Goal: Information Seeking & Learning: Find specific fact

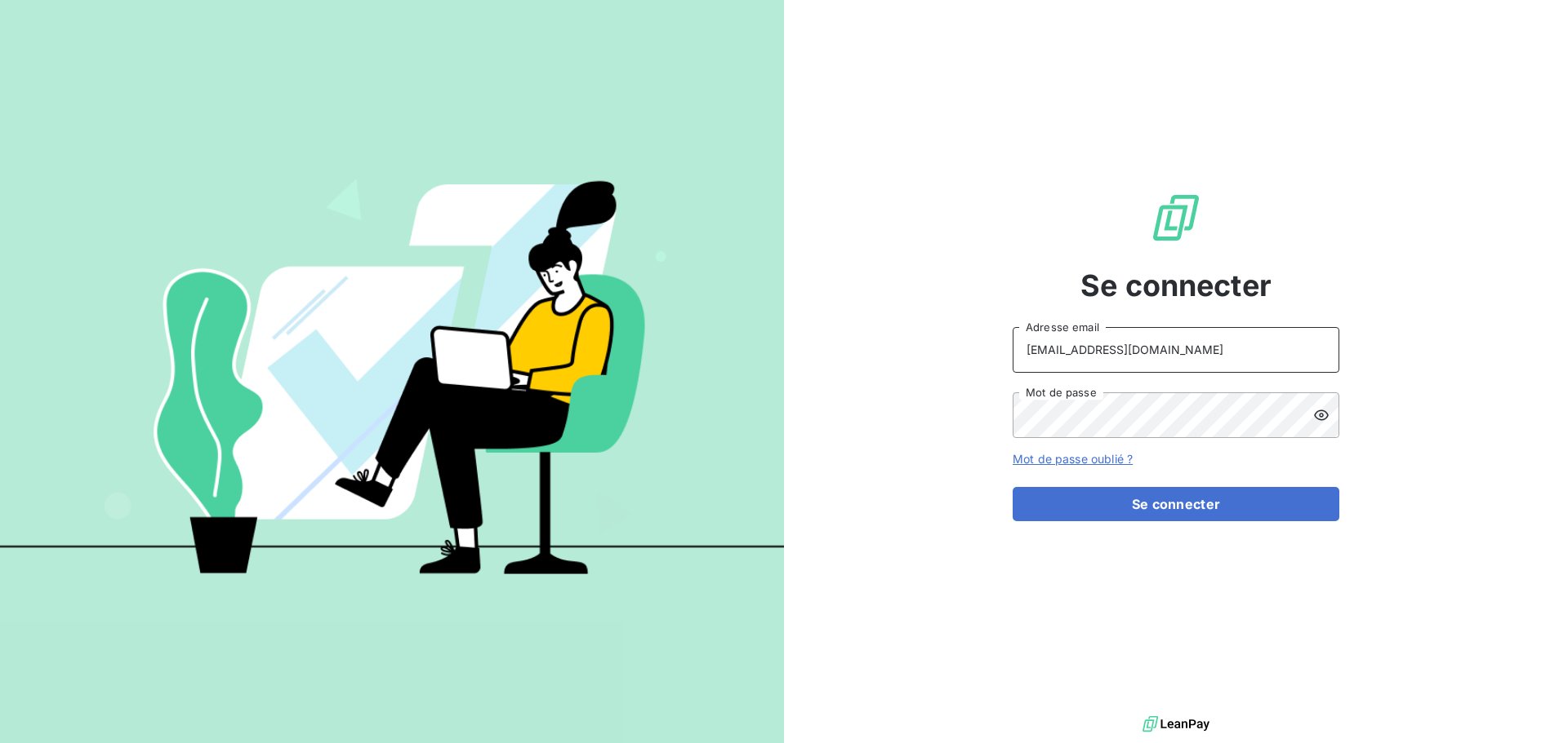
click at [1150, 347] on input "[EMAIL_ADDRESS][DOMAIN_NAME]" at bounding box center [1175, 350] width 326 height 46
type input "[EMAIL_ADDRESS][DOMAIN_NAME]"
click at [1171, 495] on button "Se connecter" at bounding box center [1175, 504] width 326 height 34
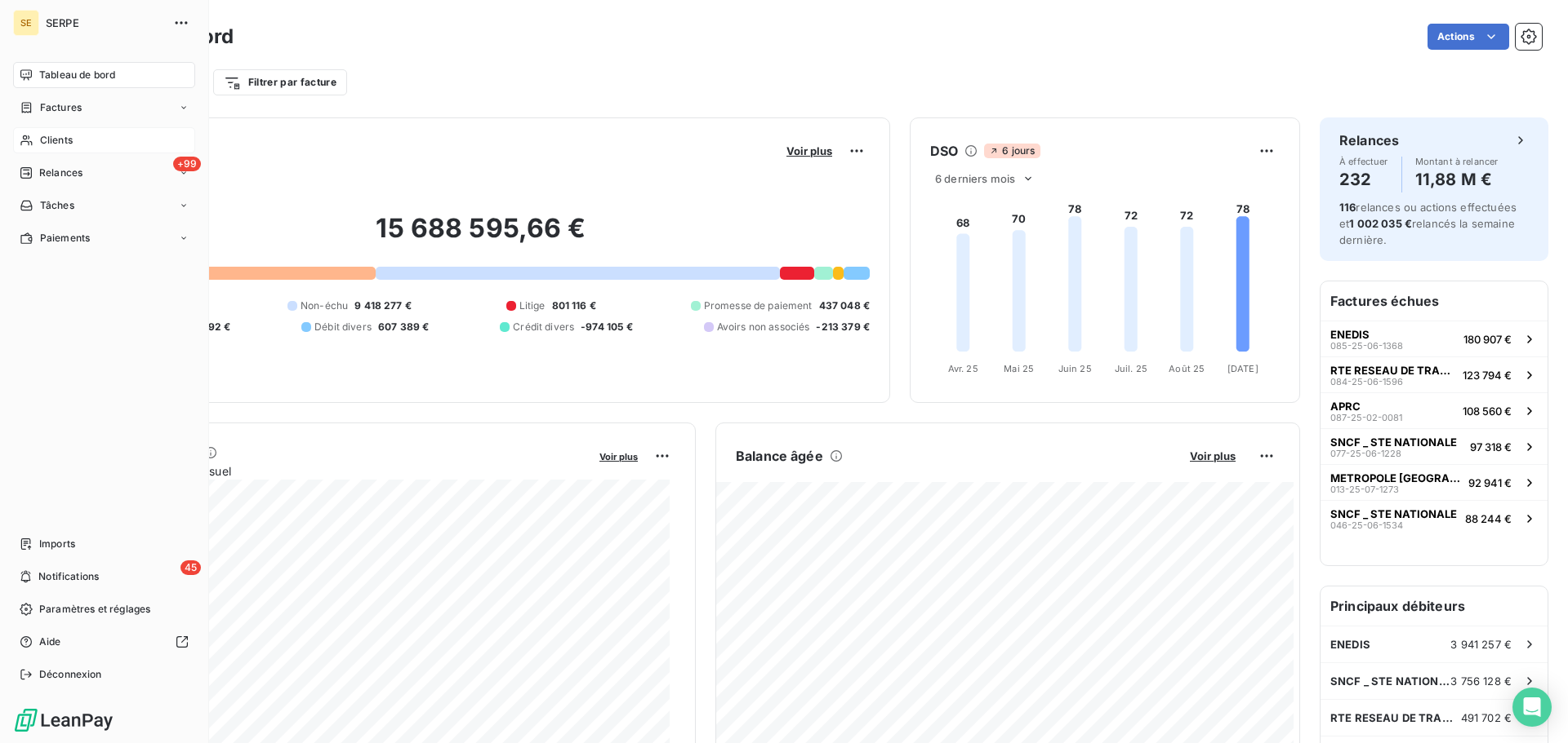
click at [40, 145] on span "Clients" at bounding box center [56, 141] width 33 height 15
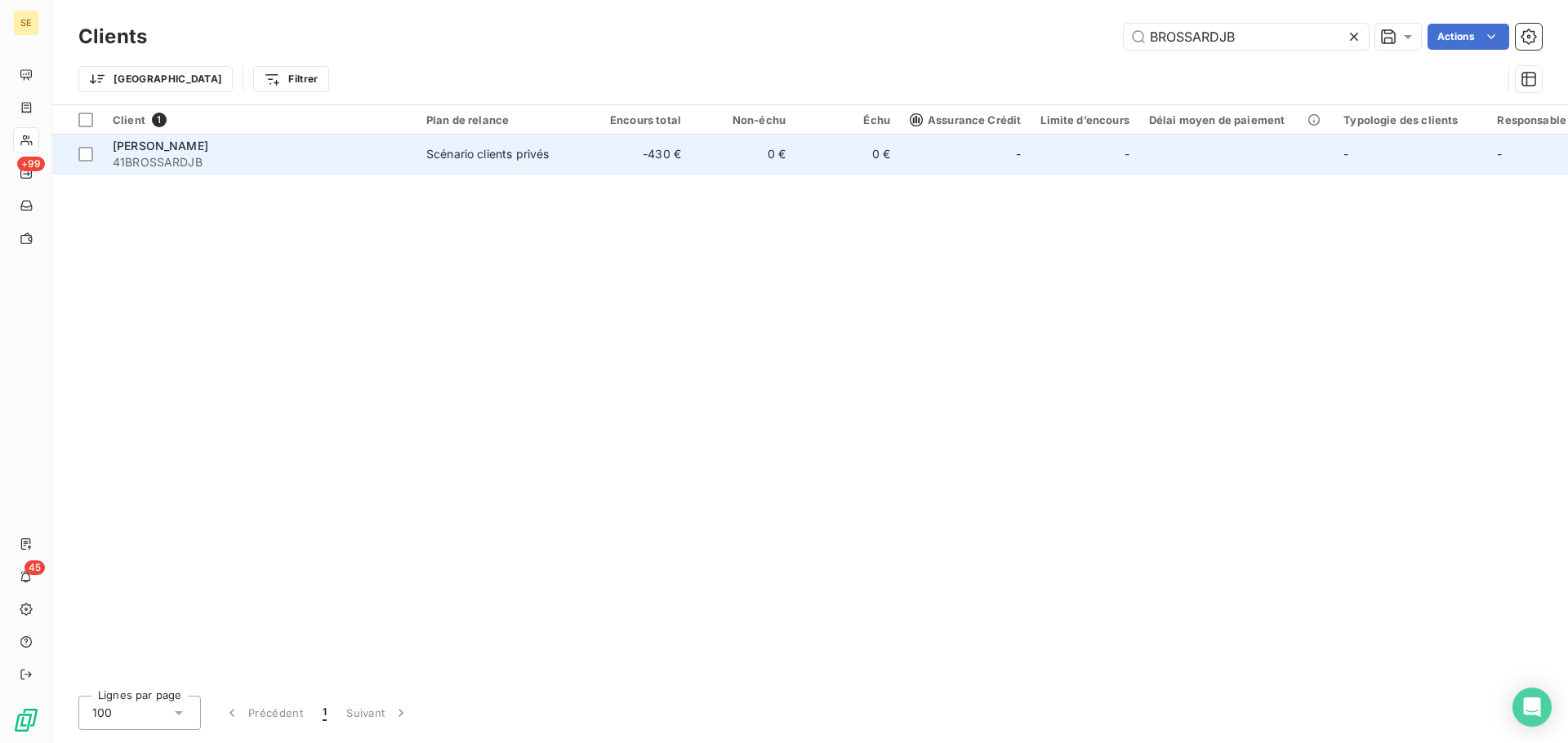
type input "BROSSARDJB"
click at [742, 160] on td "0 €" at bounding box center [742, 154] width 104 height 39
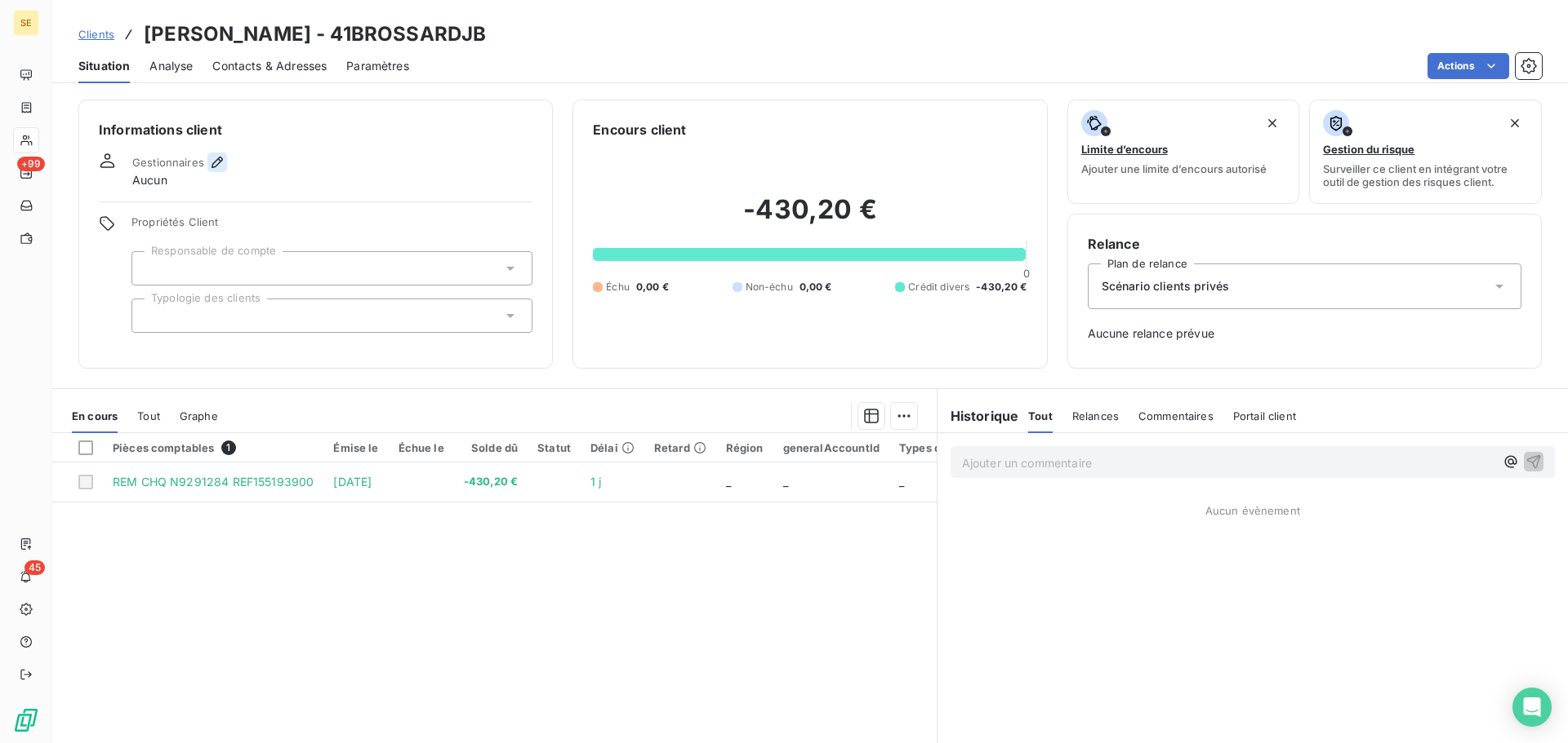
click at [209, 160] on icon "button" at bounding box center [217, 162] width 17 height 17
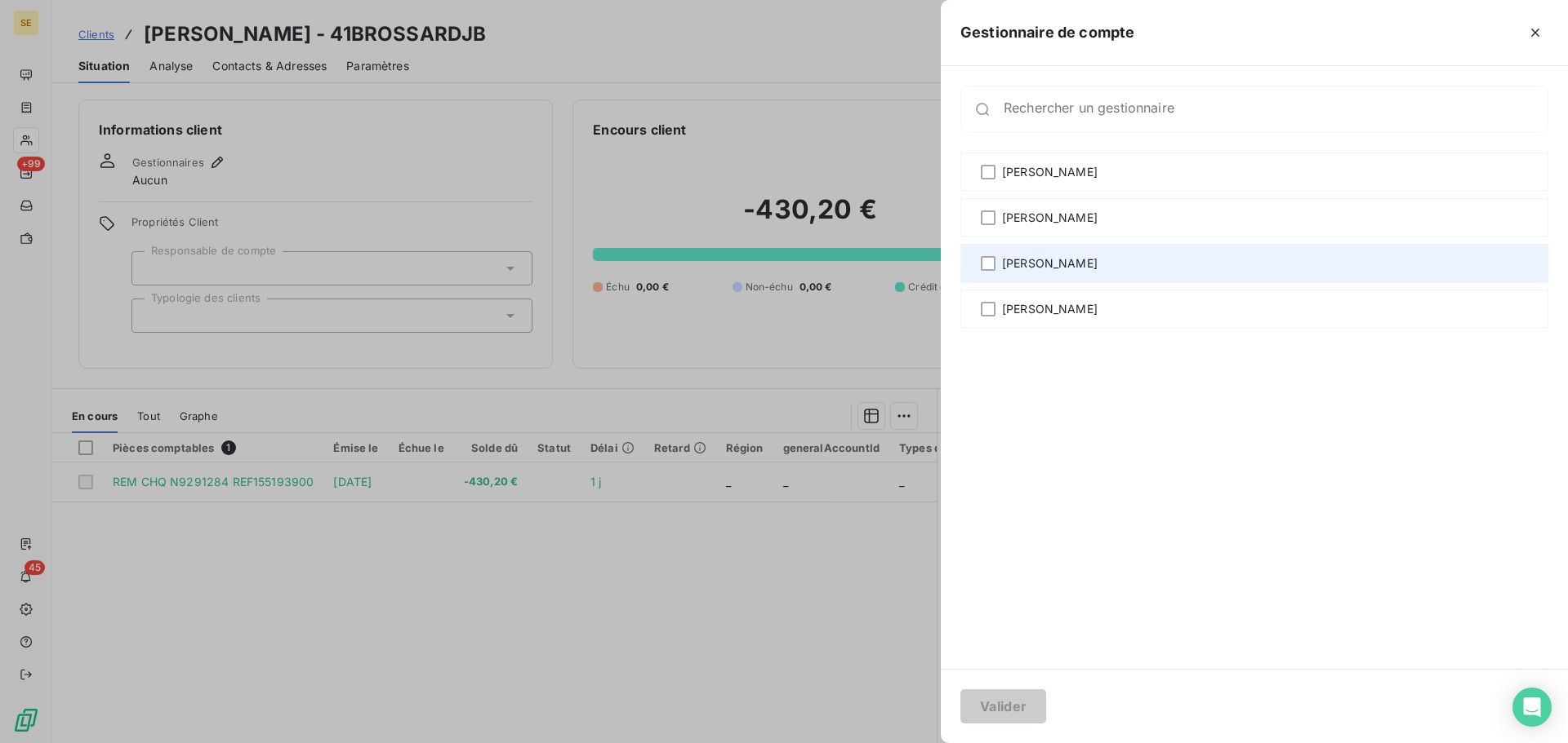
click at [1004, 265] on span "[PERSON_NAME]" at bounding box center [1049, 264] width 95 height 17
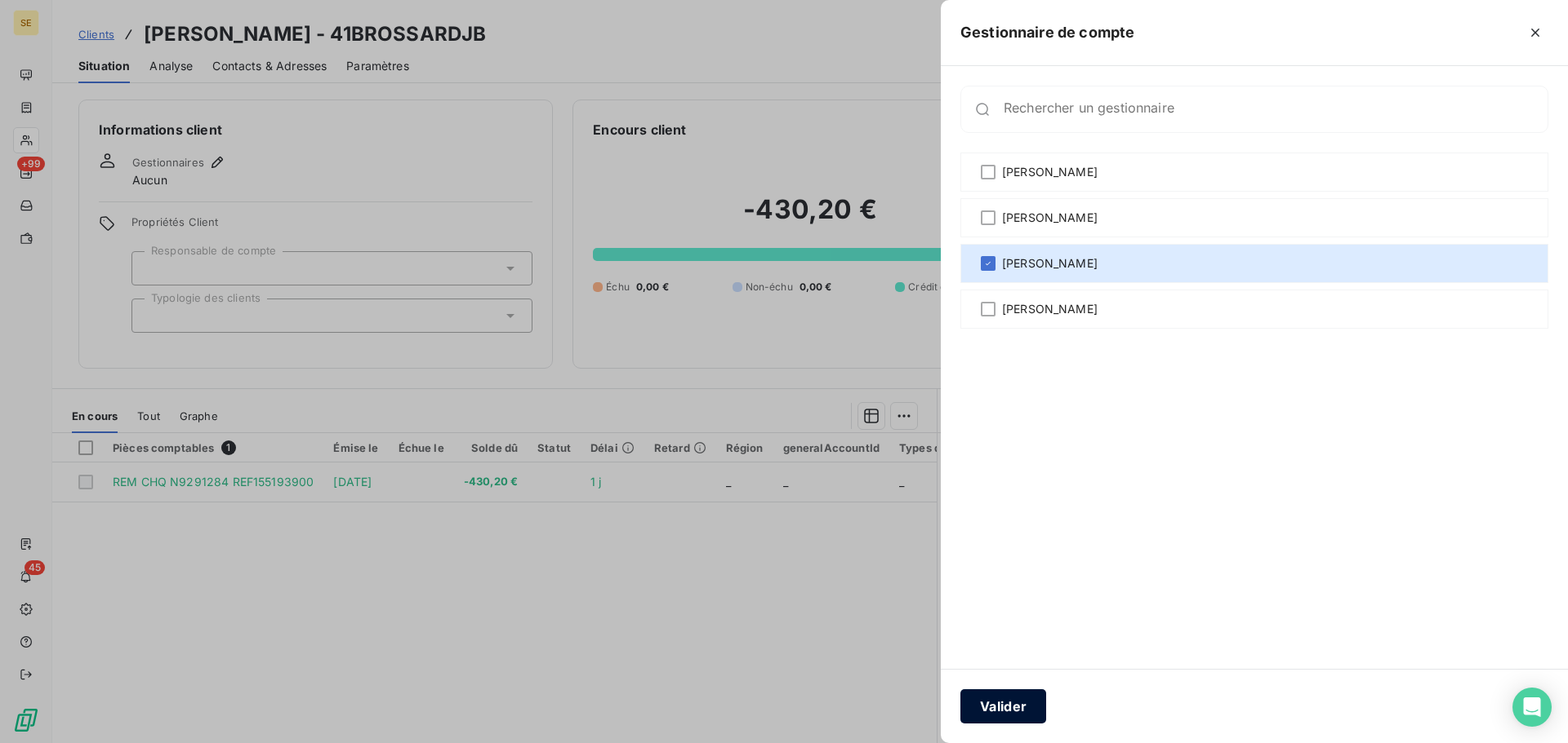
click at [1009, 713] on button "Valider" at bounding box center [1003, 707] width 86 height 34
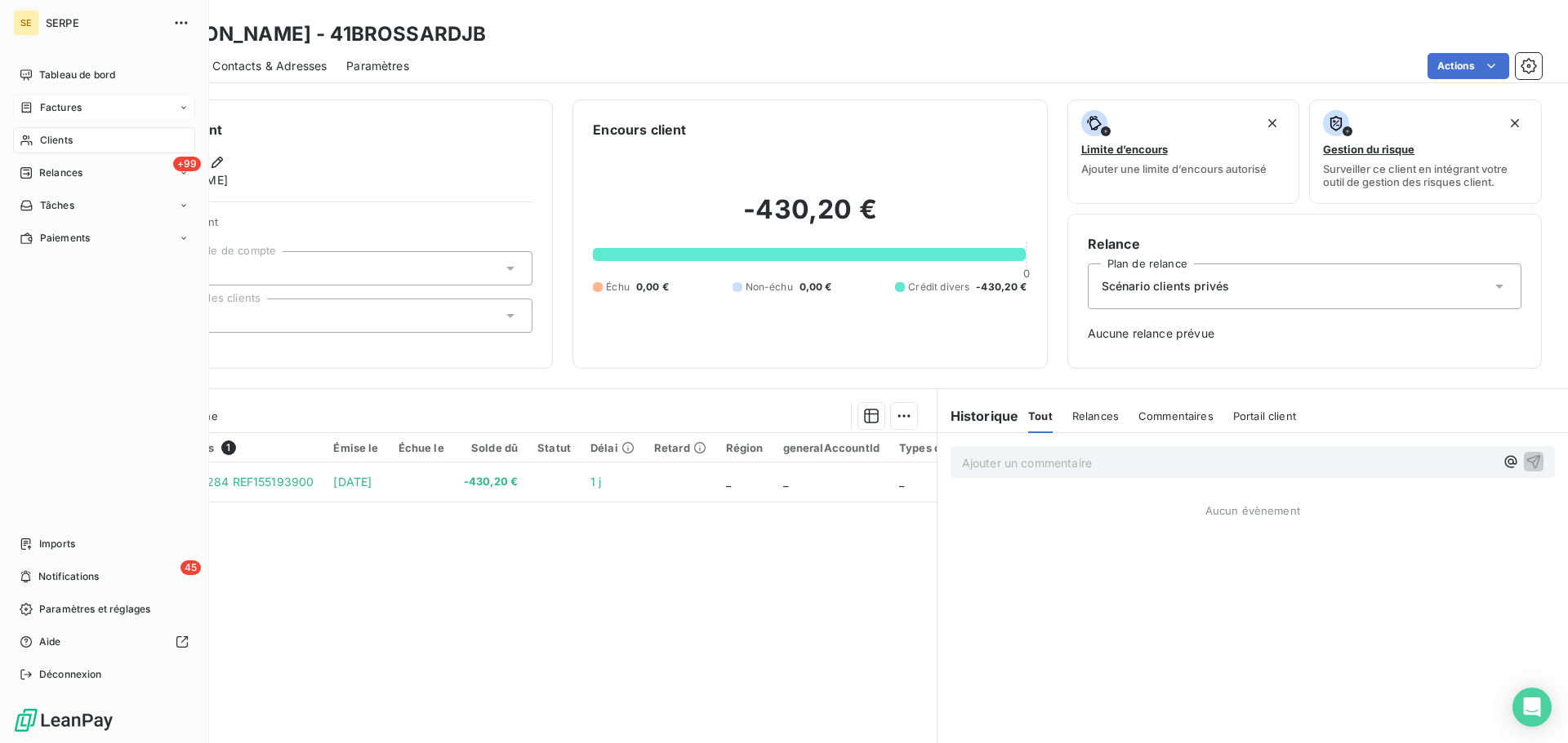
click at [45, 110] on span "Factures" at bounding box center [61, 108] width 42 height 15
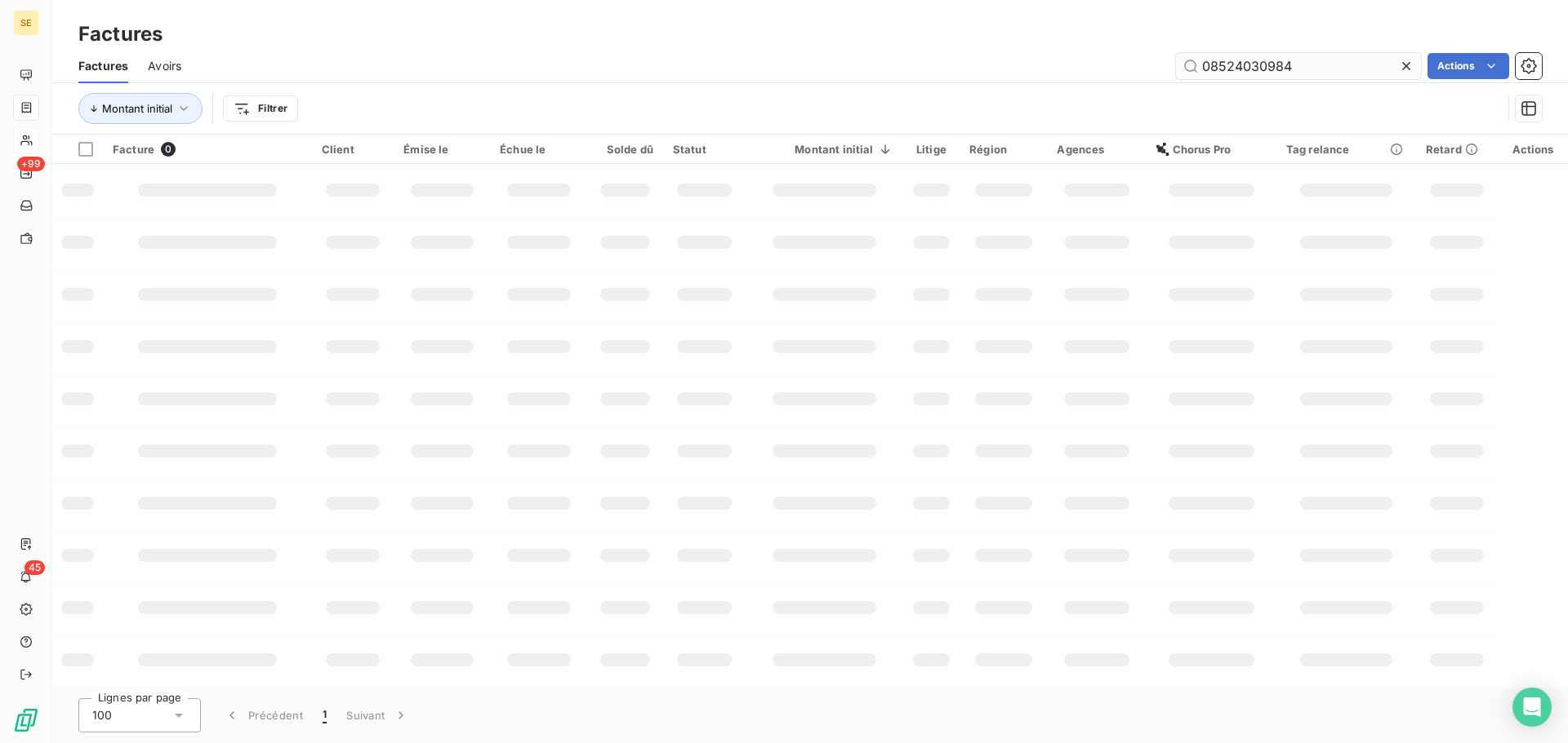
click at [1344, 66] on input "08524030984" at bounding box center [1297, 66] width 245 height 26
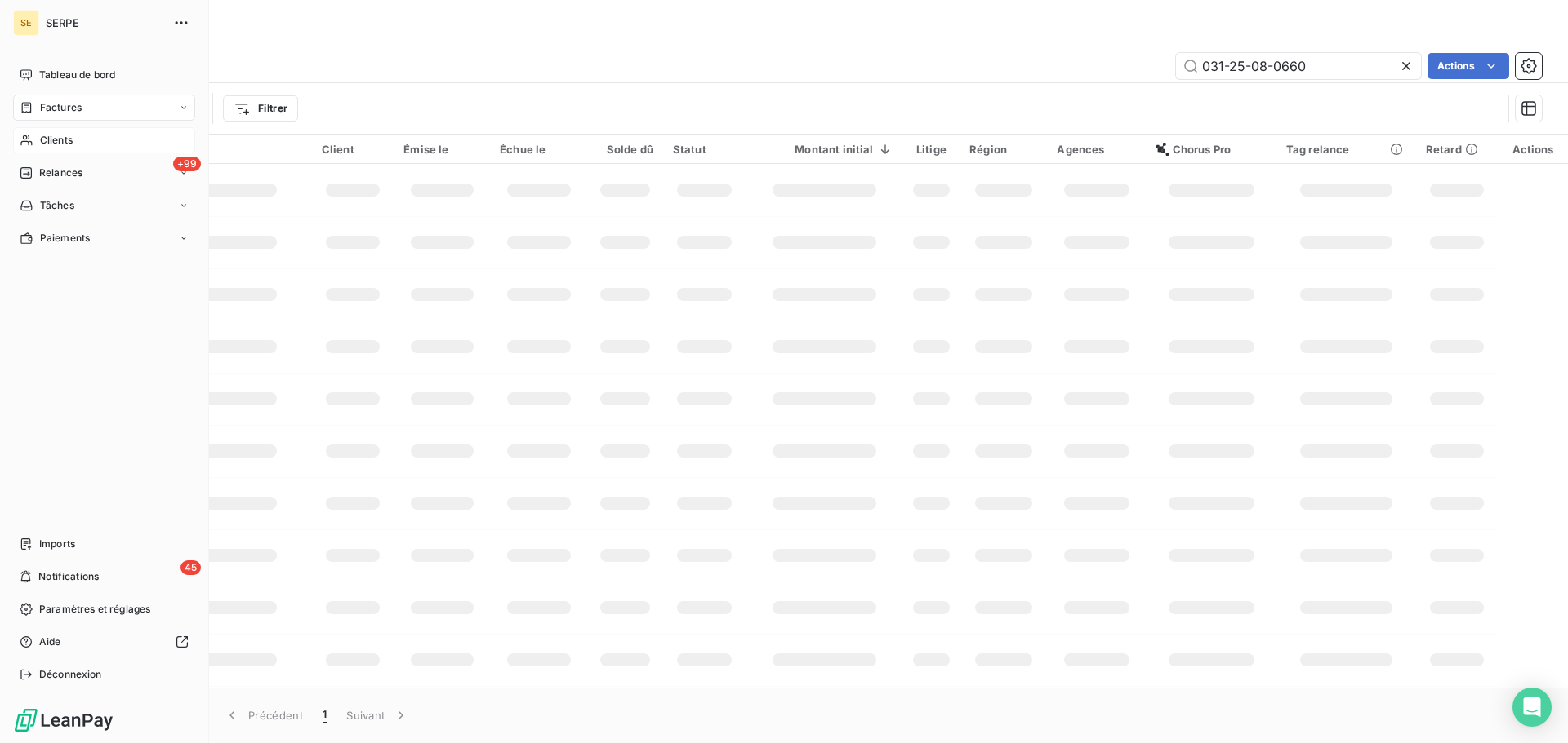
click at [33, 108] on icon at bounding box center [26, 108] width 14 height 13
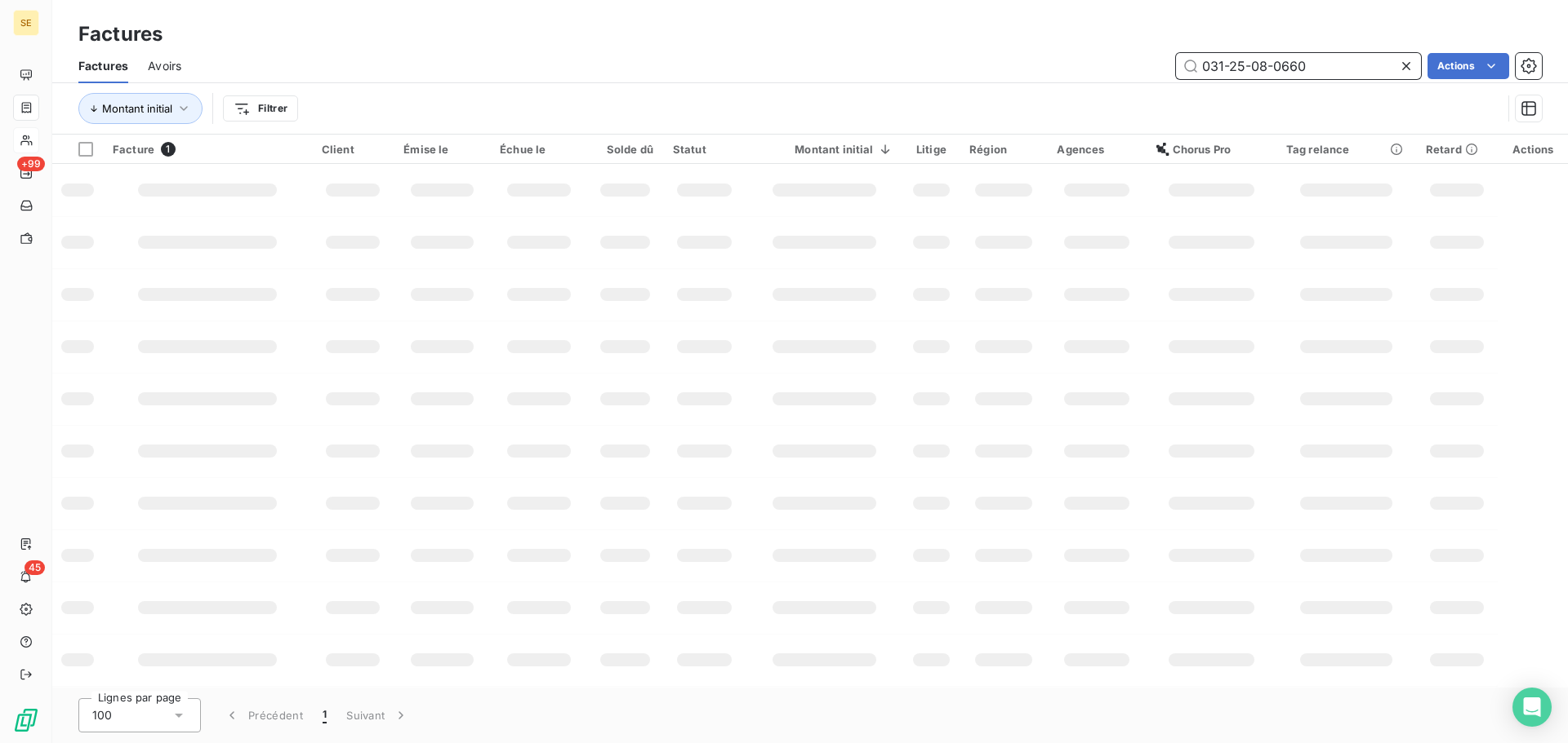
click at [1332, 62] on input "031-25-08-0660" at bounding box center [1297, 66] width 245 height 26
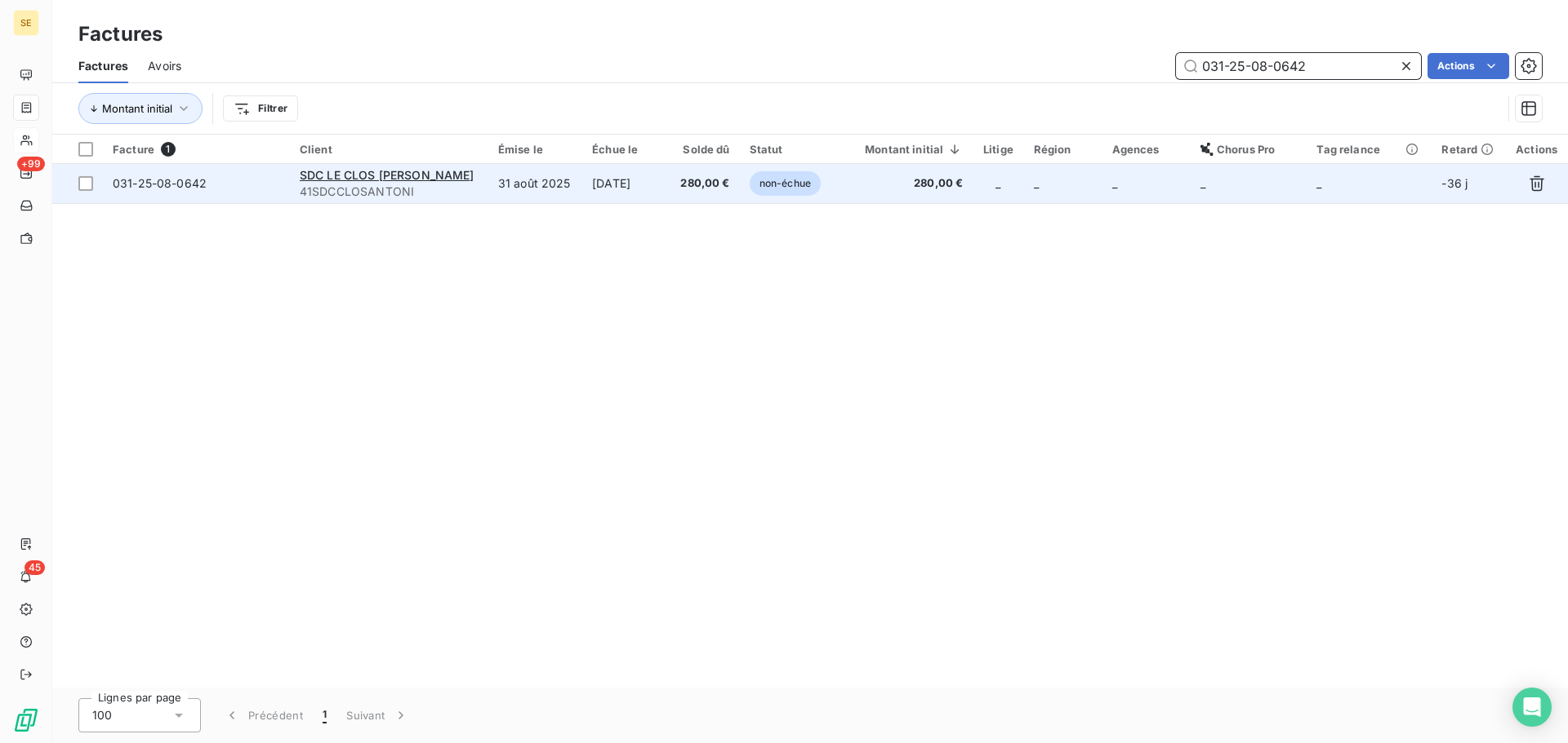
type input "031-25-08-0642"
click at [697, 193] on td "280,00 €" at bounding box center [704, 184] width 70 height 39
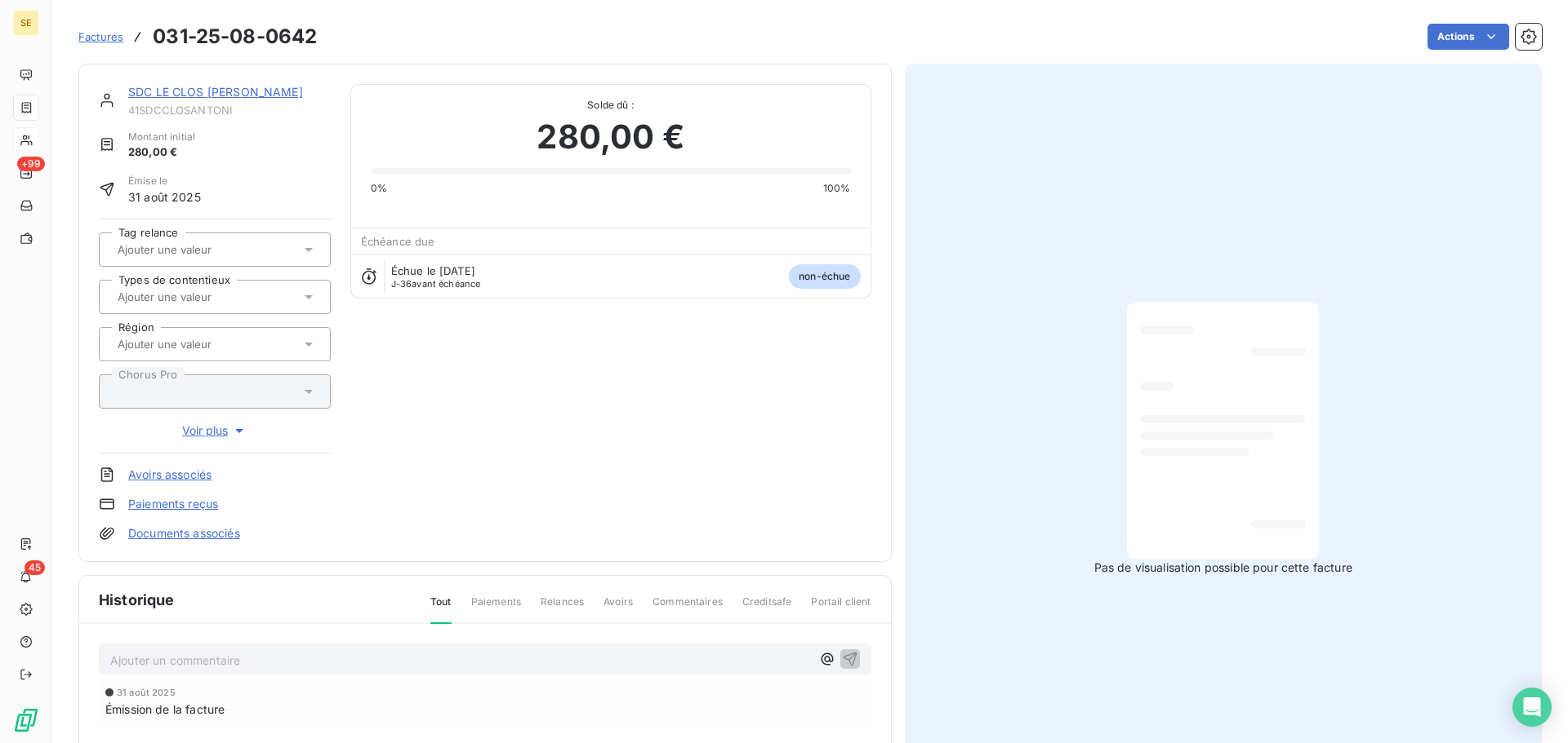
click at [220, 110] on span "41SDCCLOSANTONI" at bounding box center [229, 110] width 202 height 13
copy span "41SDCCLOSANTONI"
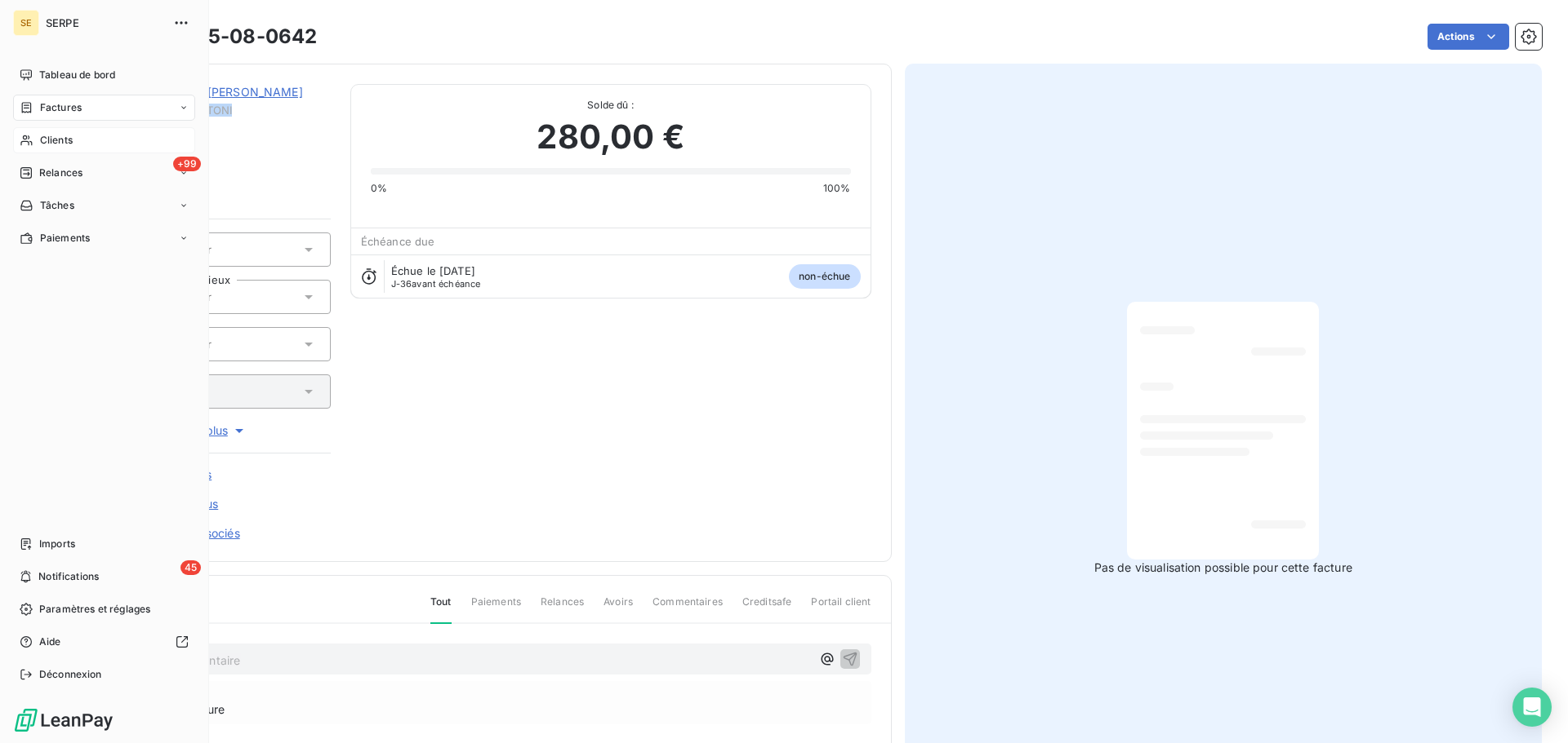
click at [54, 143] on span "Clients" at bounding box center [56, 141] width 33 height 15
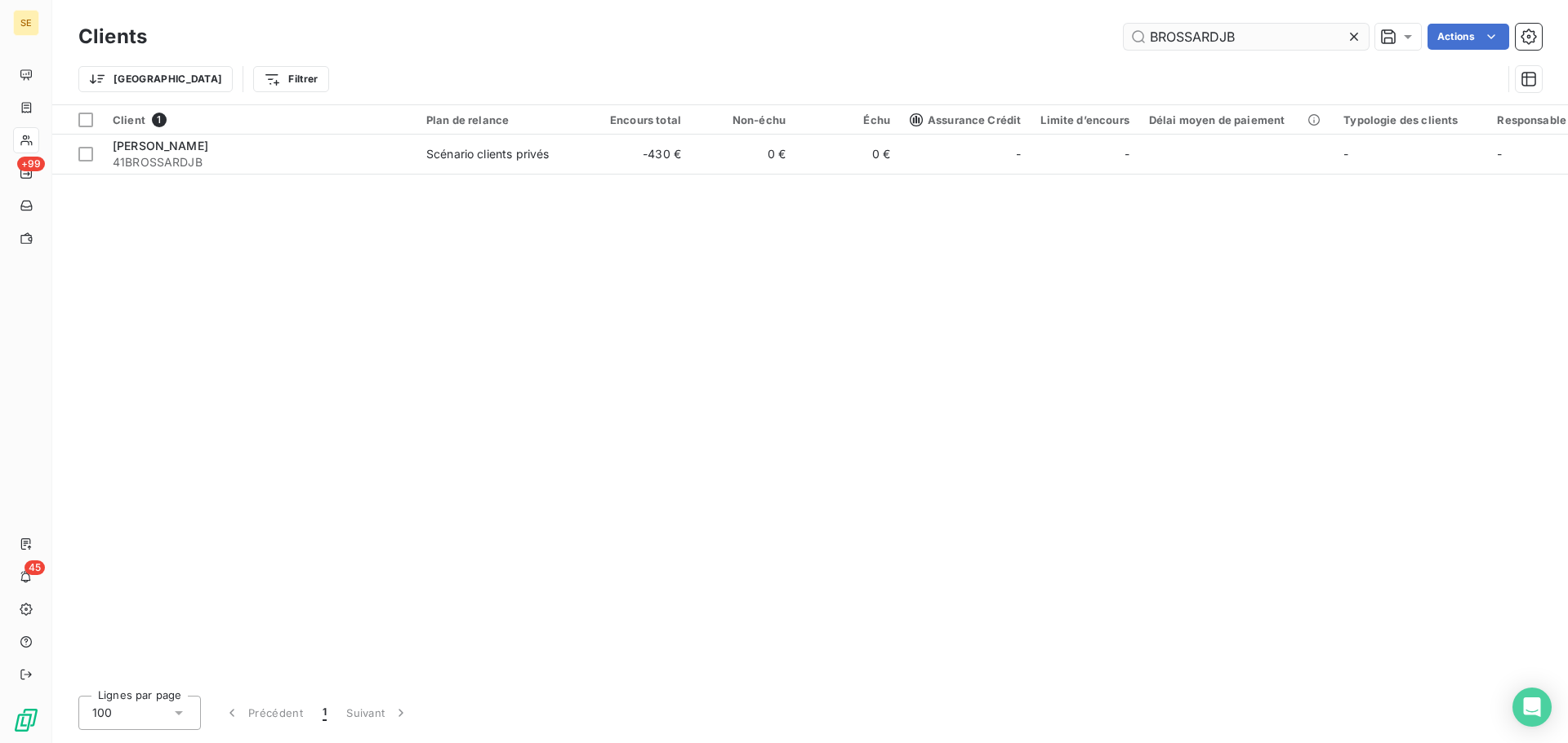
click at [1264, 30] on input "BROSSARDJB" at bounding box center [1245, 36] width 245 height 26
click at [1264, 29] on input "BROSSARDJB" at bounding box center [1245, 36] width 245 height 26
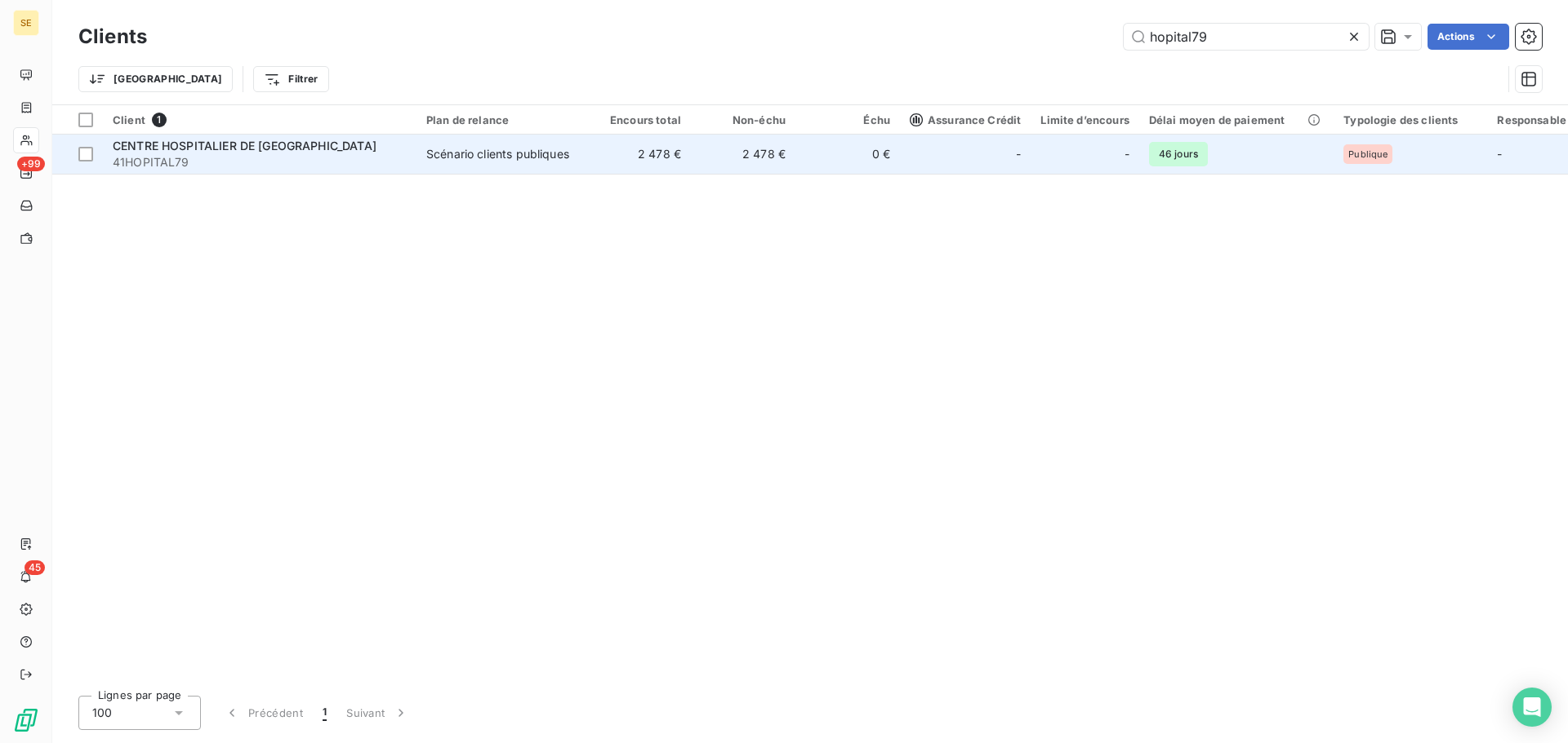
type input "hopital79"
click at [578, 160] on td "Scénario clients publiques" at bounding box center [501, 154] width 170 height 39
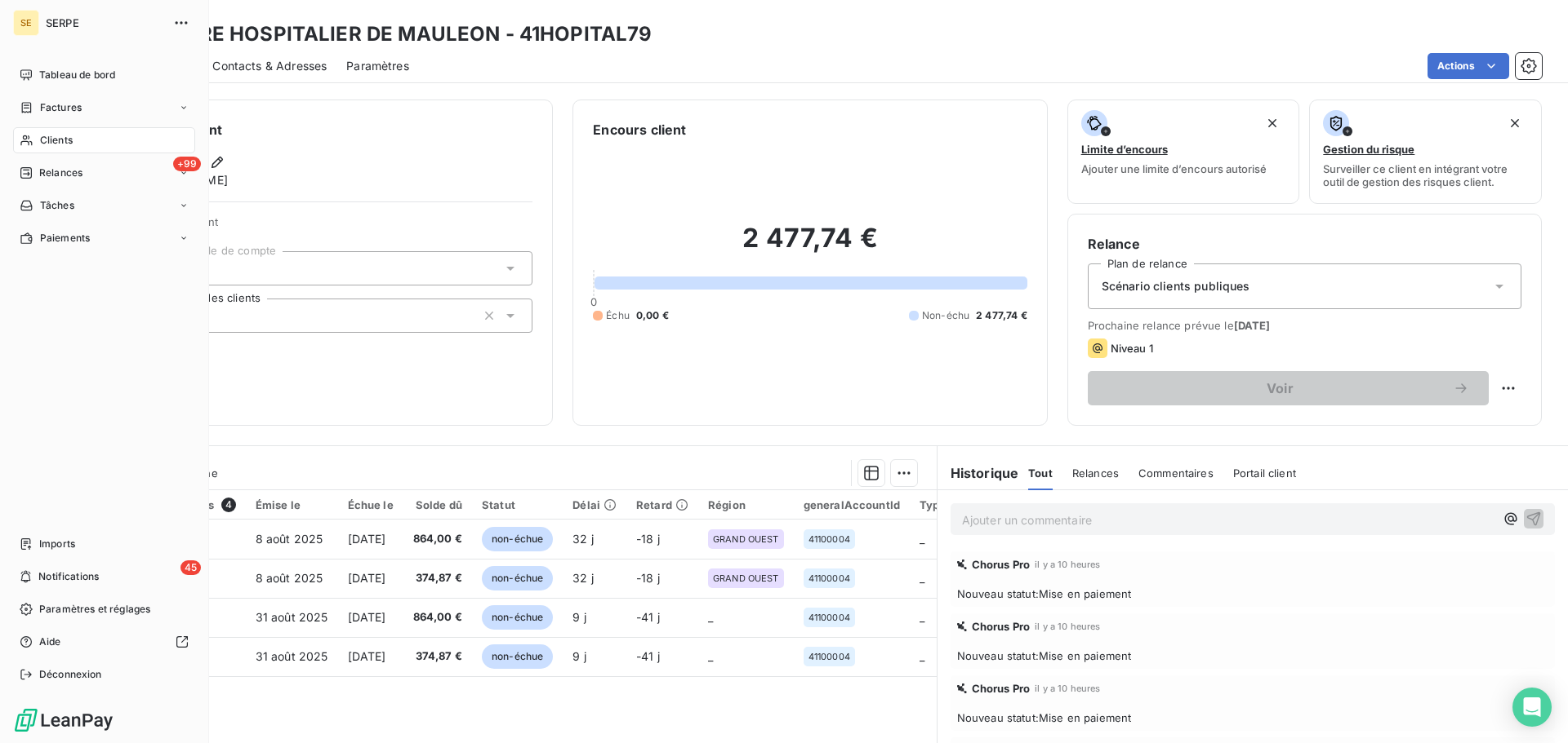
click at [39, 144] on div "Clients" at bounding box center [104, 141] width 182 height 26
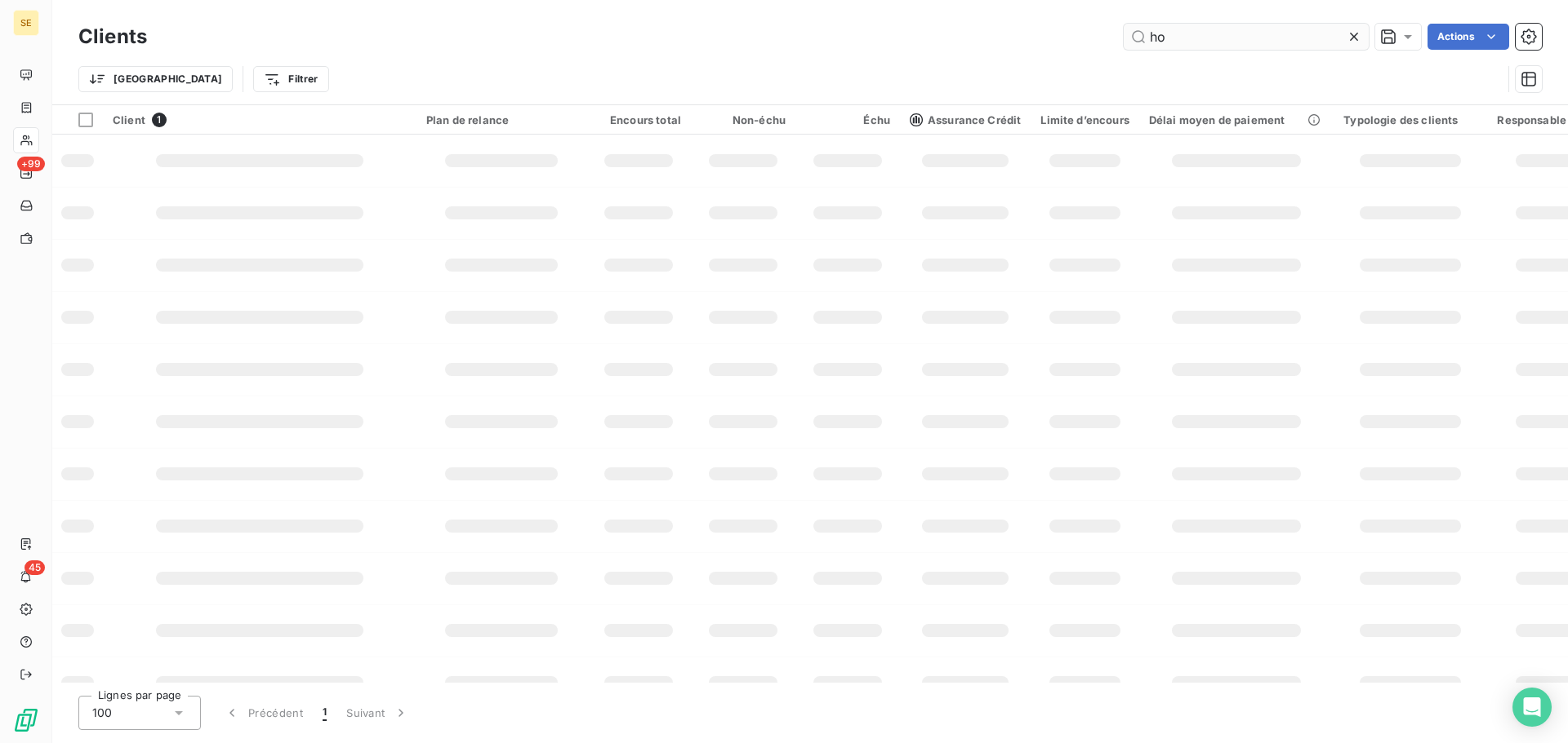
type input "h"
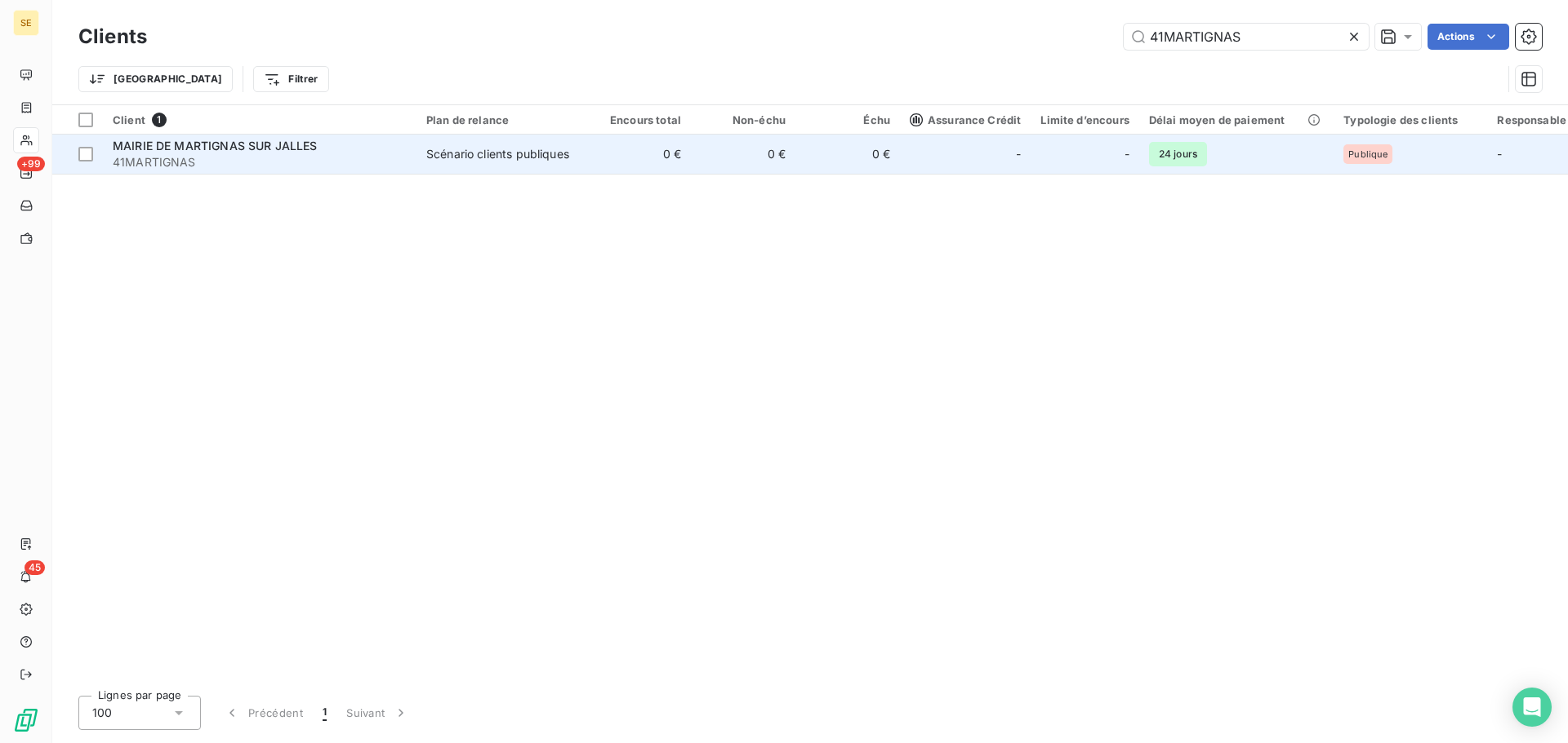
type input "41MARTIGNAS"
click at [526, 154] on div "Scénario clients publiques" at bounding box center [497, 155] width 143 height 17
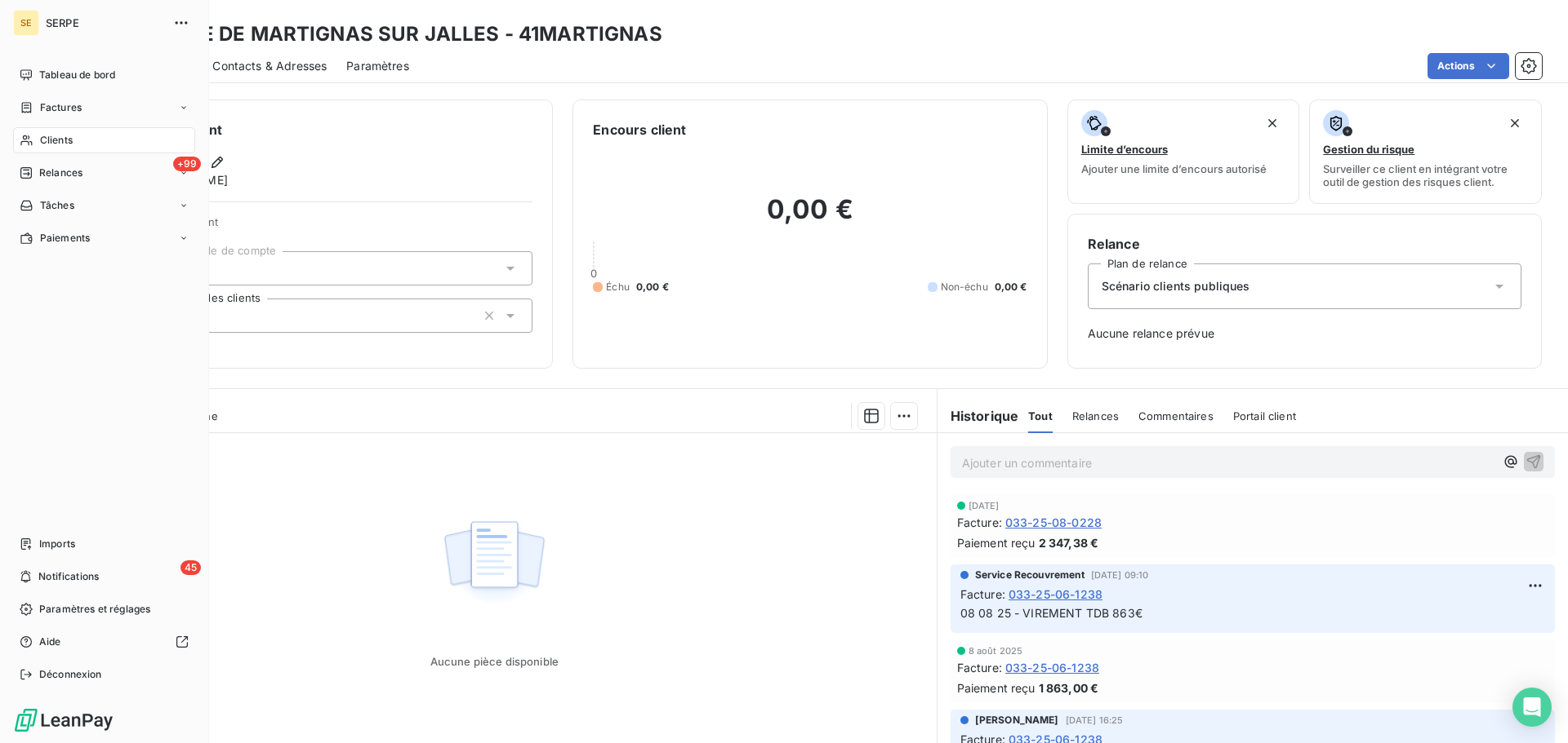
click at [19, 144] on div "Clients" at bounding box center [104, 141] width 182 height 26
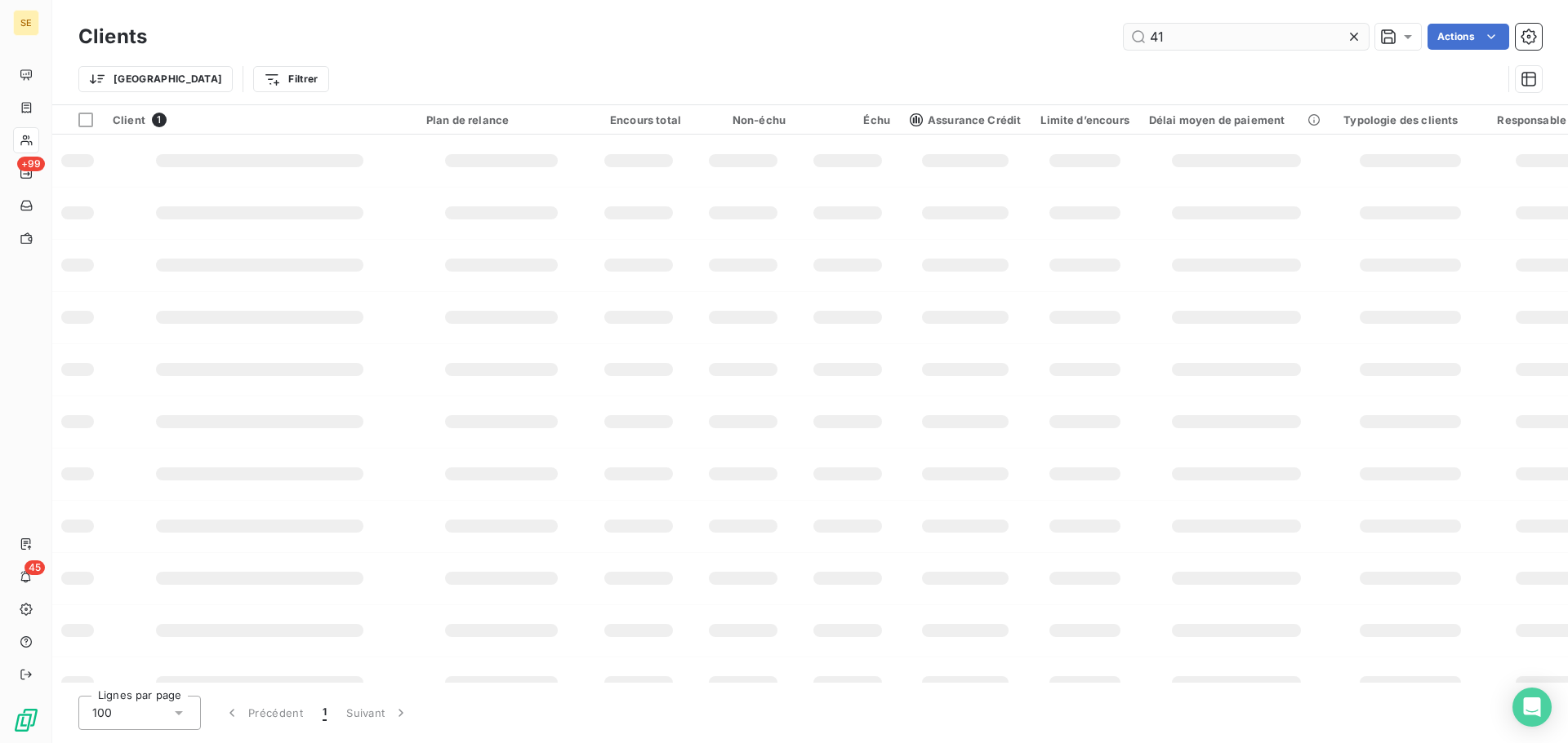
type input "4"
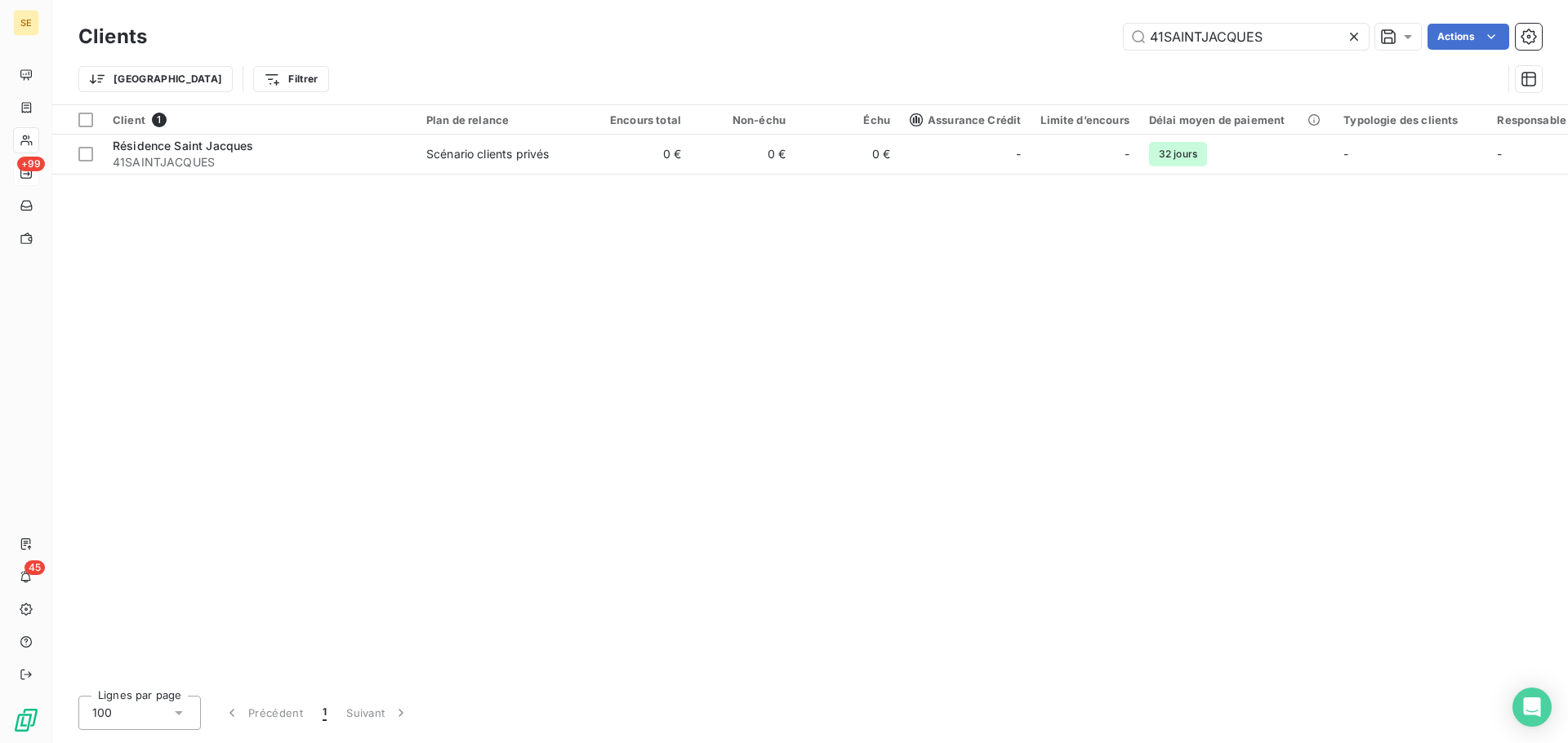
type input "41SAINTJACQUES"
click at [1271, 40] on input "41SAINTJACQUES" at bounding box center [1245, 36] width 245 height 26
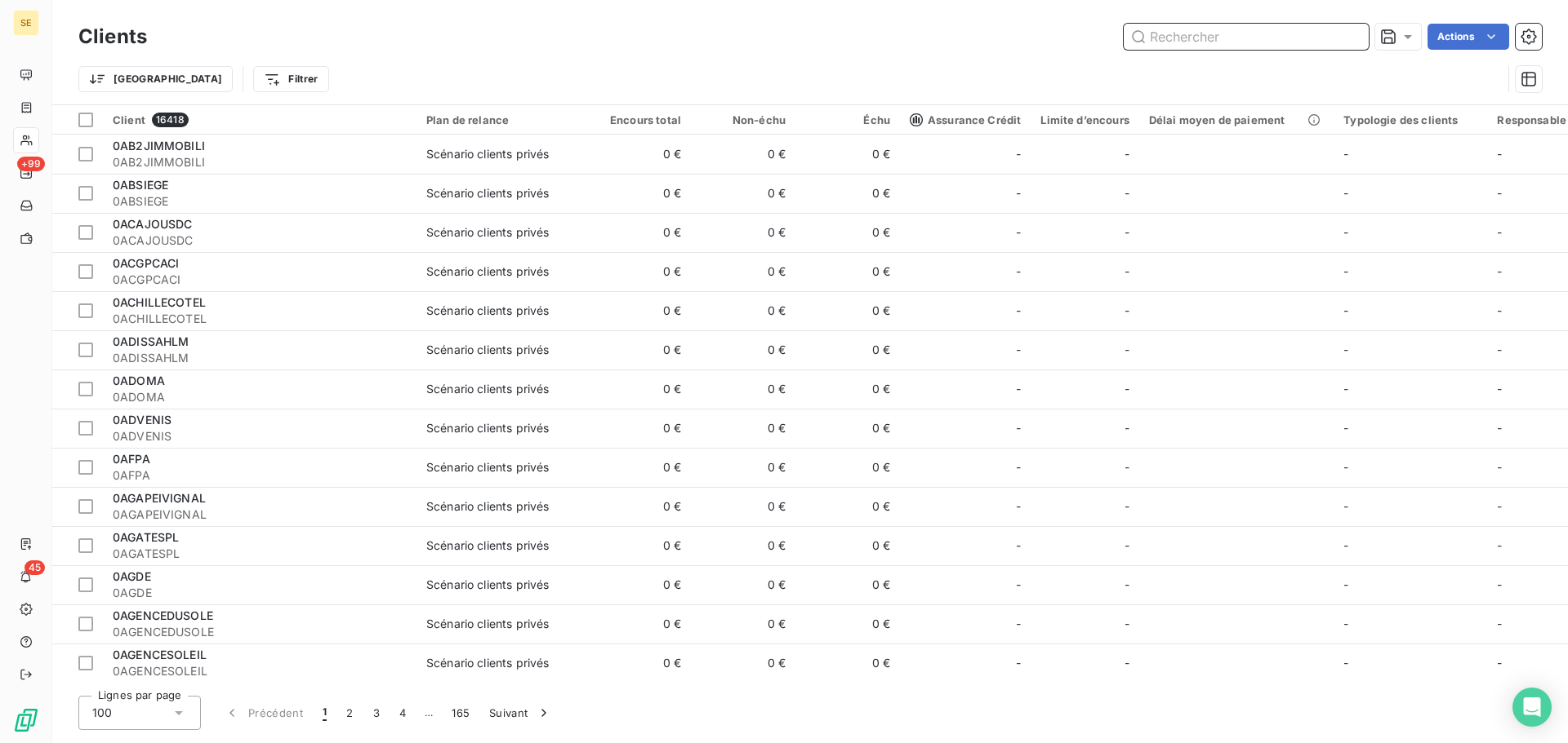
paste input "41SEBLI"
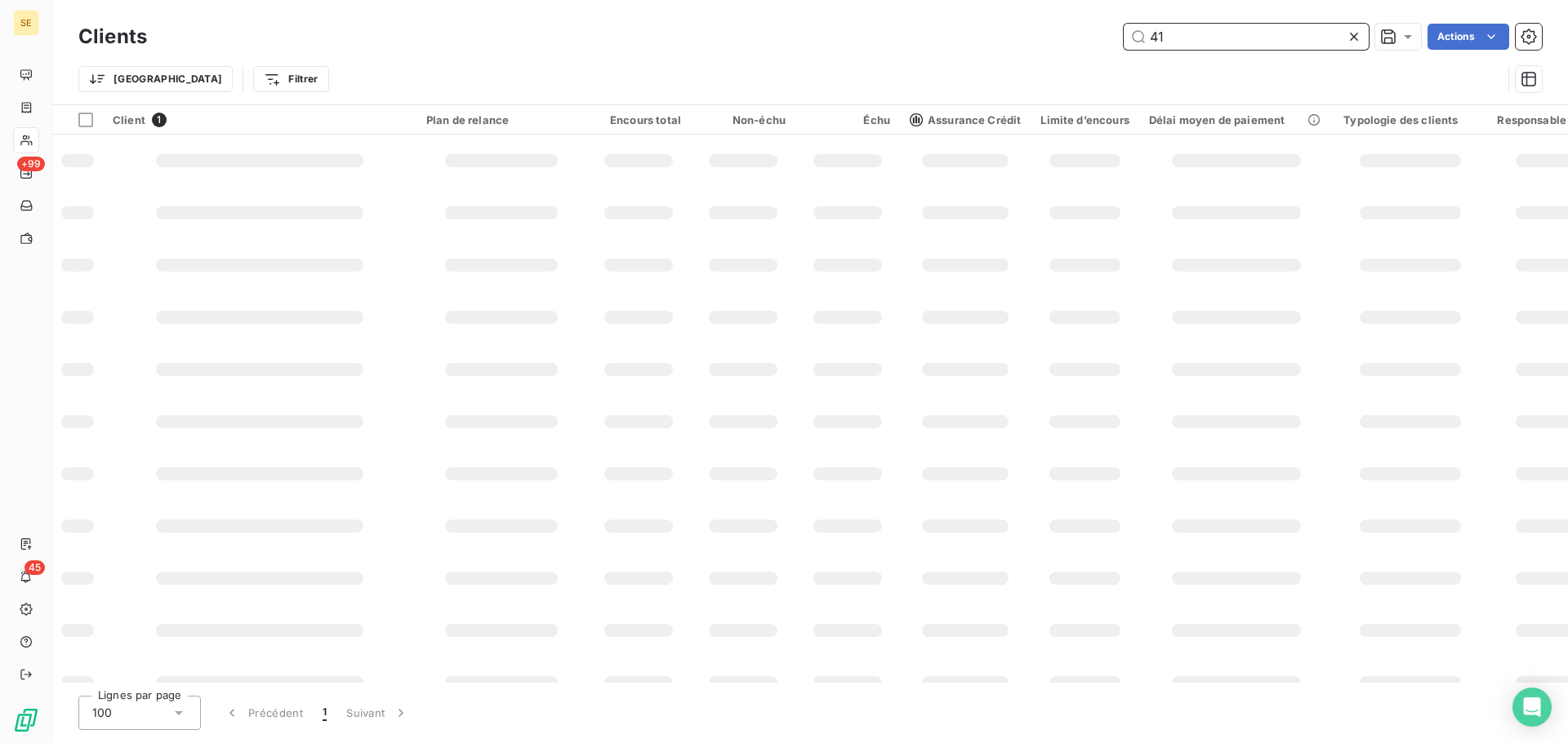
type input "4"
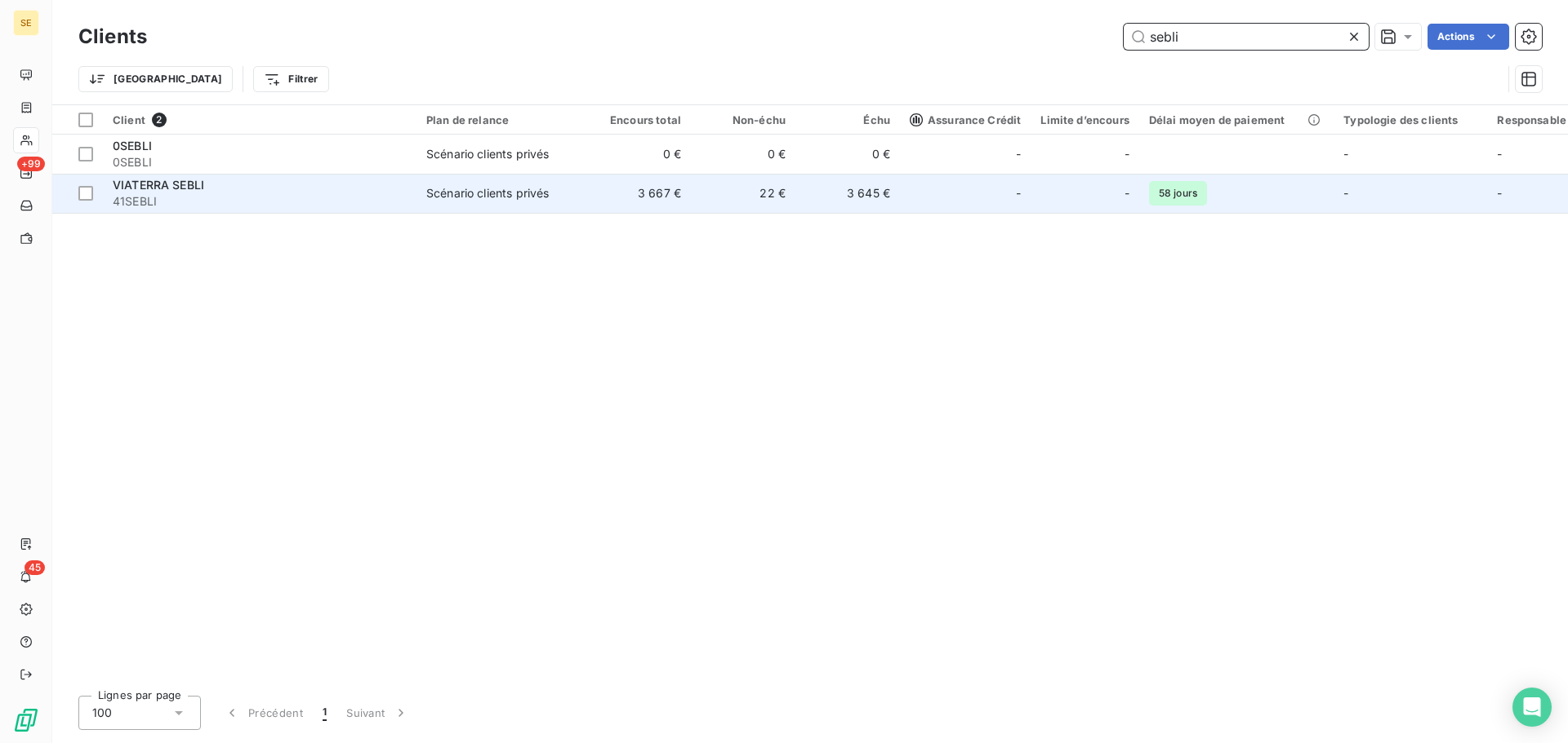
type input "sebli"
drag, startPoint x: 296, startPoint y: 196, endPoint x: 290, endPoint y: 189, distance: 9.2
click at [295, 194] on span "41SEBLI" at bounding box center [259, 201] width 294 height 17
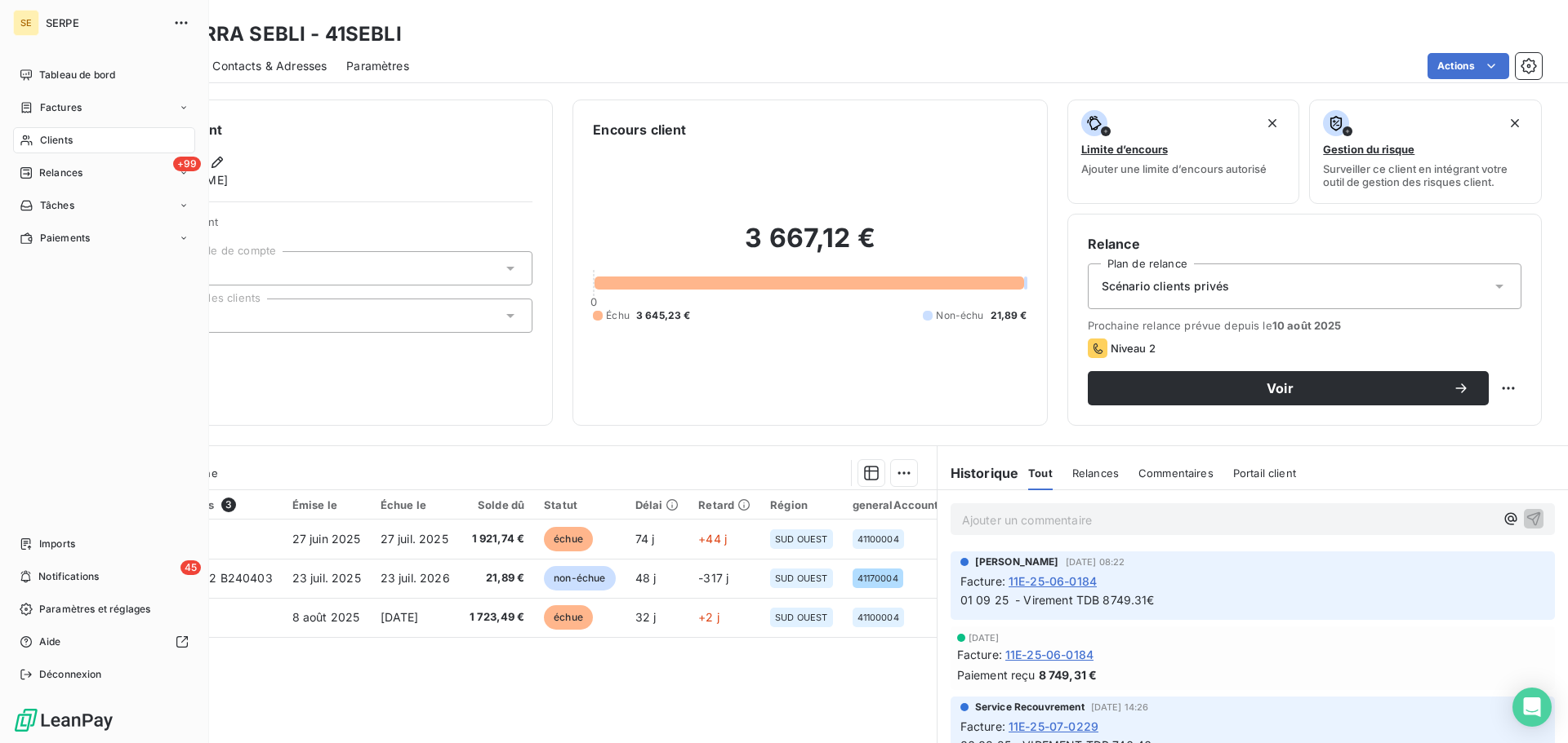
click at [70, 136] on span "Clients" at bounding box center [56, 141] width 33 height 15
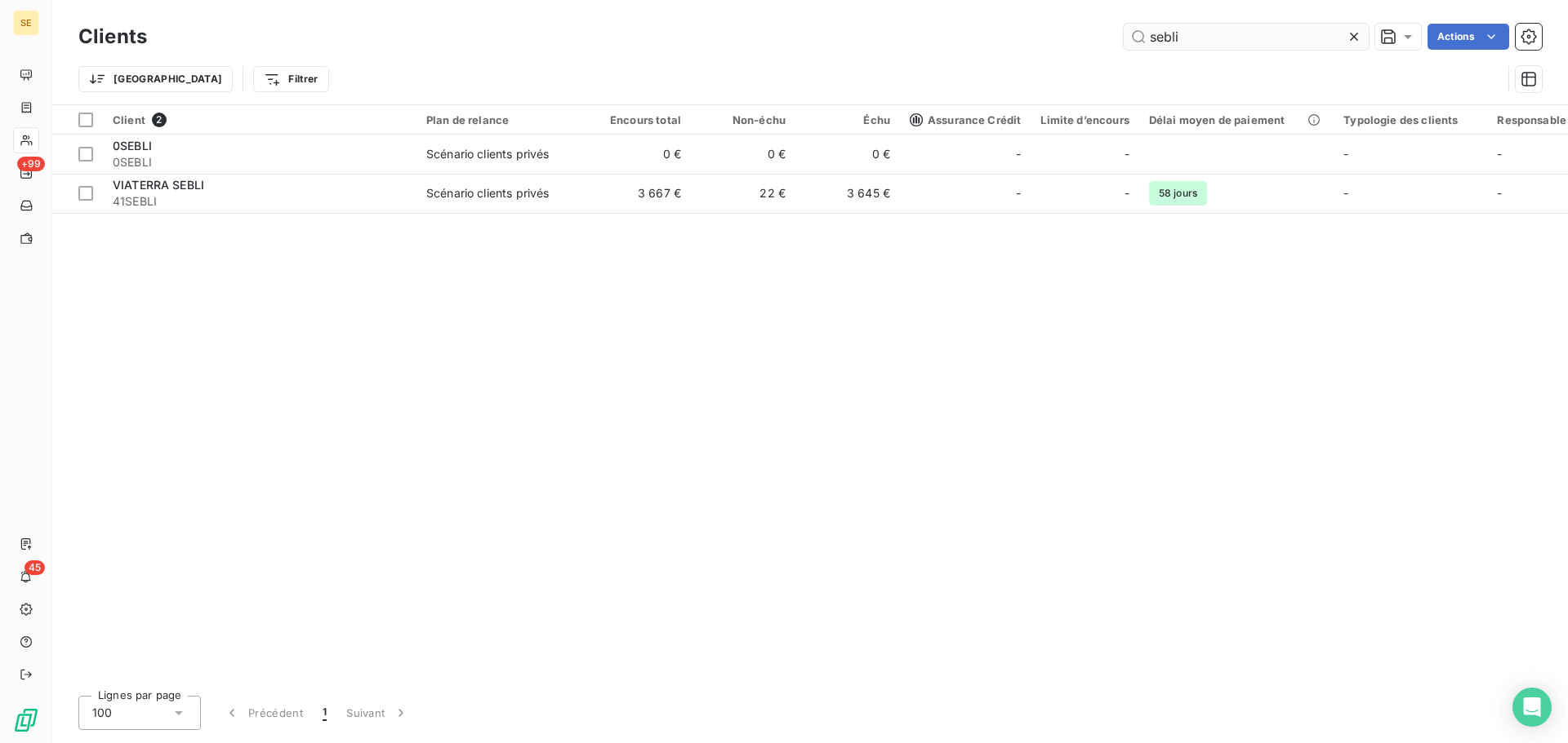
click at [1256, 40] on input "sebli" at bounding box center [1245, 36] width 245 height 26
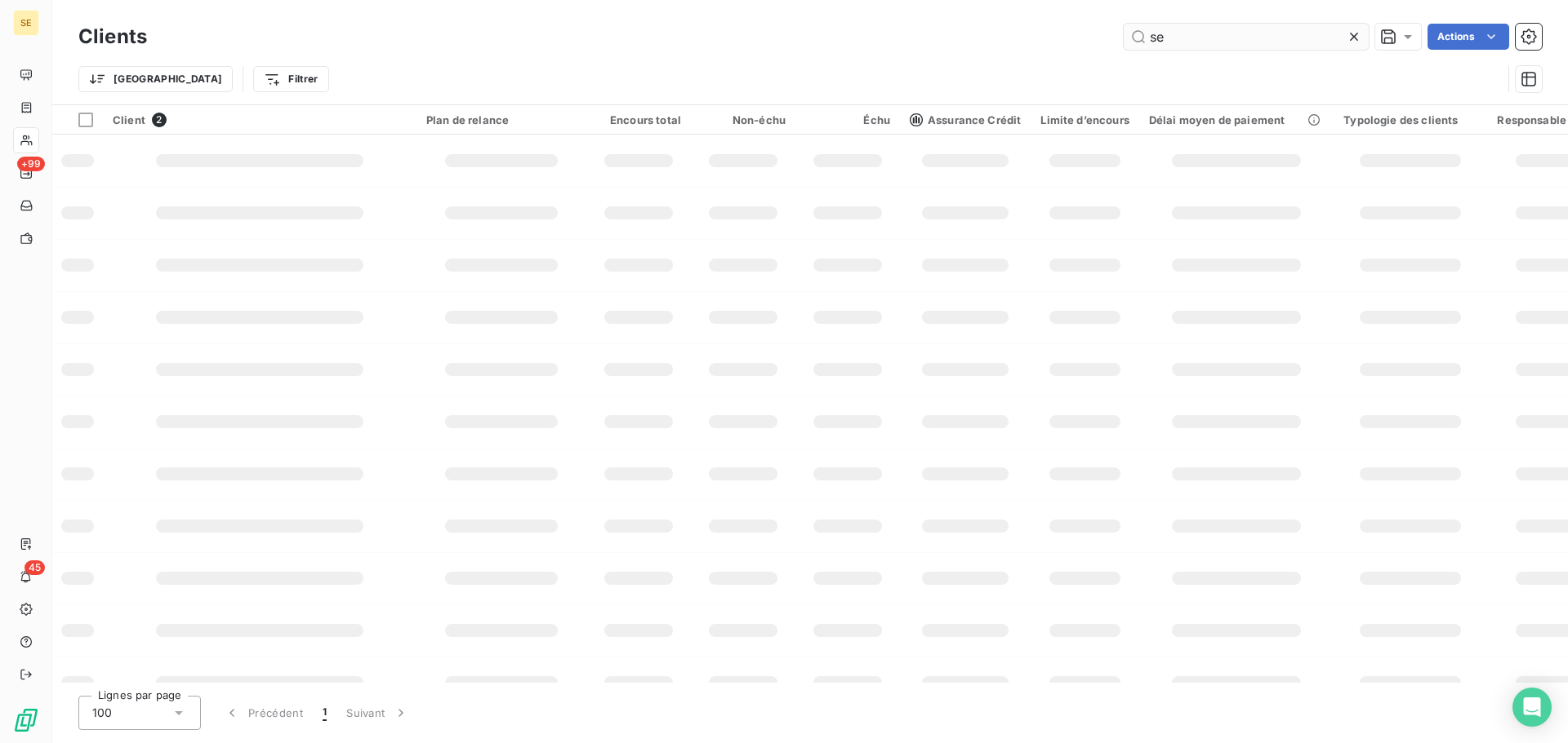
type input "s"
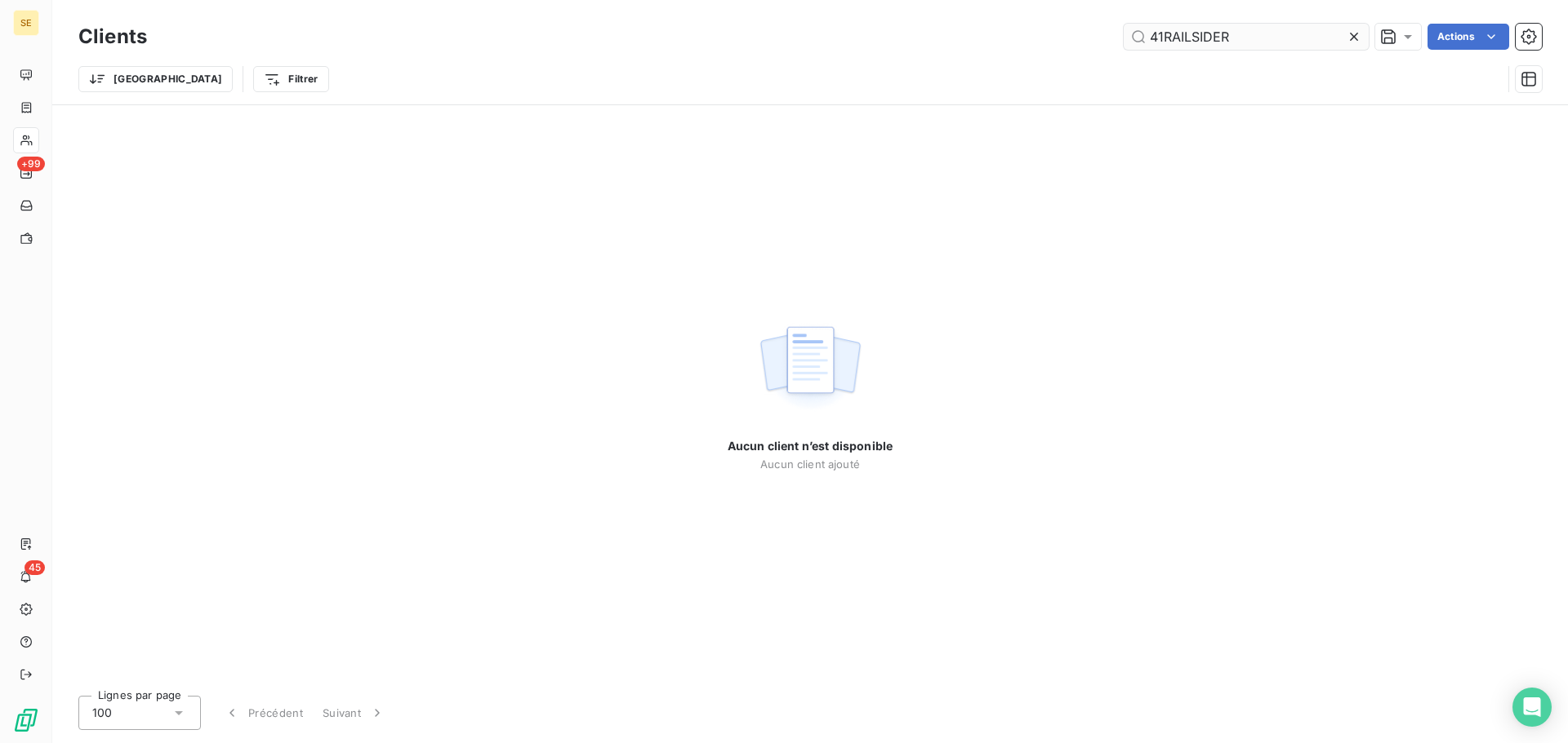
click at [1164, 32] on input "41RAILSIDER" at bounding box center [1245, 36] width 245 height 26
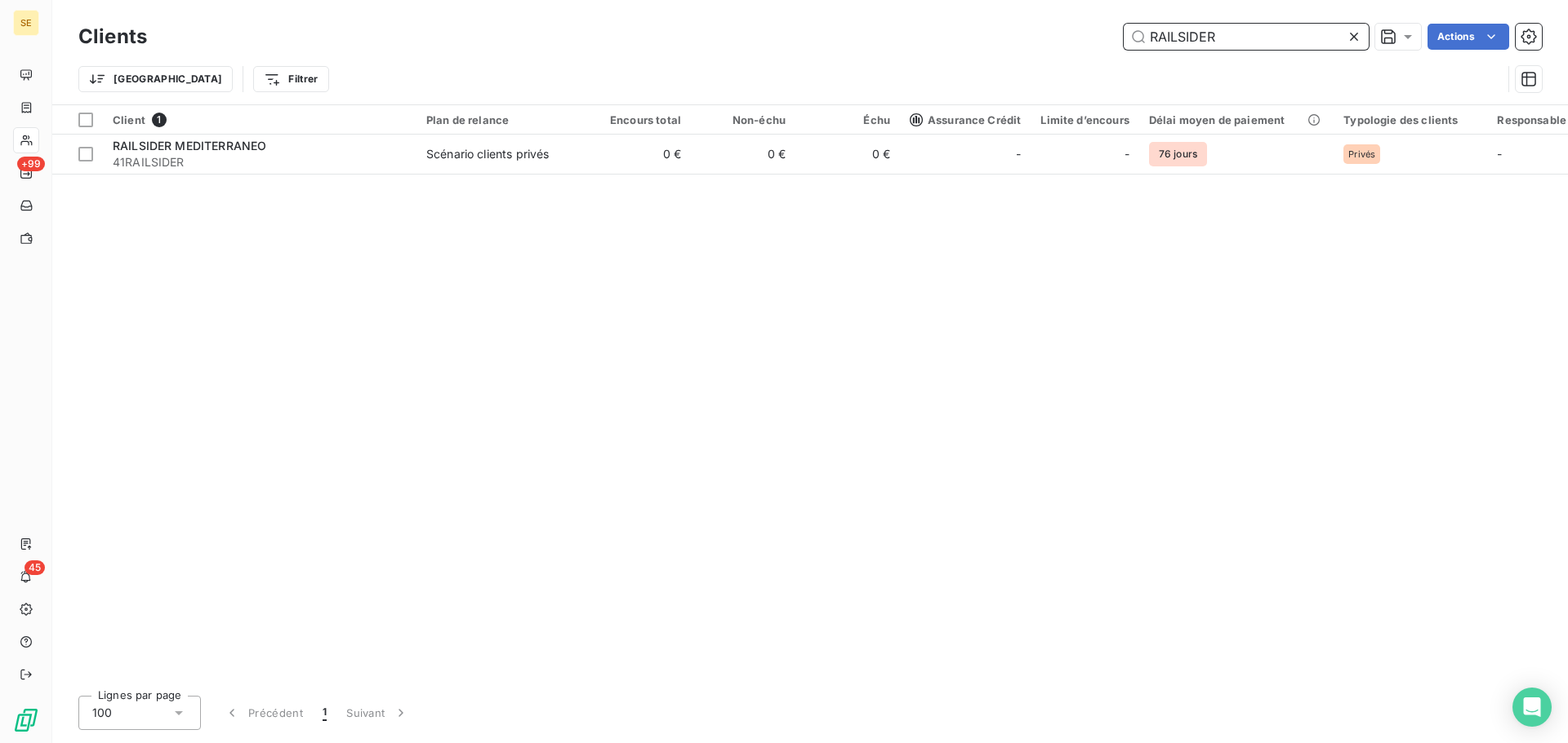
click at [1256, 37] on input "RAILSIDER" at bounding box center [1245, 36] width 245 height 26
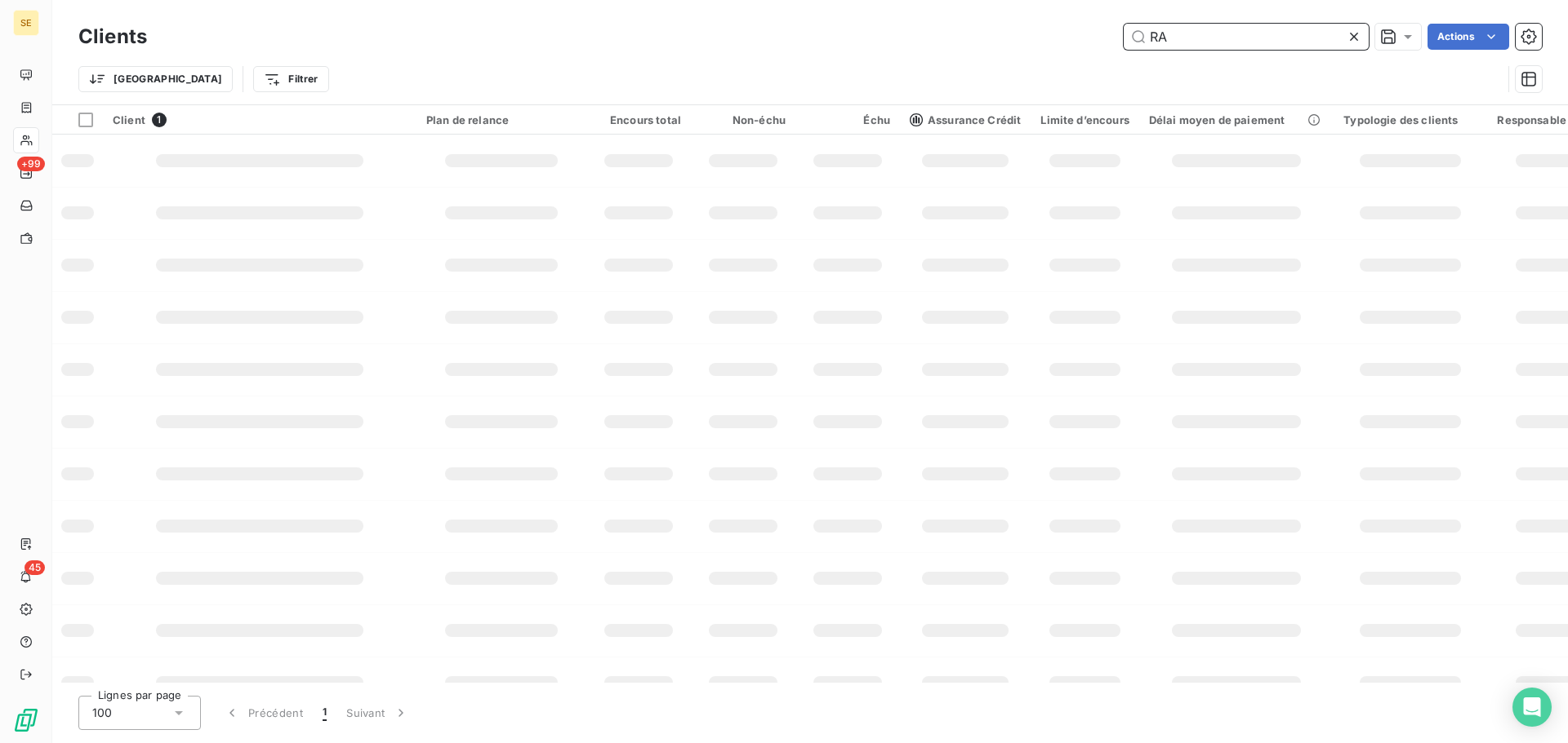
type input "R"
paste input "41BRAULTTP"
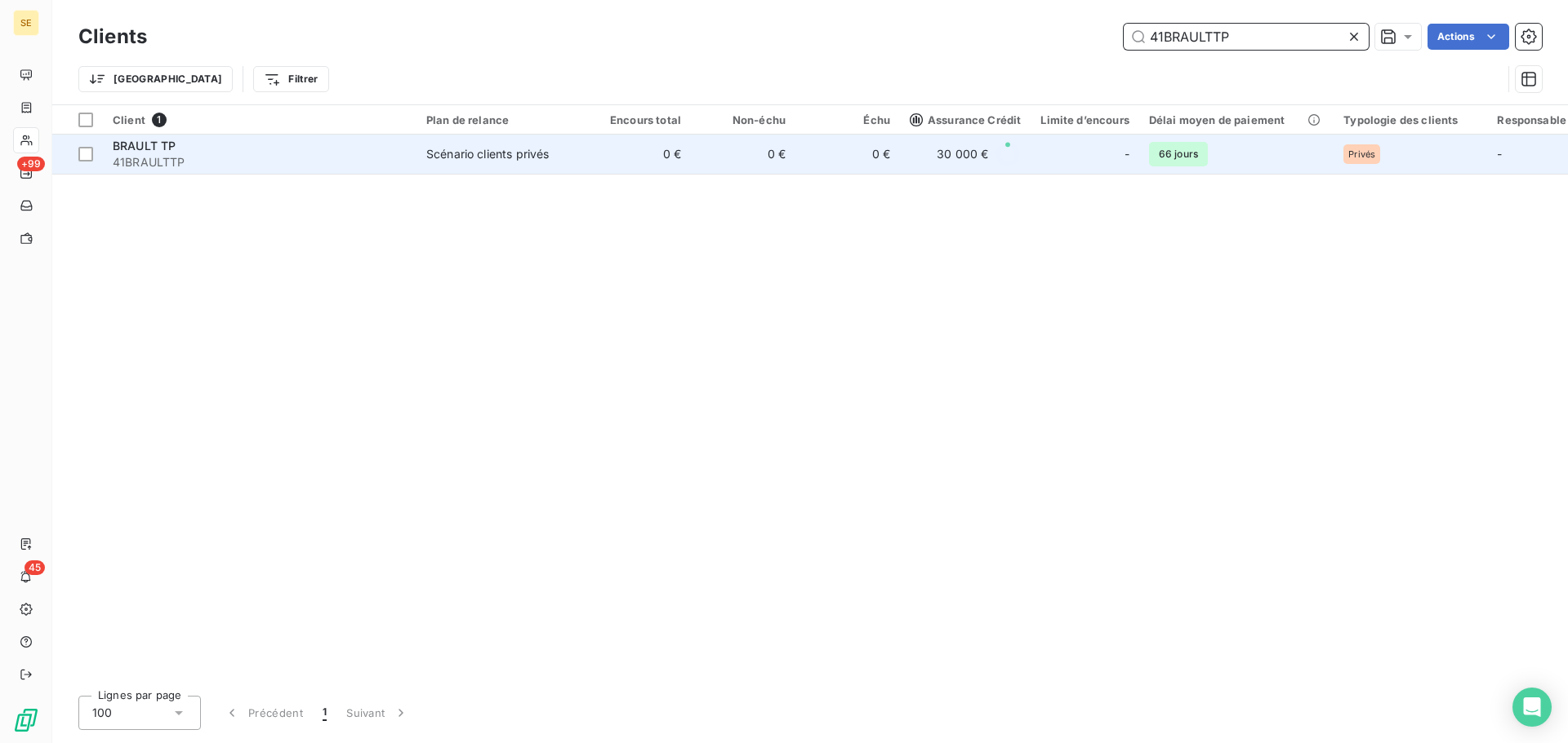
type input "41BRAULTTP"
click at [595, 160] on td "0 €" at bounding box center [638, 154] width 104 height 39
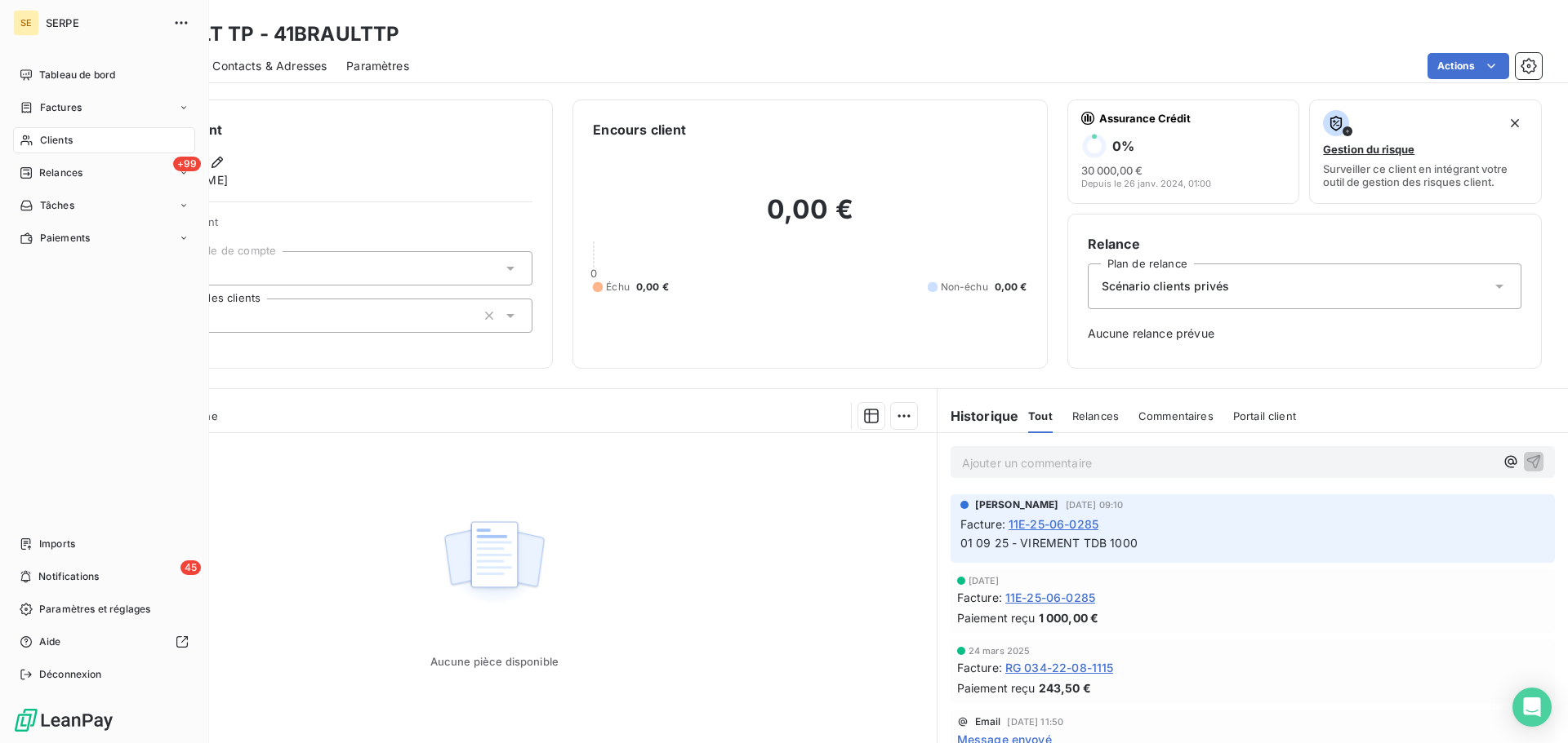
click at [59, 138] on span "Clients" at bounding box center [56, 141] width 33 height 15
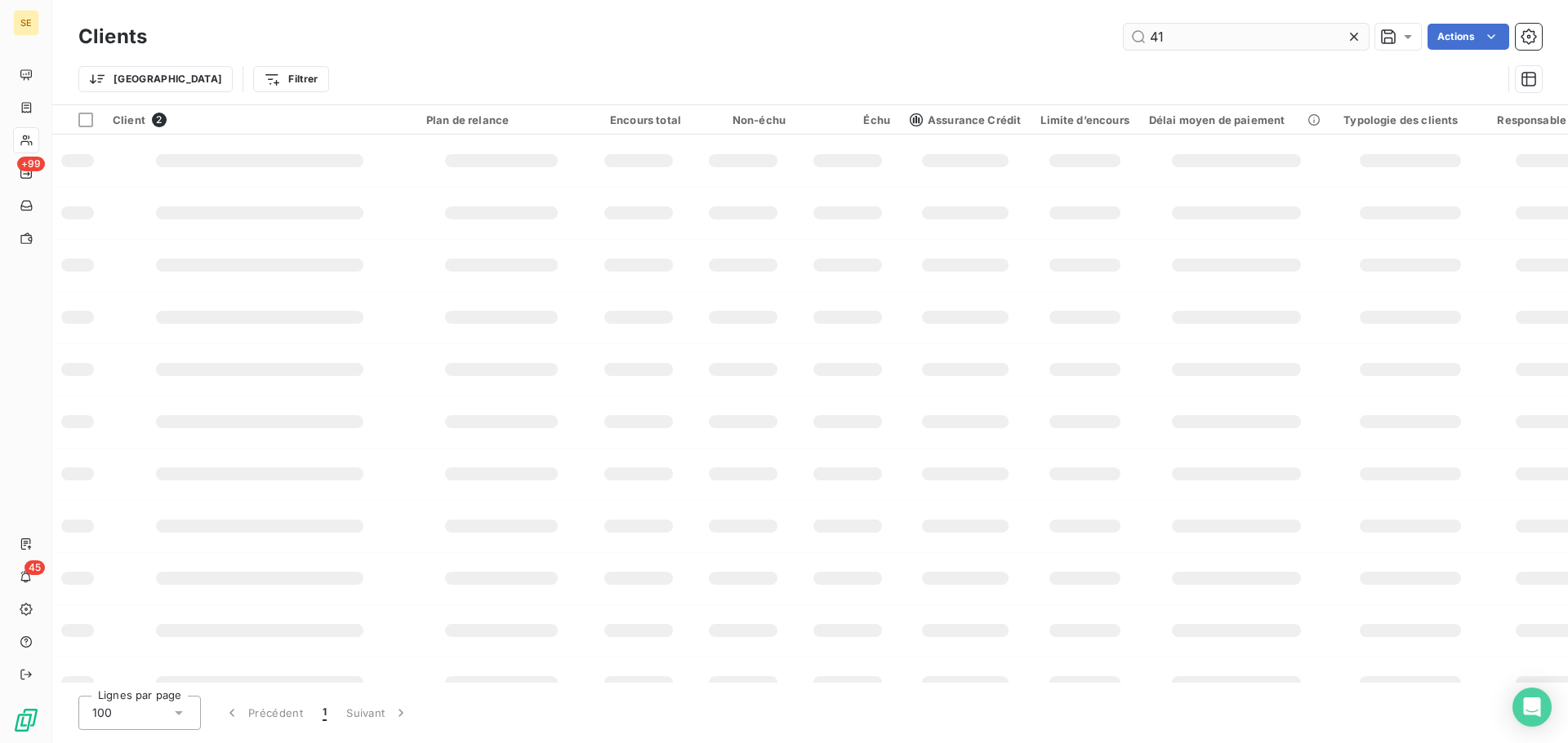
type input "4"
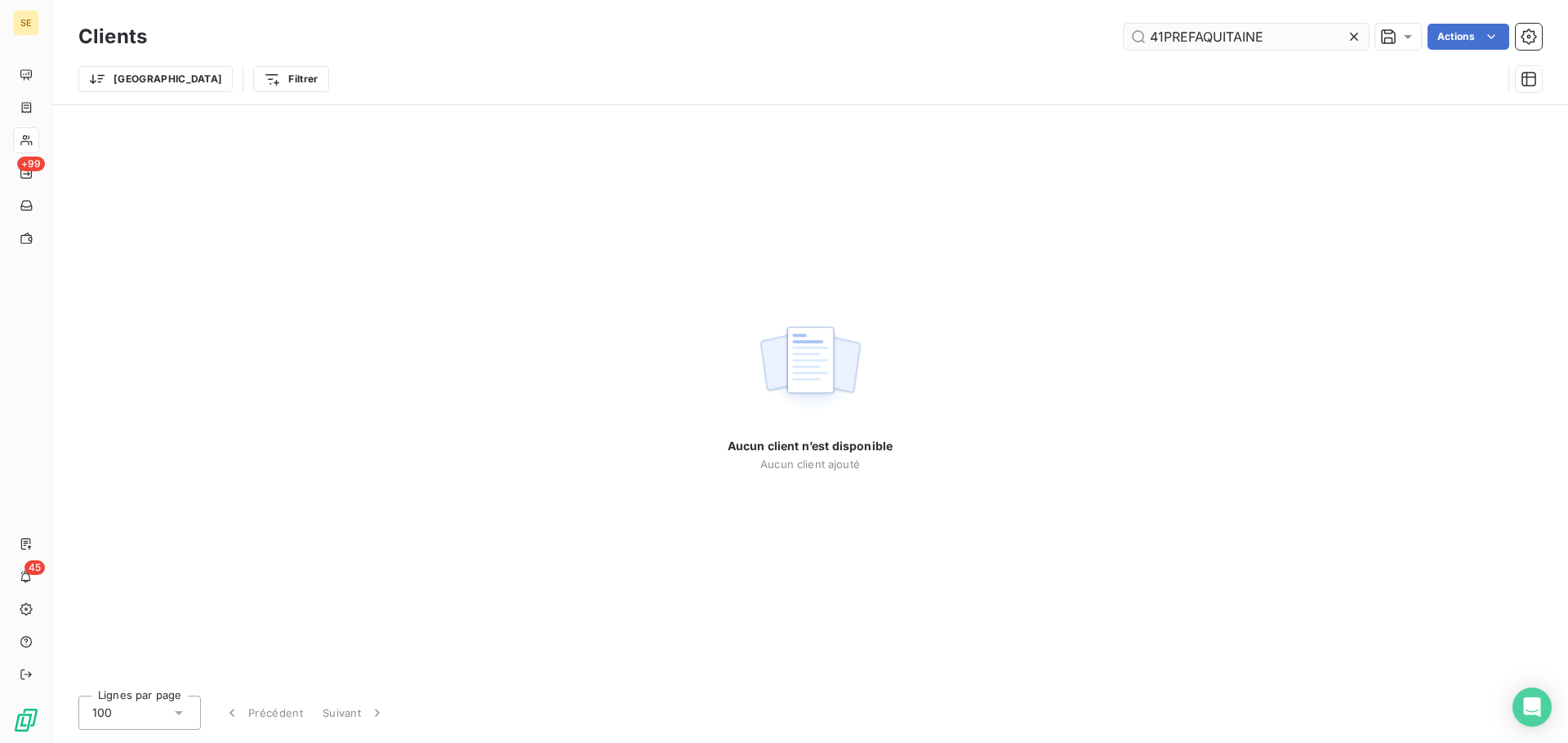
click at [1164, 36] on input "41PREFAQUITAINE" at bounding box center [1245, 36] width 245 height 26
click at [1276, 32] on input "PREFAQUITAINE" at bounding box center [1245, 36] width 245 height 26
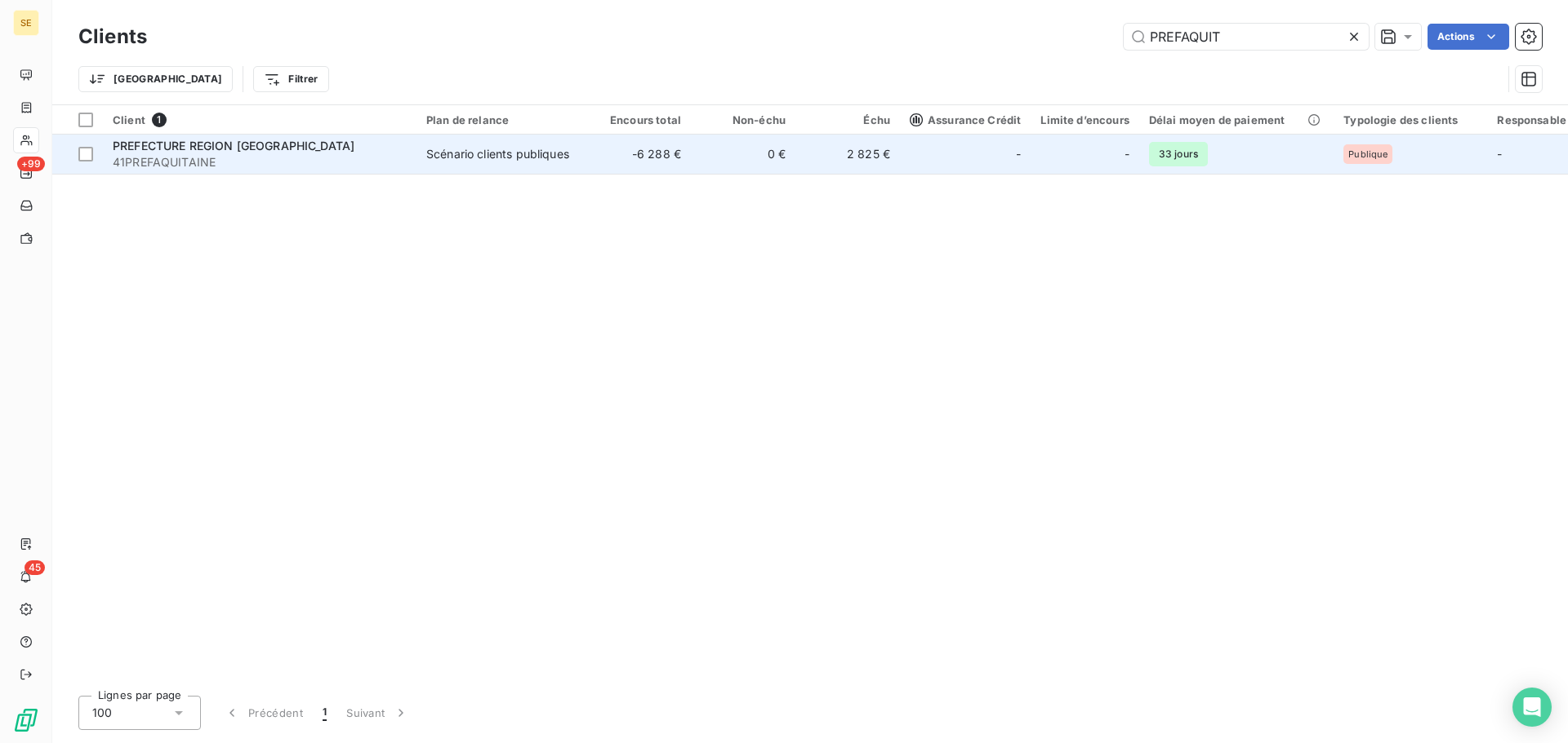
type input "PREFAQUIT"
click at [375, 167] on span "41PREFAQUITAINE" at bounding box center [259, 162] width 294 height 17
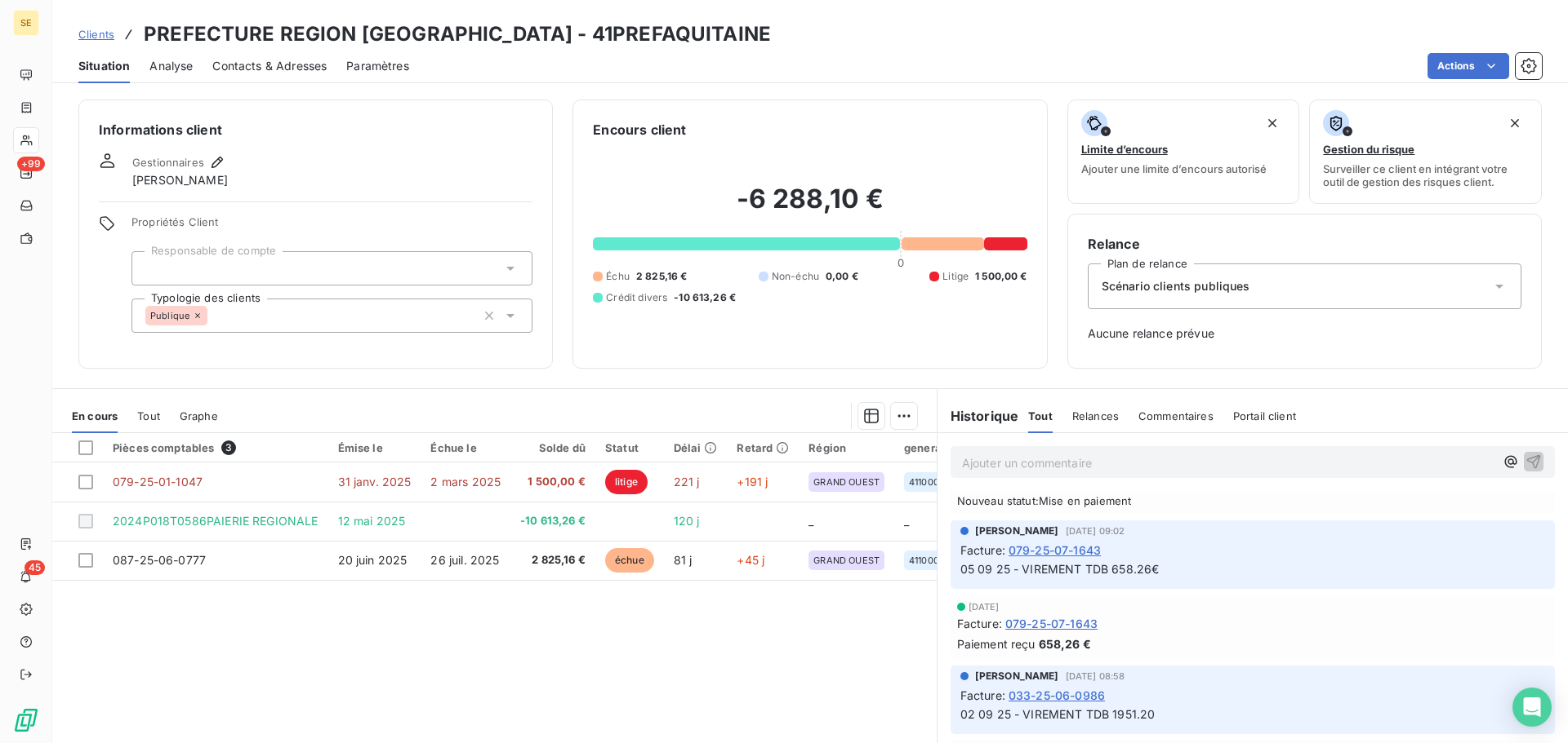
scroll to position [218, 0]
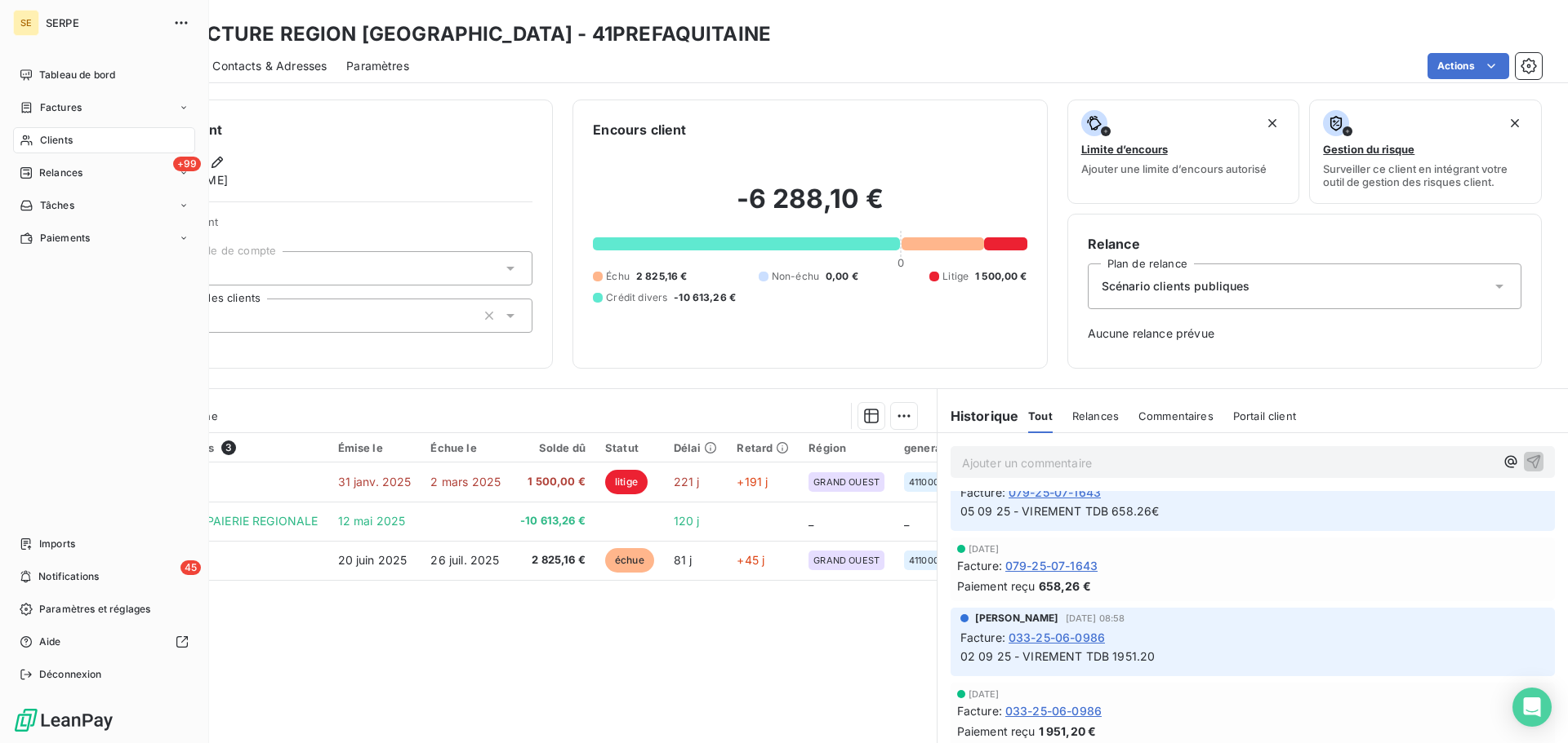
click at [38, 143] on div "Clients" at bounding box center [104, 141] width 182 height 26
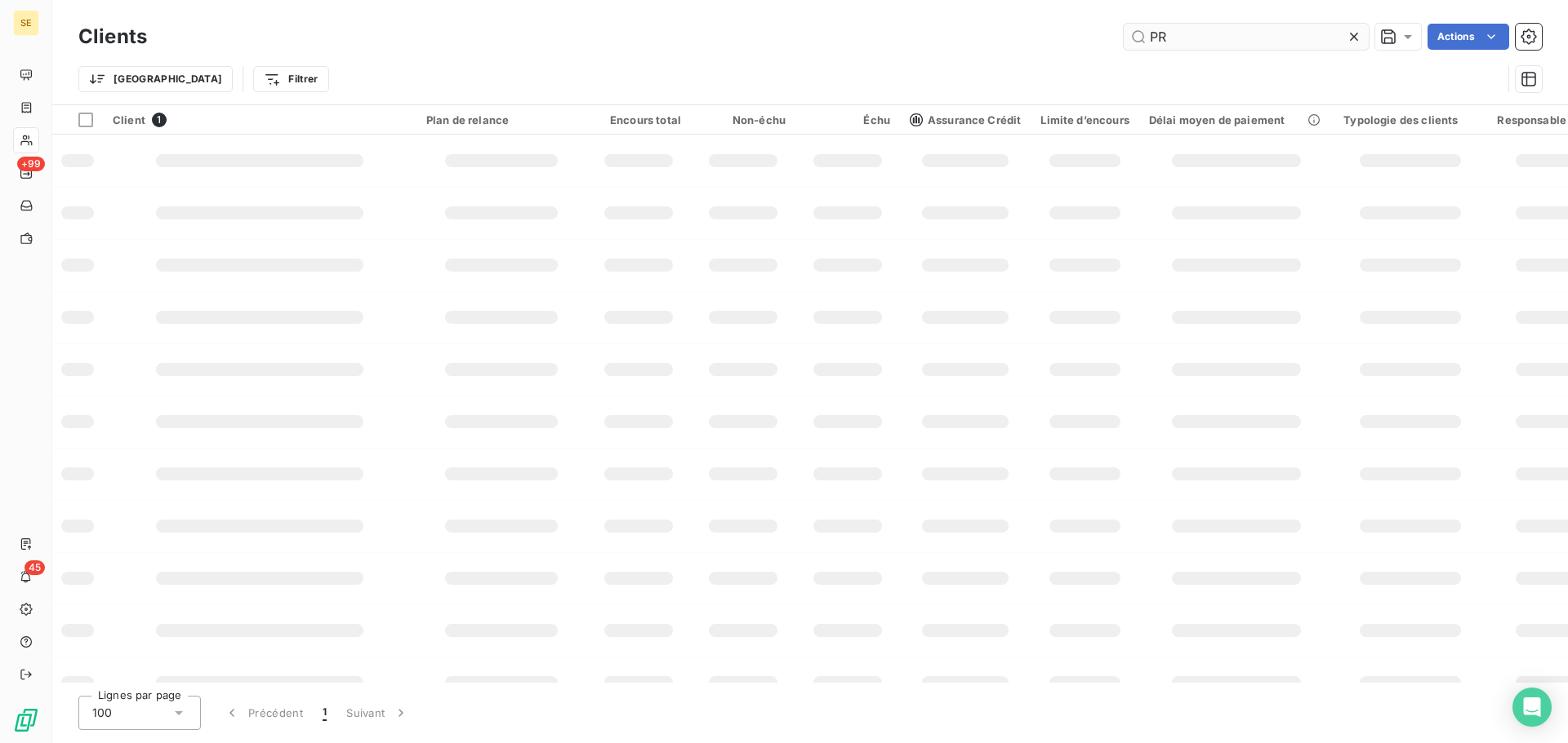
type input "P"
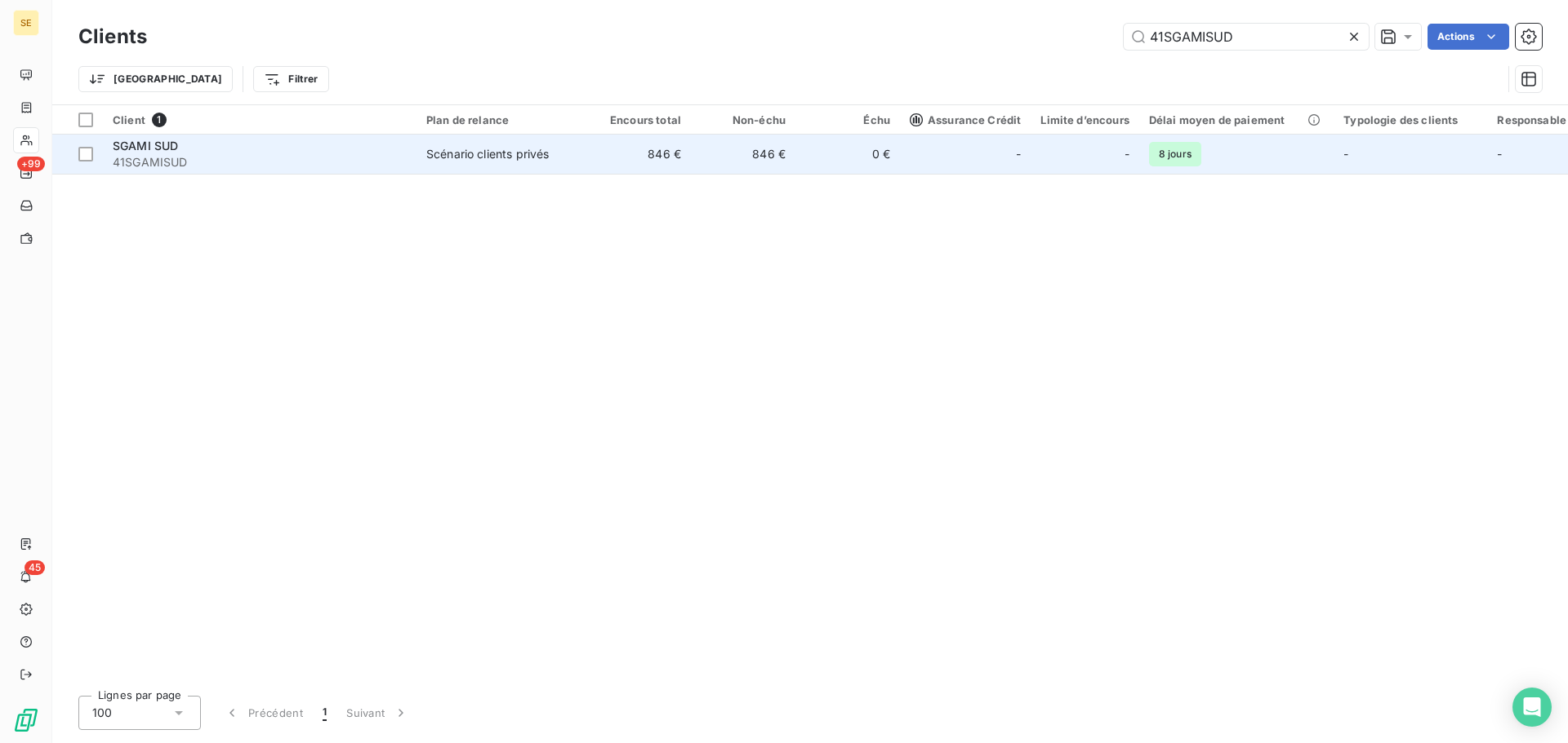
type input "41SGAMISUD"
click at [752, 166] on td "846 €" at bounding box center [742, 154] width 104 height 39
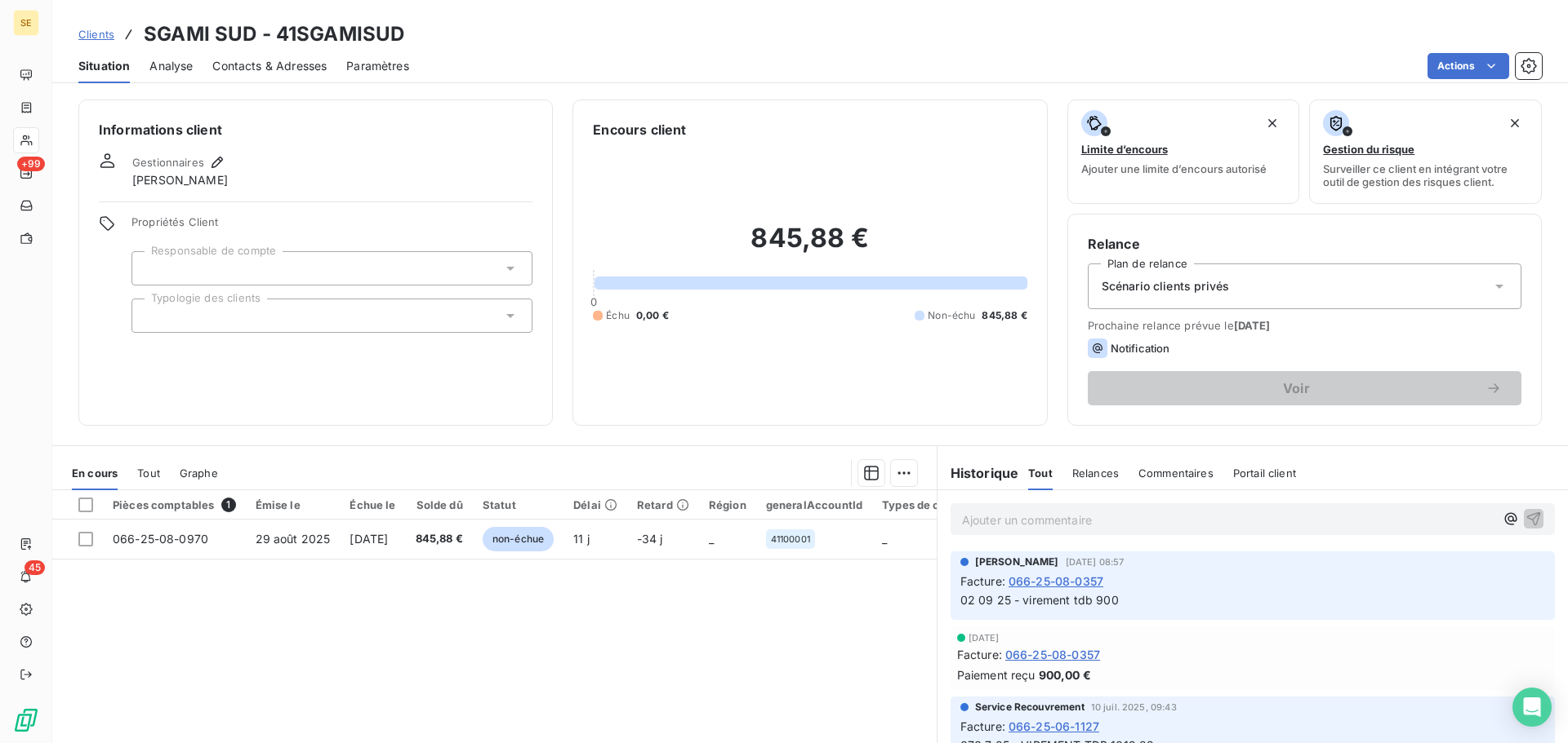
scroll to position [110, 0]
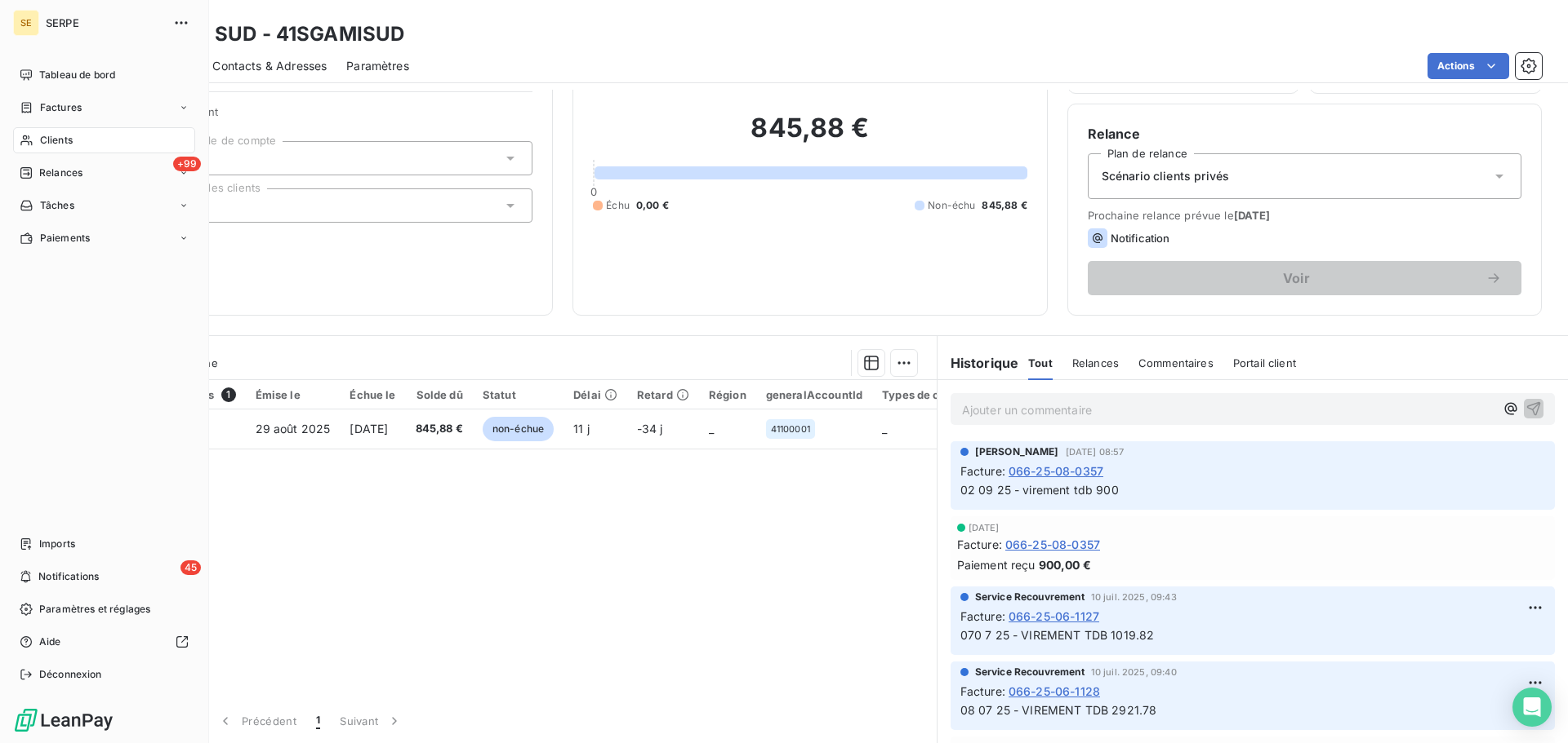
click at [47, 138] on span "Clients" at bounding box center [56, 141] width 33 height 15
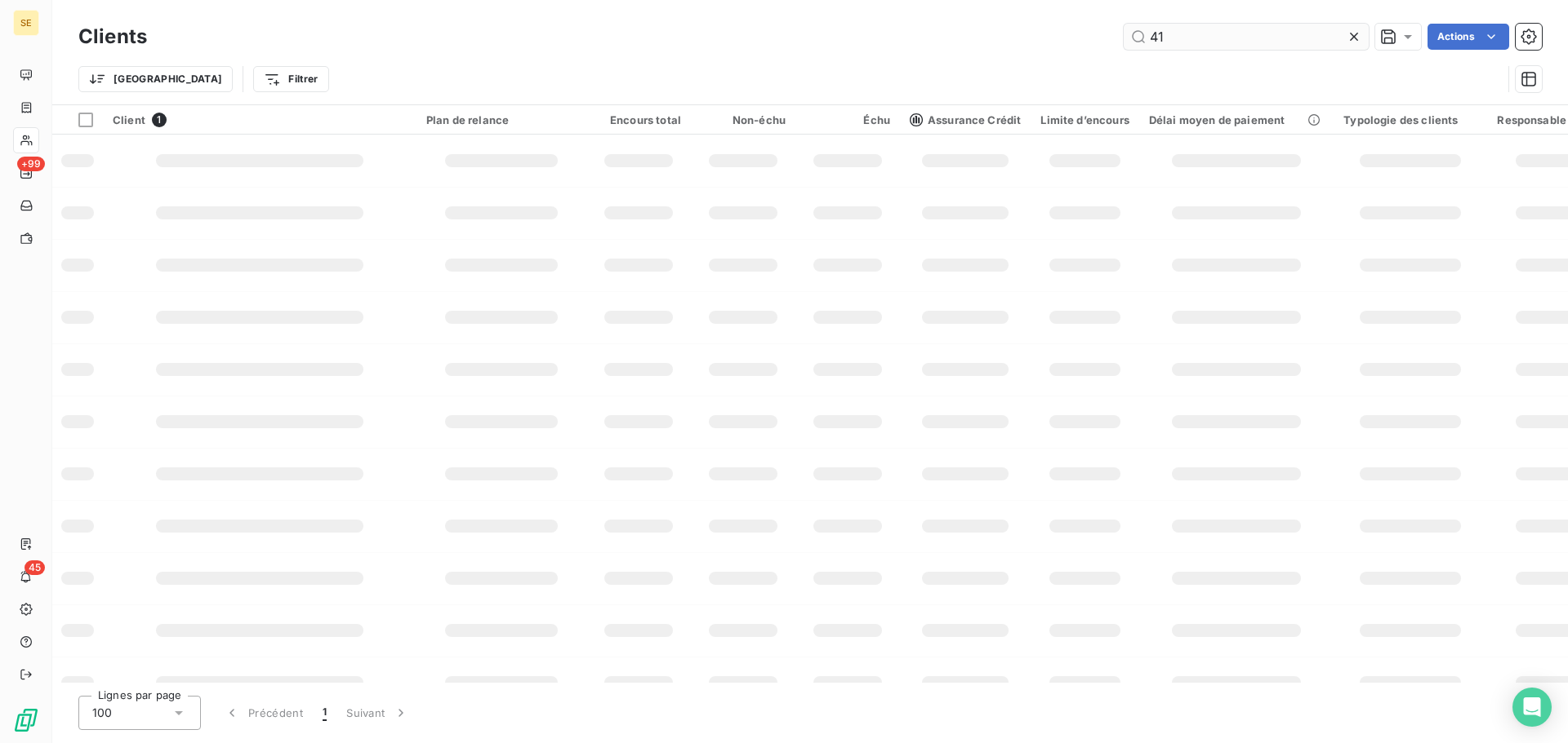
type input "4"
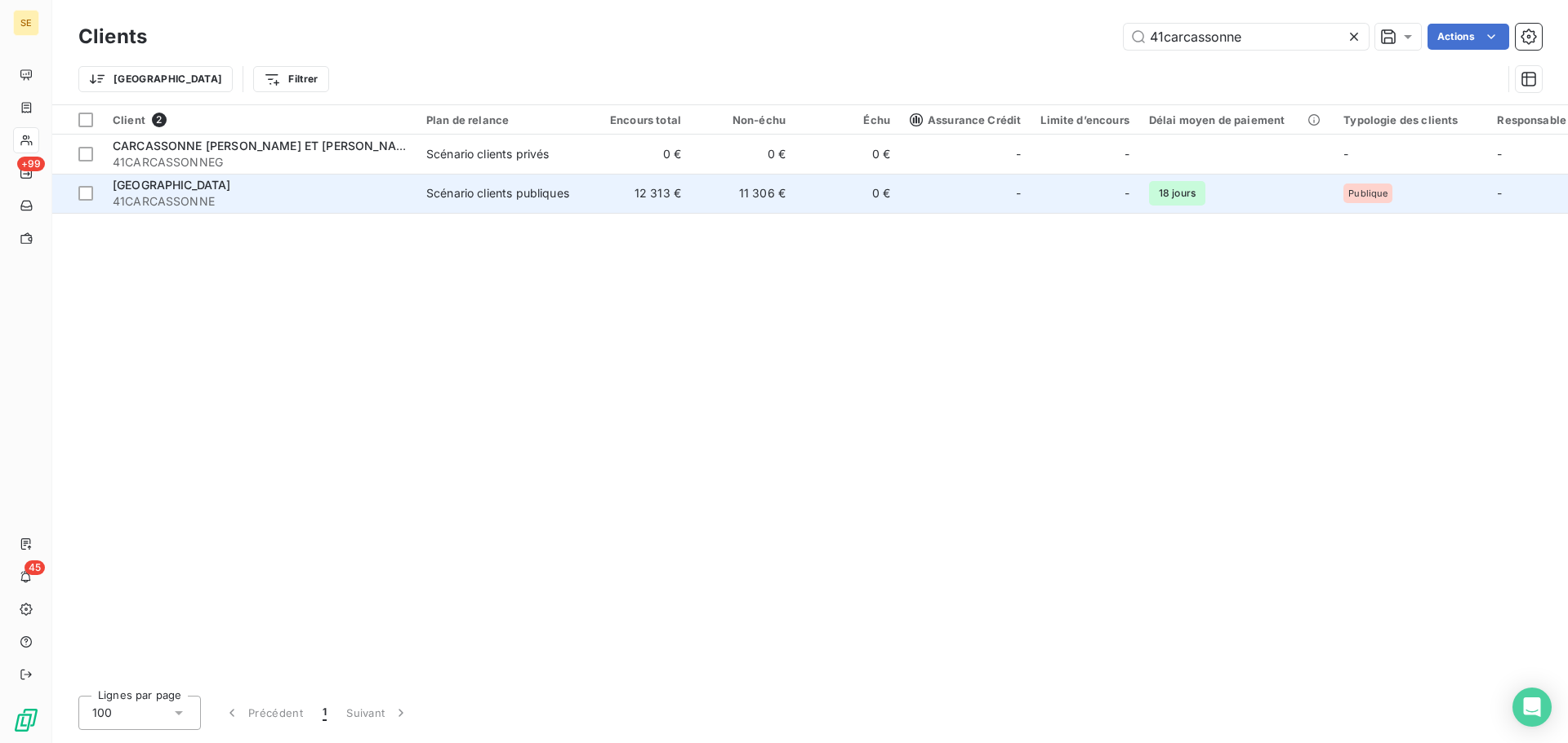
type input "41carcassonne"
click at [614, 206] on td "12 313 €" at bounding box center [638, 193] width 104 height 39
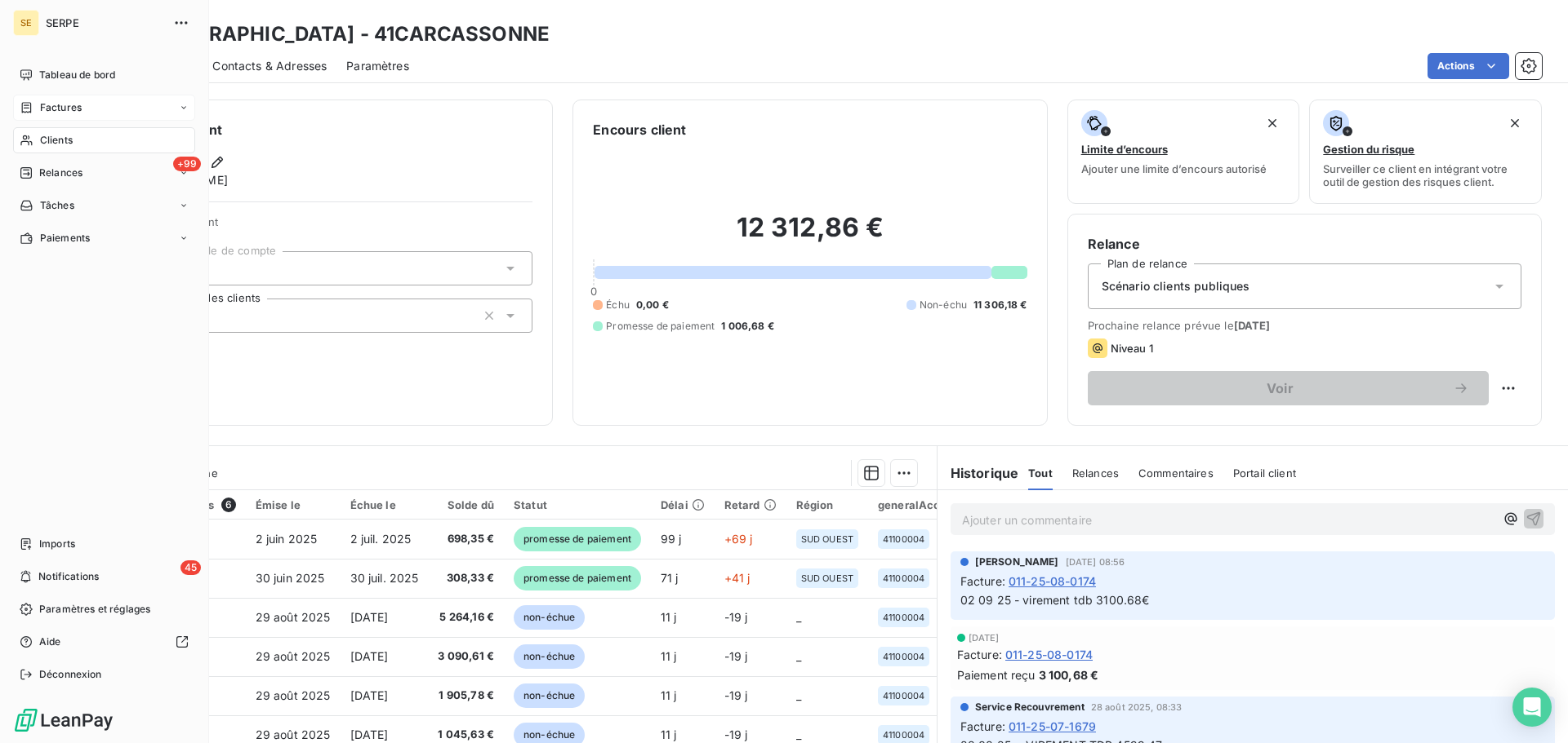
drag, startPoint x: 51, startPoint y: 108, endPoint x: 43, endPoint y: 102, distance: 10.0
click at [43, 102] on span "Factures" at bounding box center [61, 108] width 42 height 15
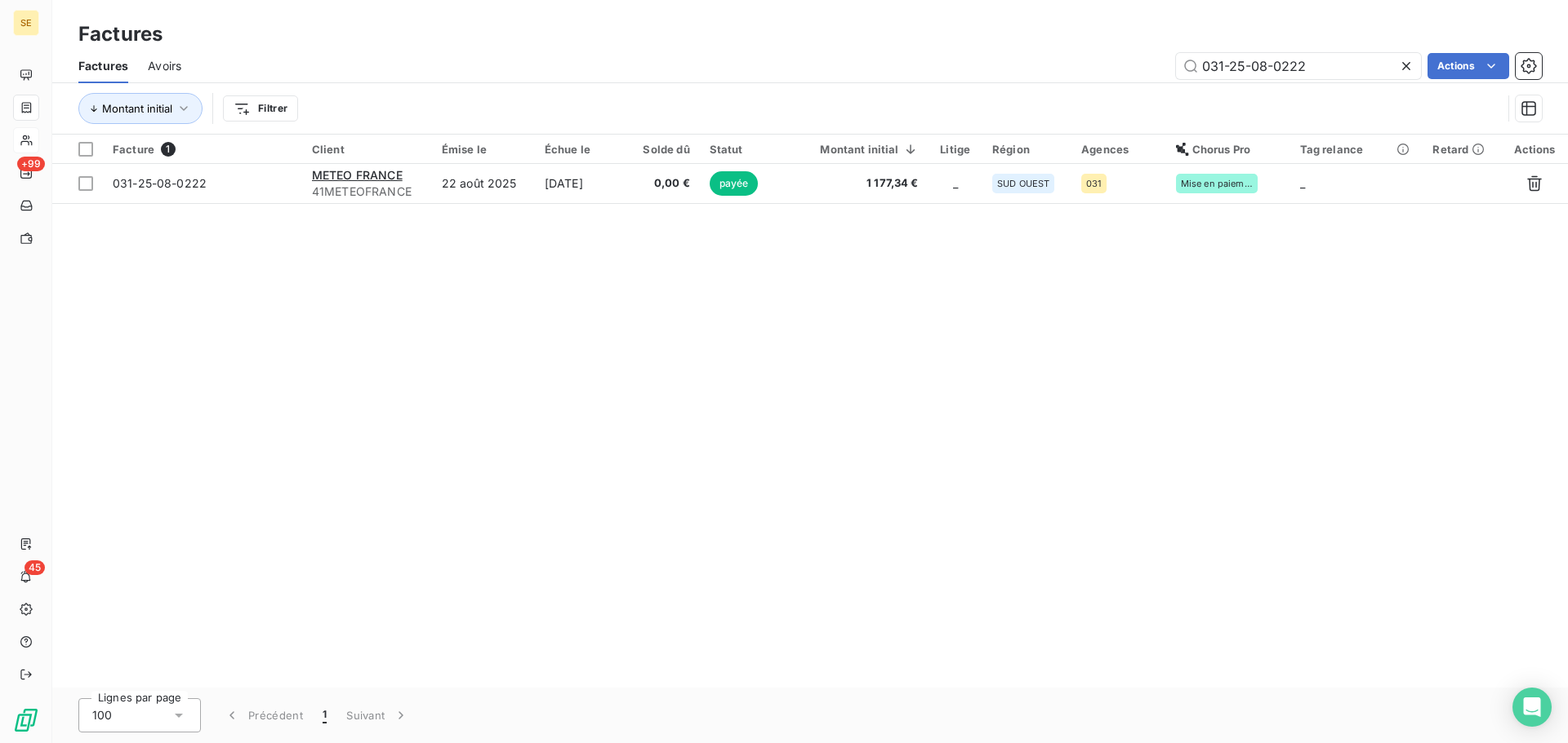
type input "031-25-08-0222"
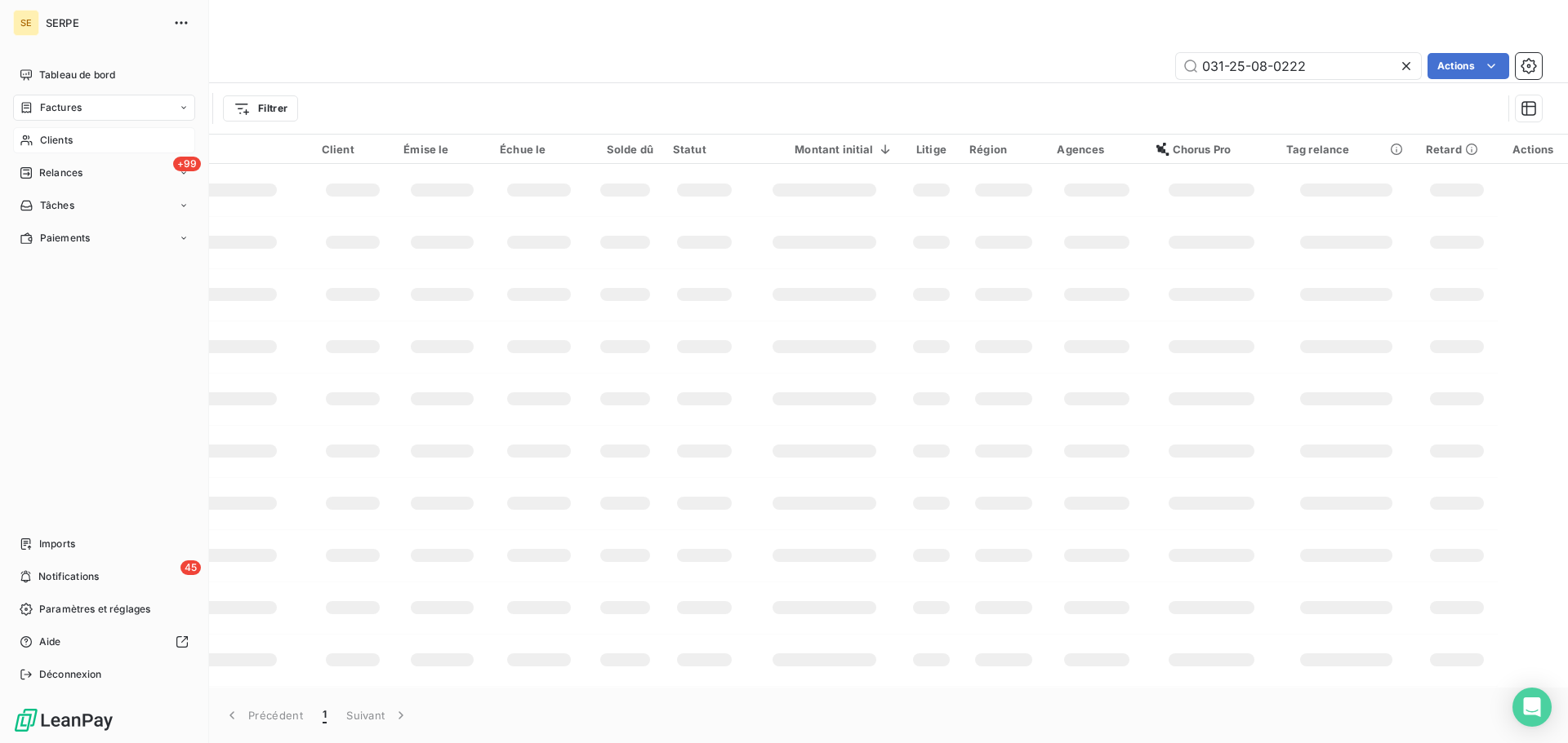
click at [37, 139] on div "Clients" at bounding box center [104, 141] width 182 height 26
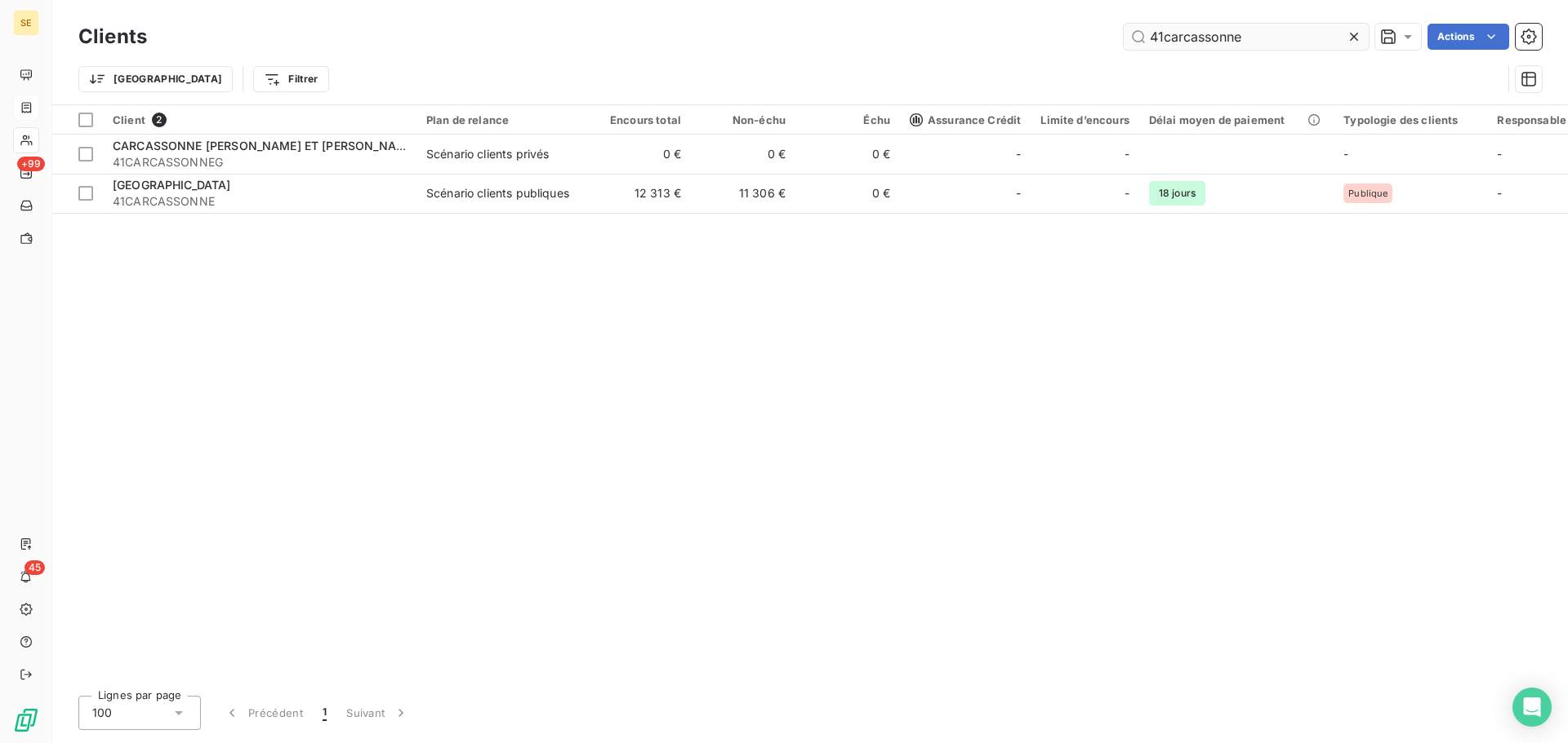
click at [1273, 42] on input "41carcassonne" at bounding box center [1245, 36] width 245 height 26
click at [1273, 41] on input "41carcassonne" at bounding box center [1245, 36] width 245 height 26
click at [1273, 40] on input "41carcassonne" at bounding box center [1245, 36] width 245 height 26
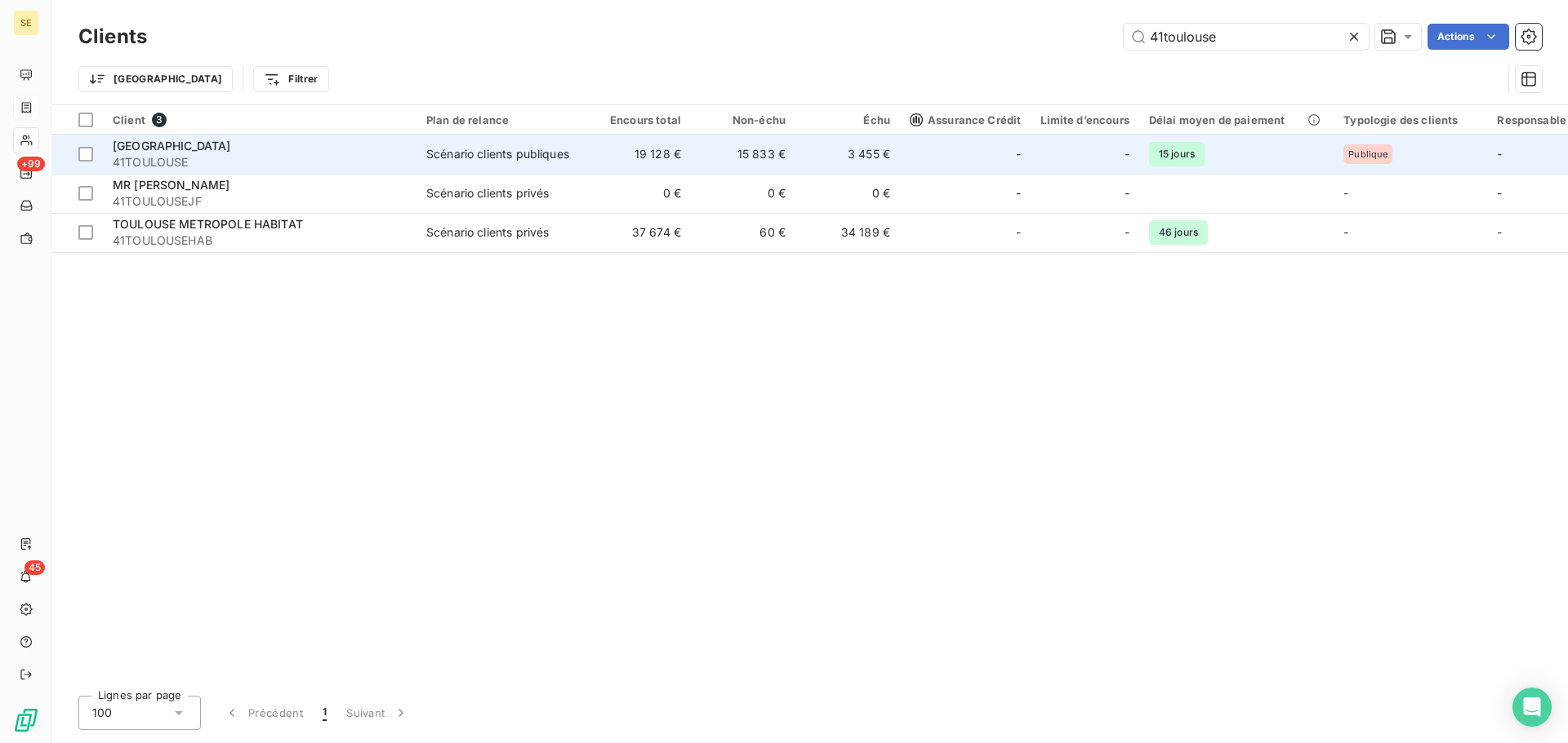
type input "41toulouse"
click at [435, 162] on td "Scénario clients publiques" at bounding box center [501, 154] width 170 height 39
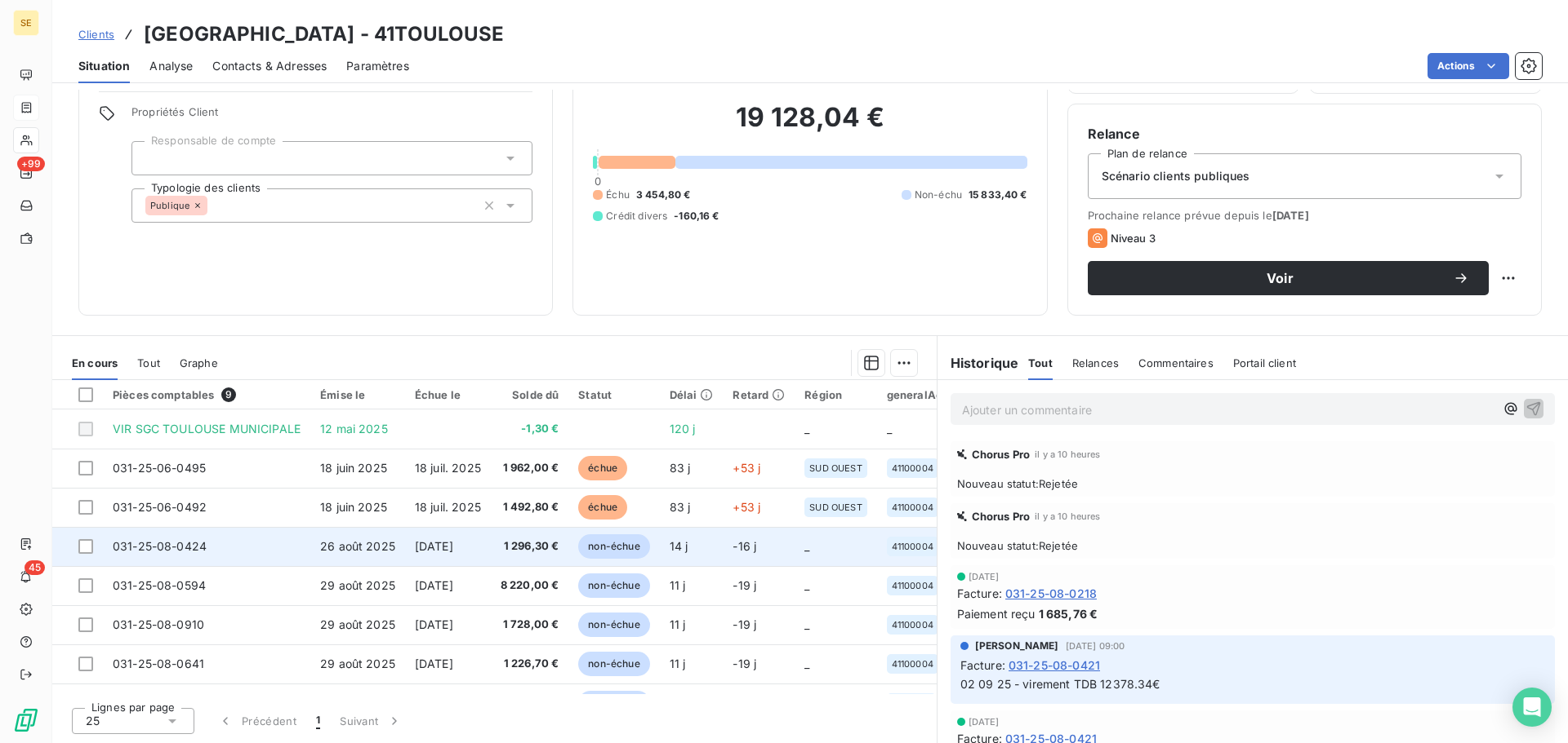
scroll to position [76, 0]
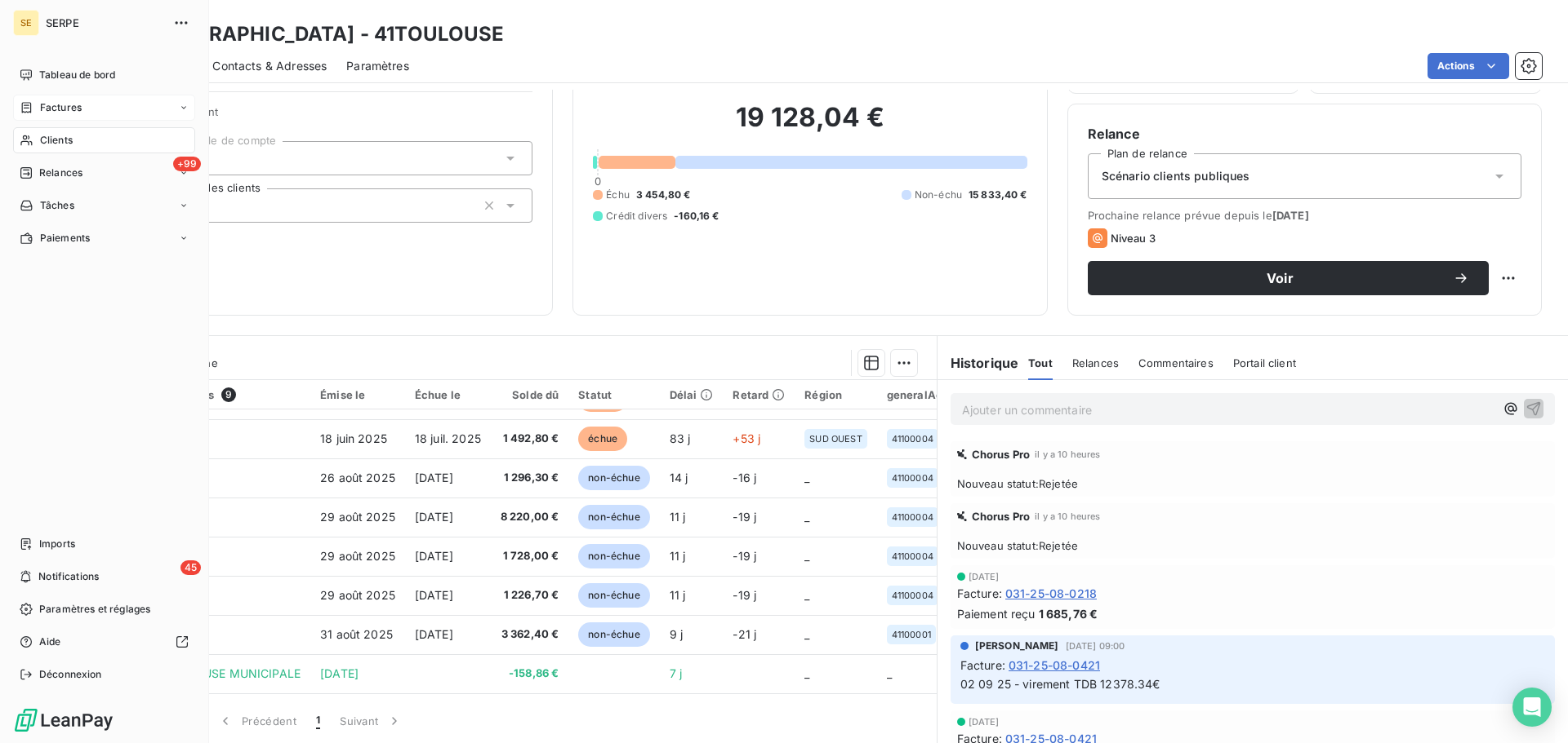
click at [40, 107] on span "Factures" at bounding box center [61, 108] width 42 height 15
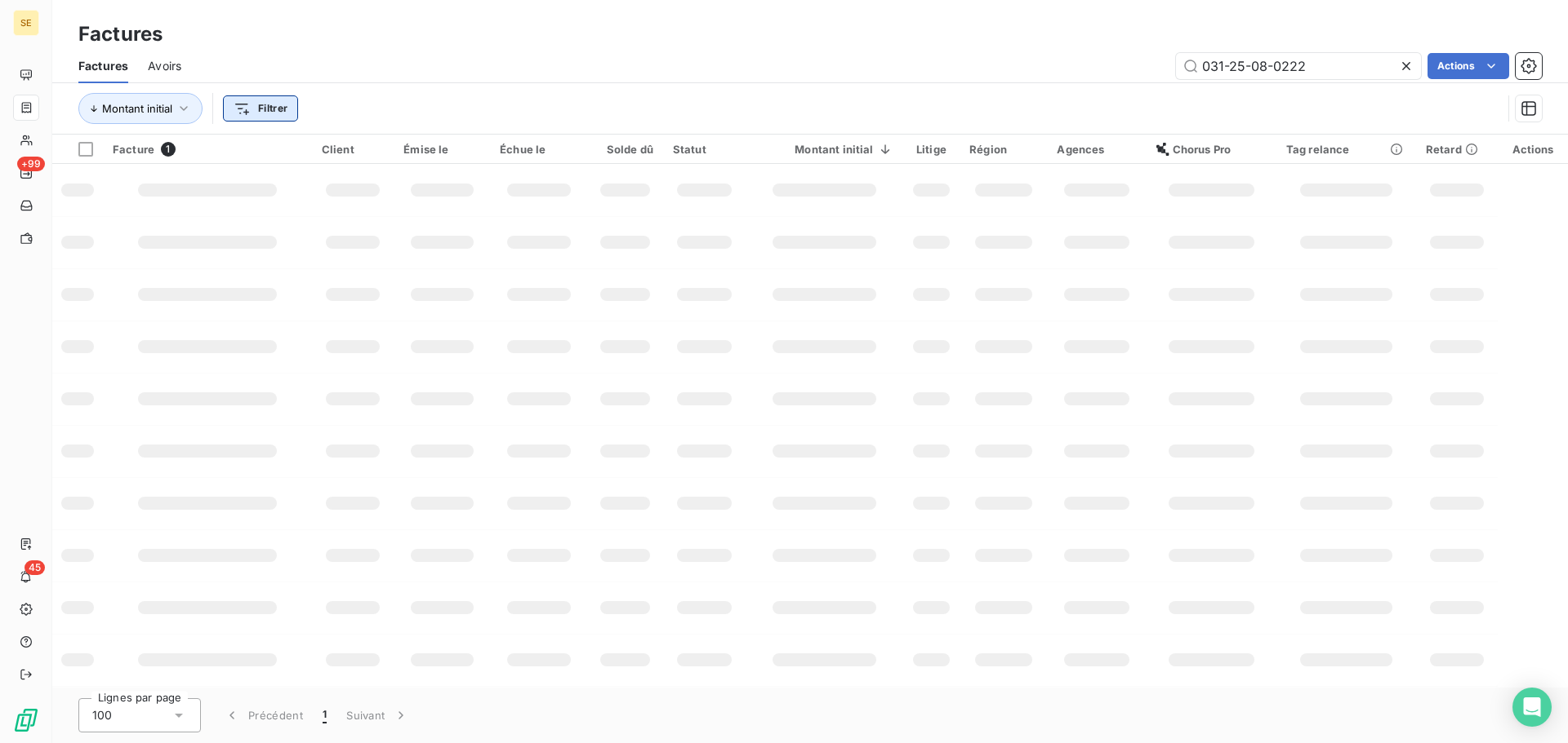
click at [286, 105] on html "SE +99 45 Factures Factures Avoirs 031-25-08-0222 Actions Montant initial Filtr…" at bounding box center [784, 371] width 1568 height 743
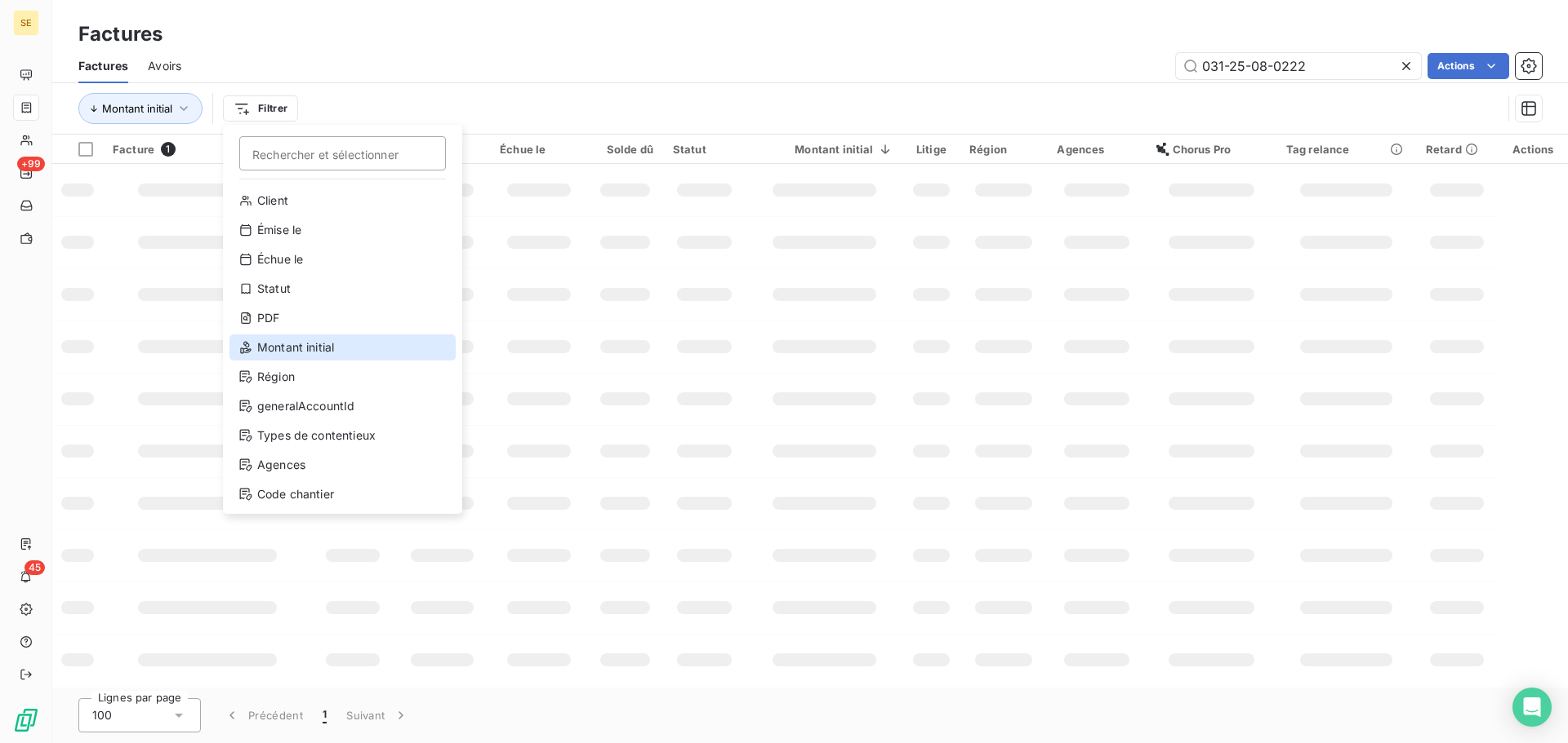
click at [321, 357] on div "Montant initial" at bounding box center [342, 348] width 226 height 26
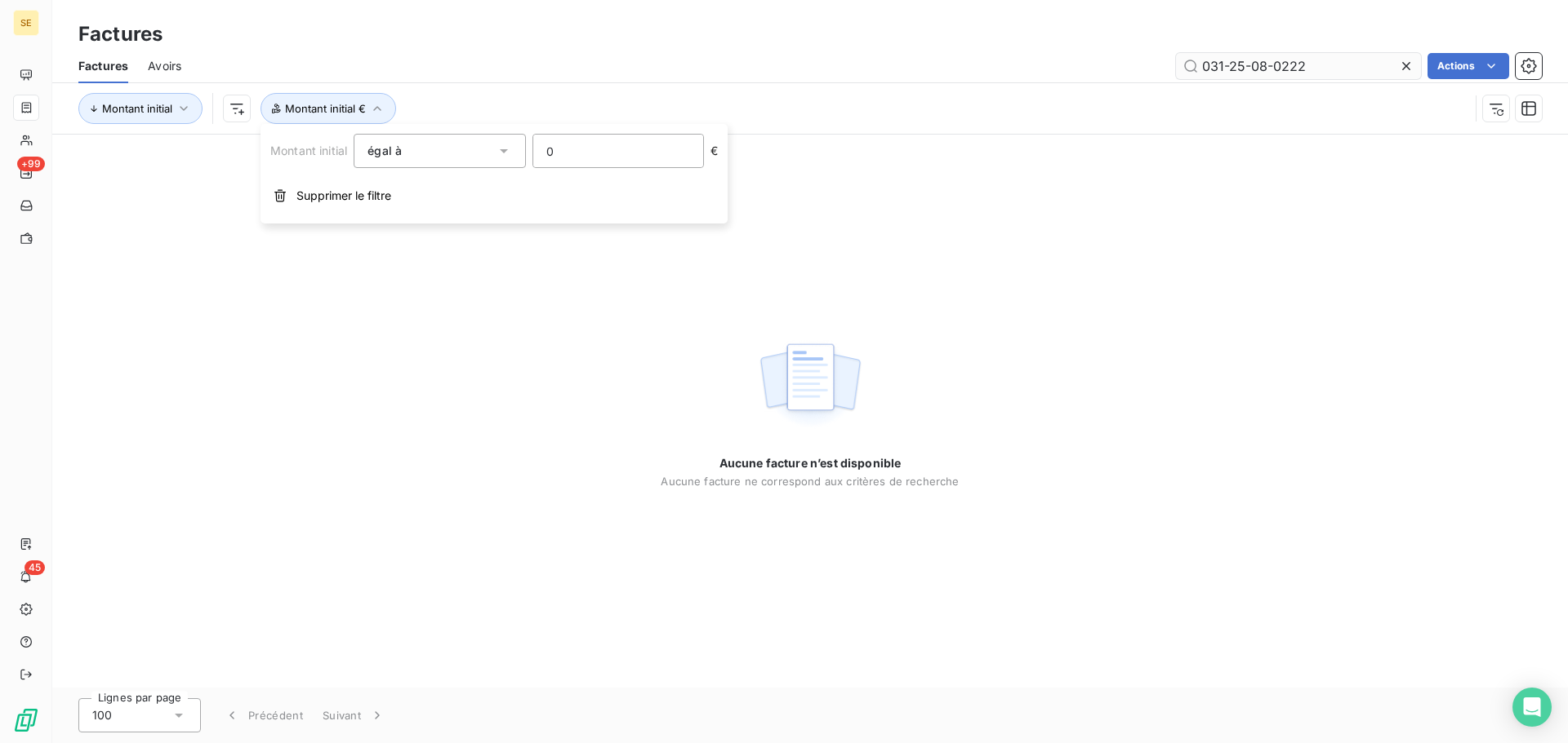
click at [1399, 67] on icon at bounding box center [1406, 66] width 17 height 17
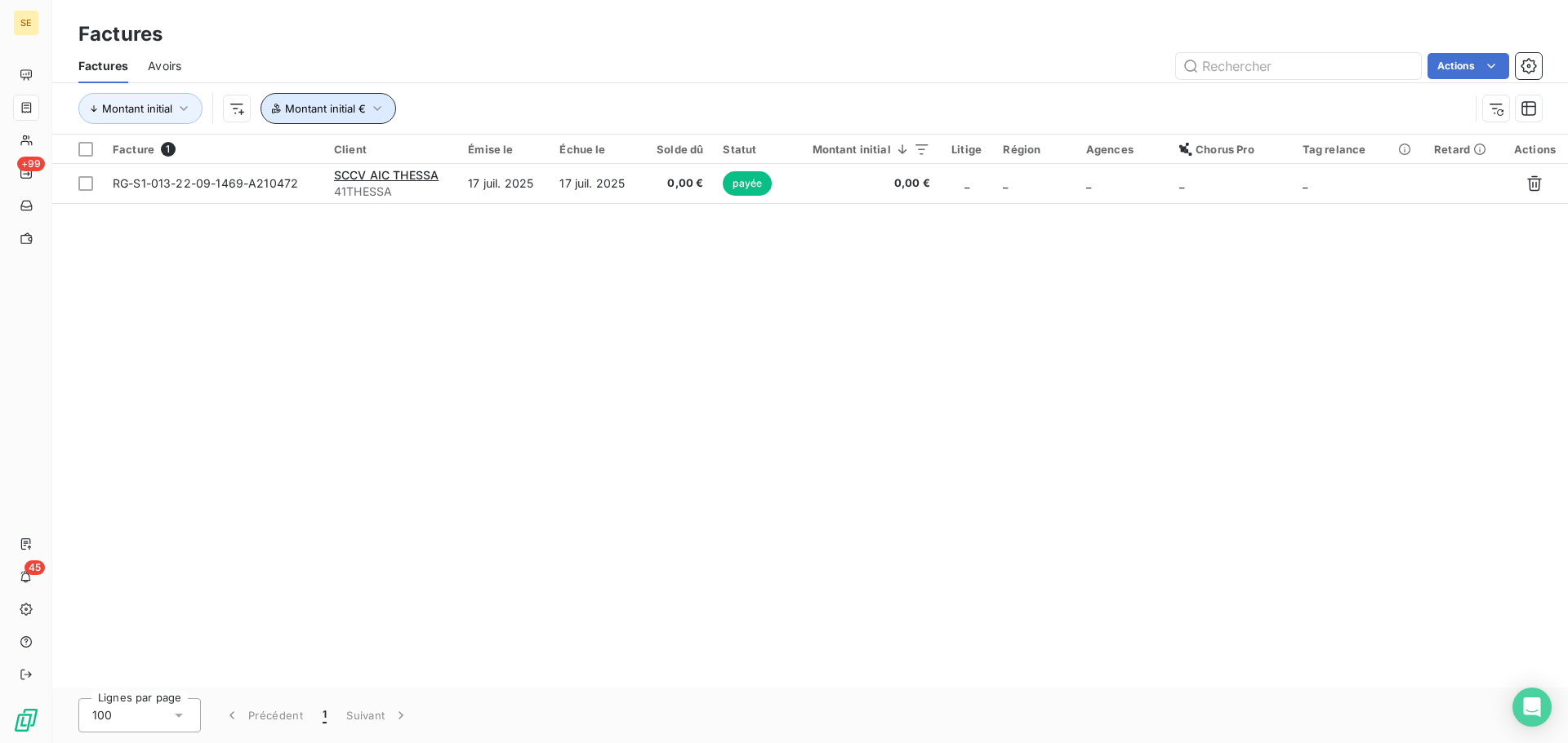
click at [378, 113] on icon "button" at bounding box center [378, 109] width 17 height 17
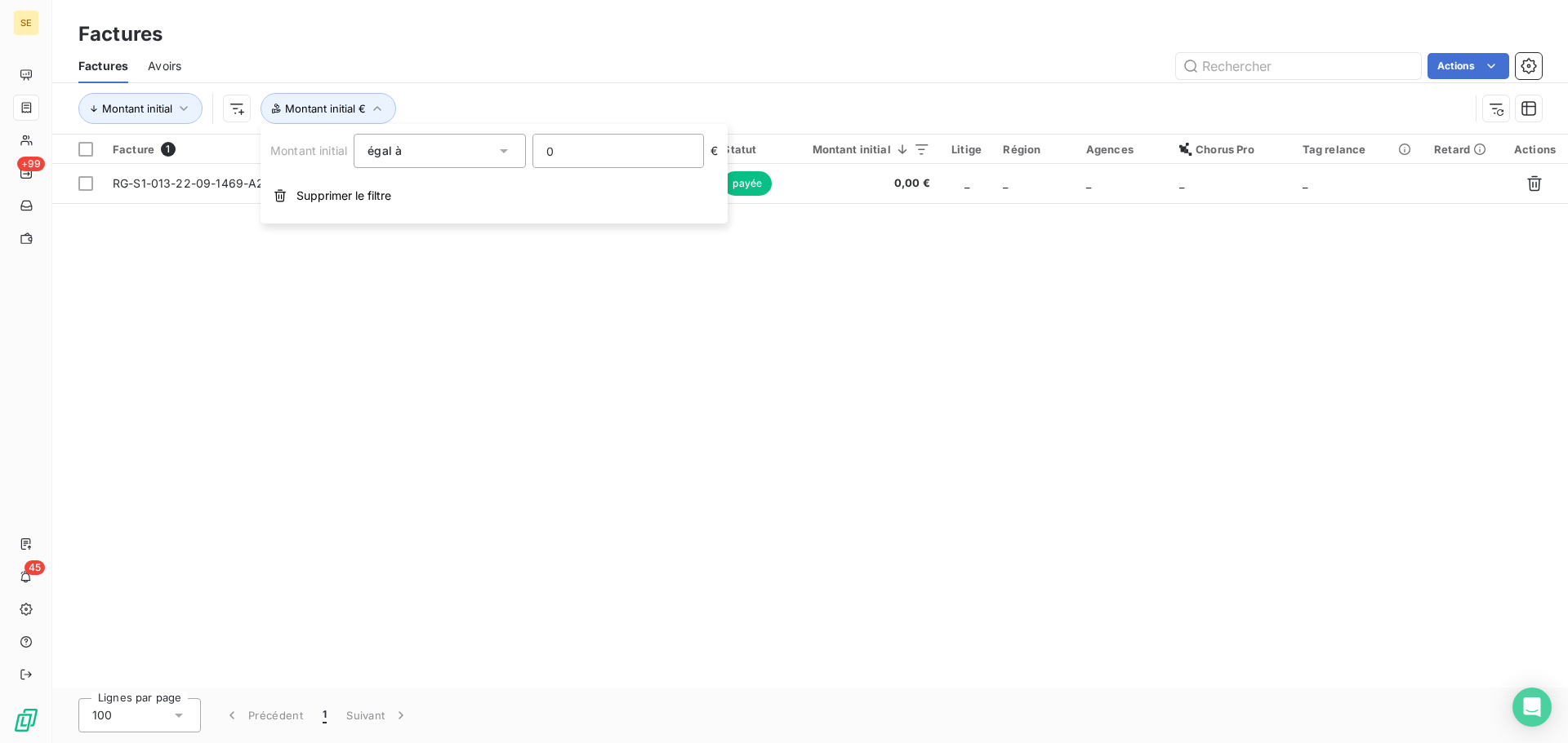
click at [582, 153] on input "0" at bounding box center [618, 150] width 170 height 33
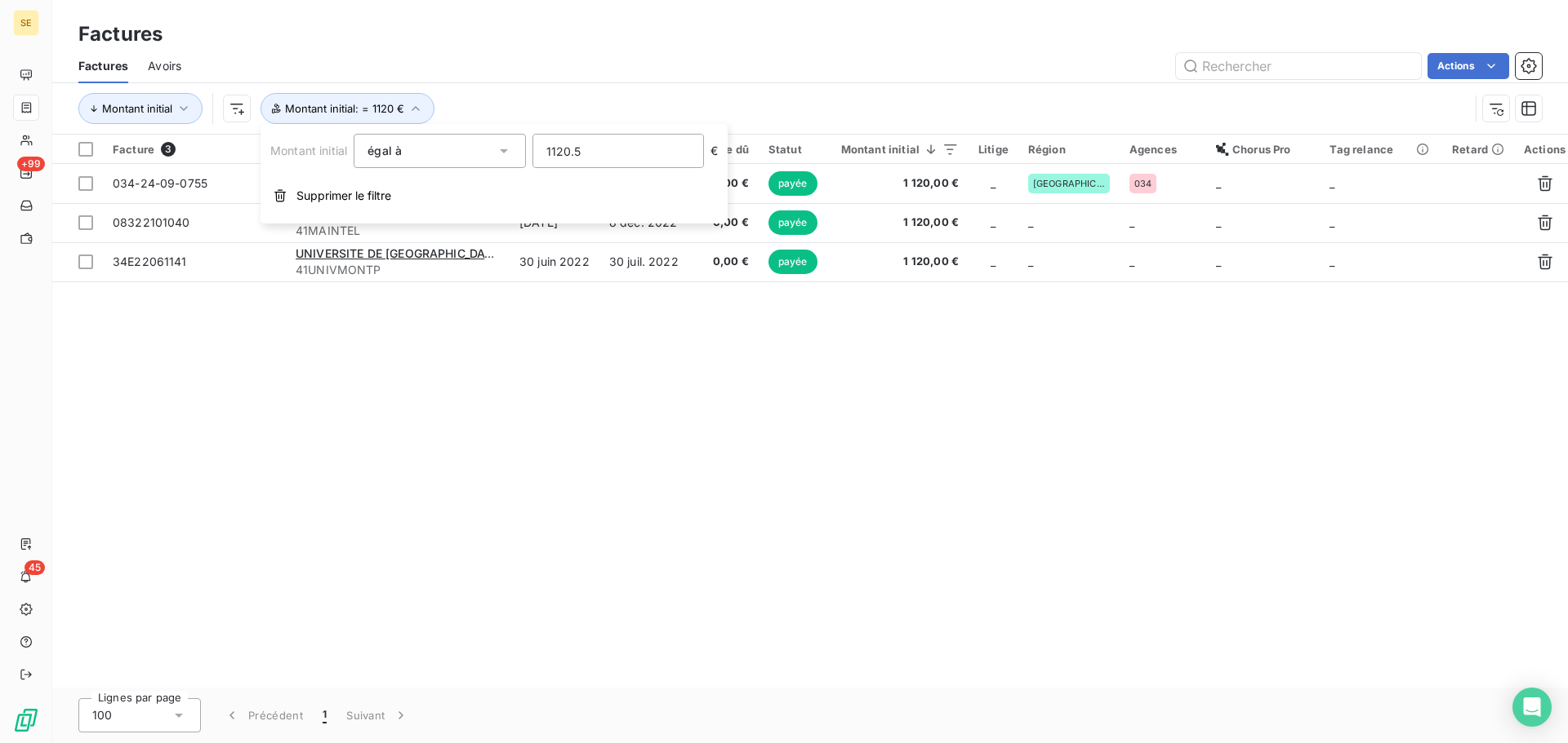
type input "1120.57"
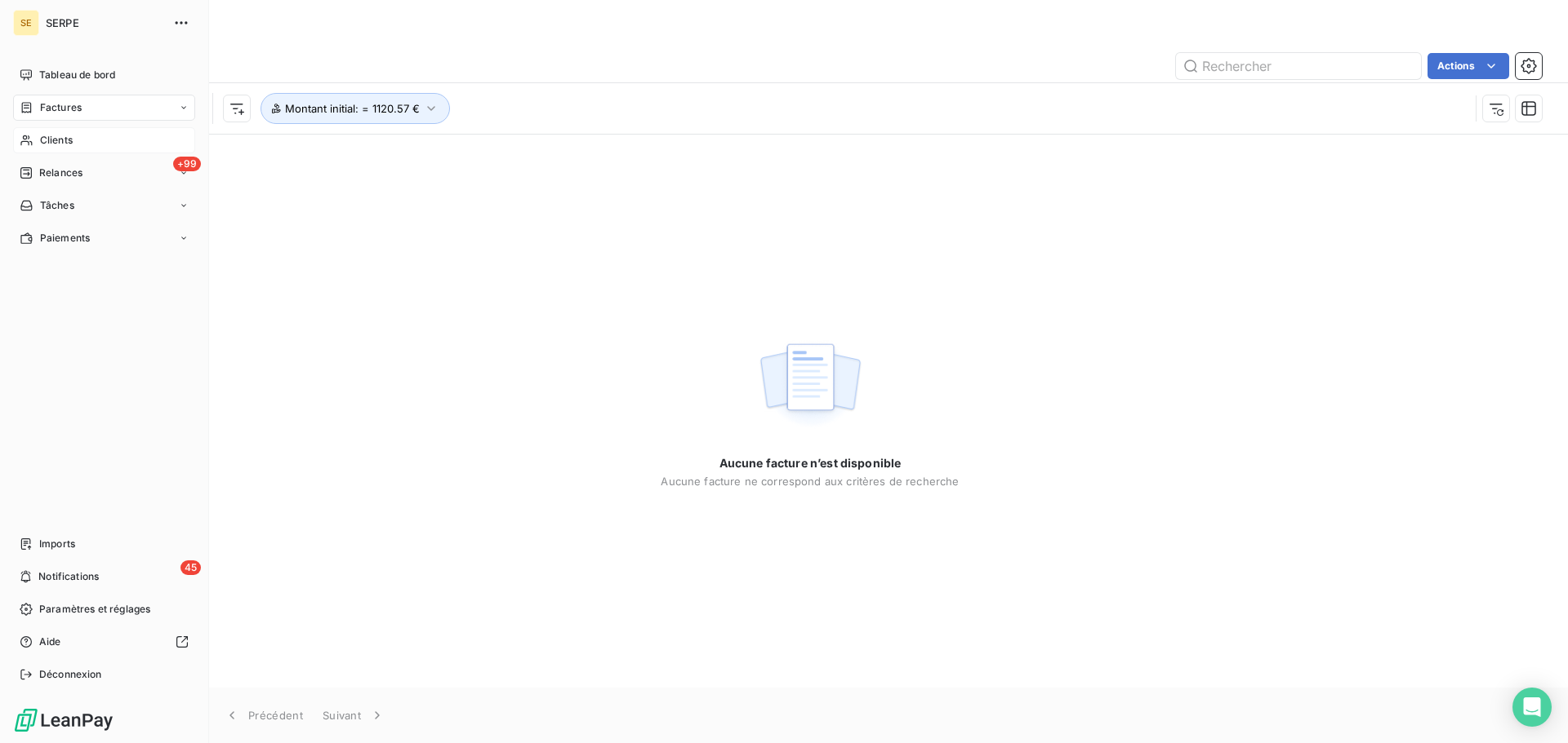
click at [90, 141] on div "Clients" at bounding box center [104, 141] width 182 height 26
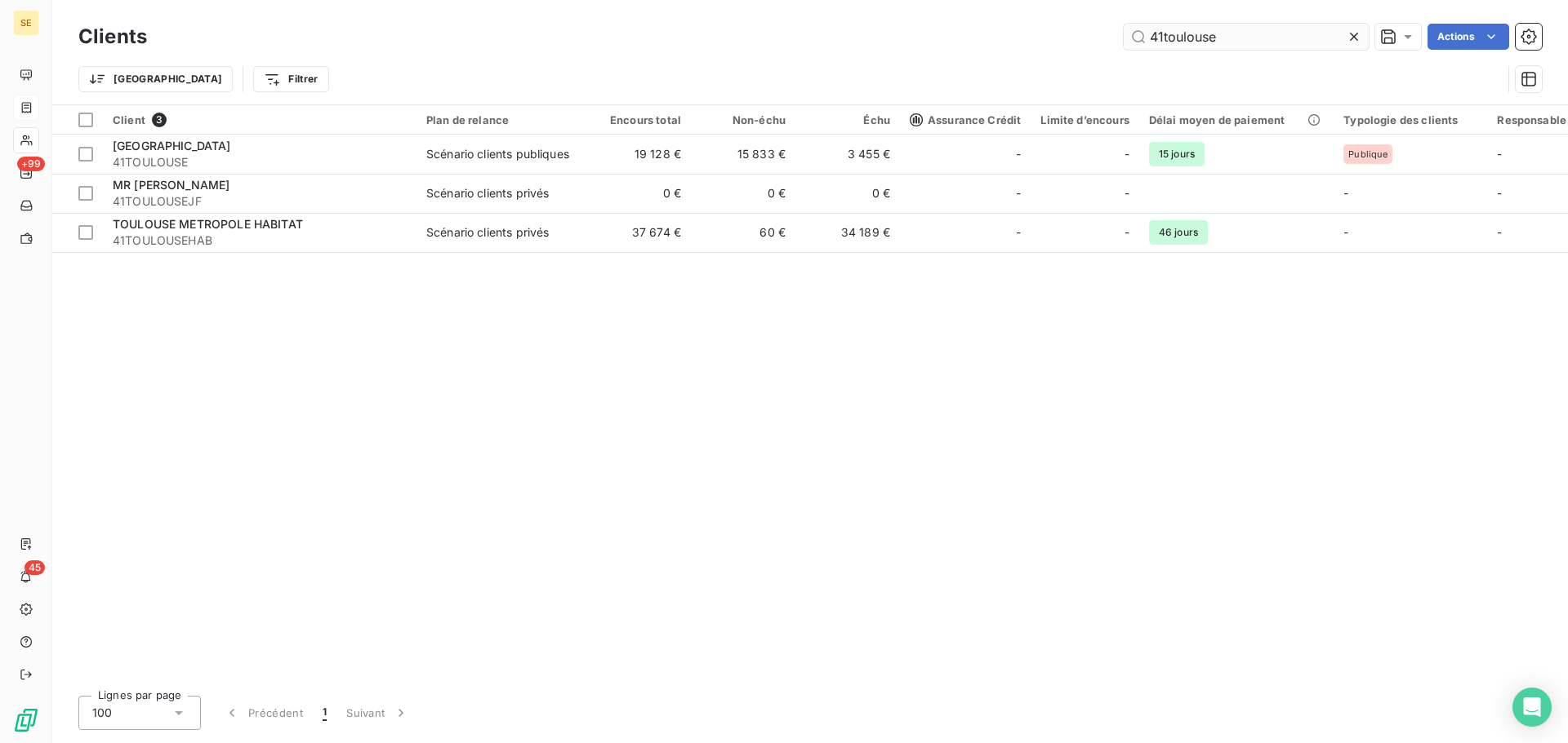
click at [1248, 39] on input "41toulouse" at bounding box center [1245, 36] width 245 height 26
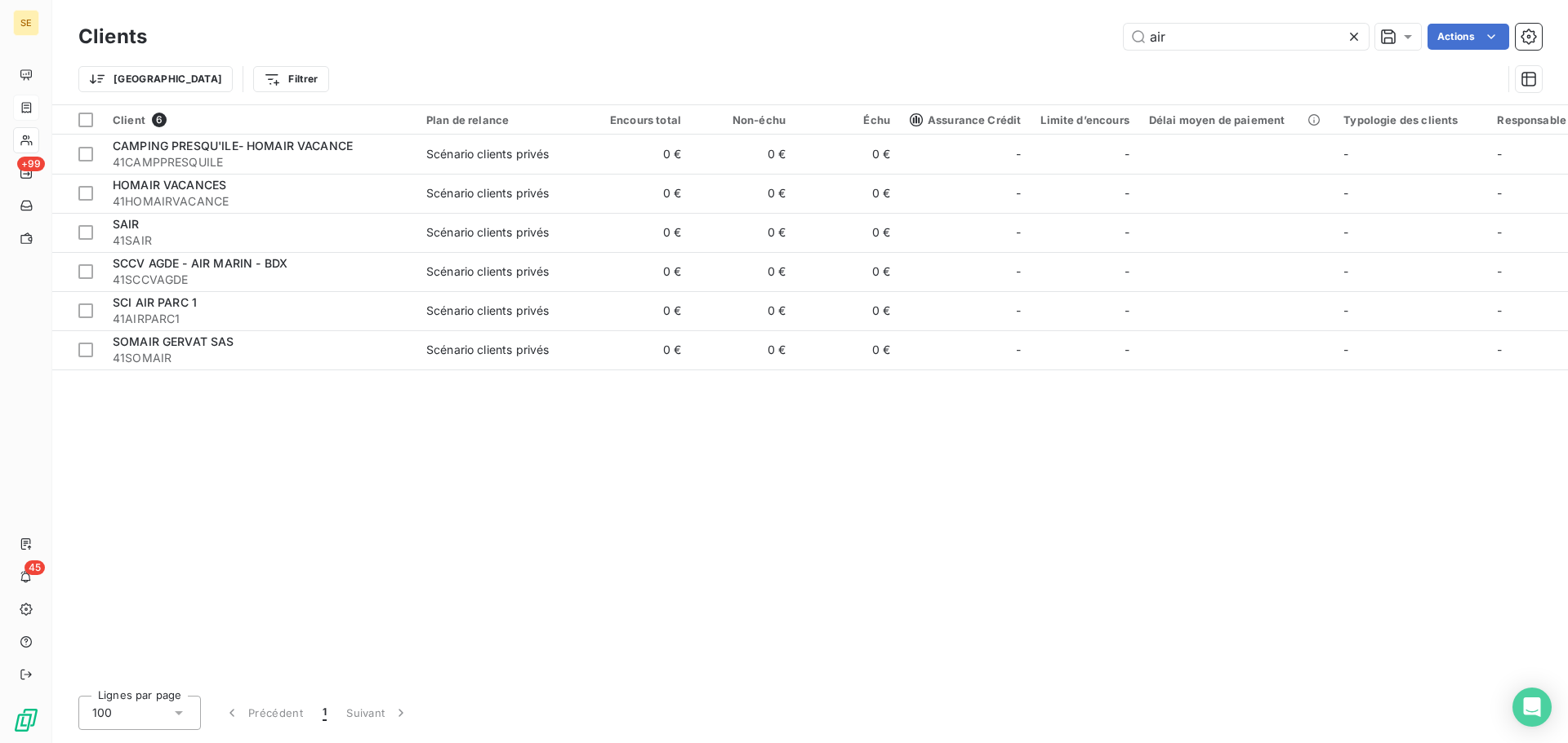
type input "air"
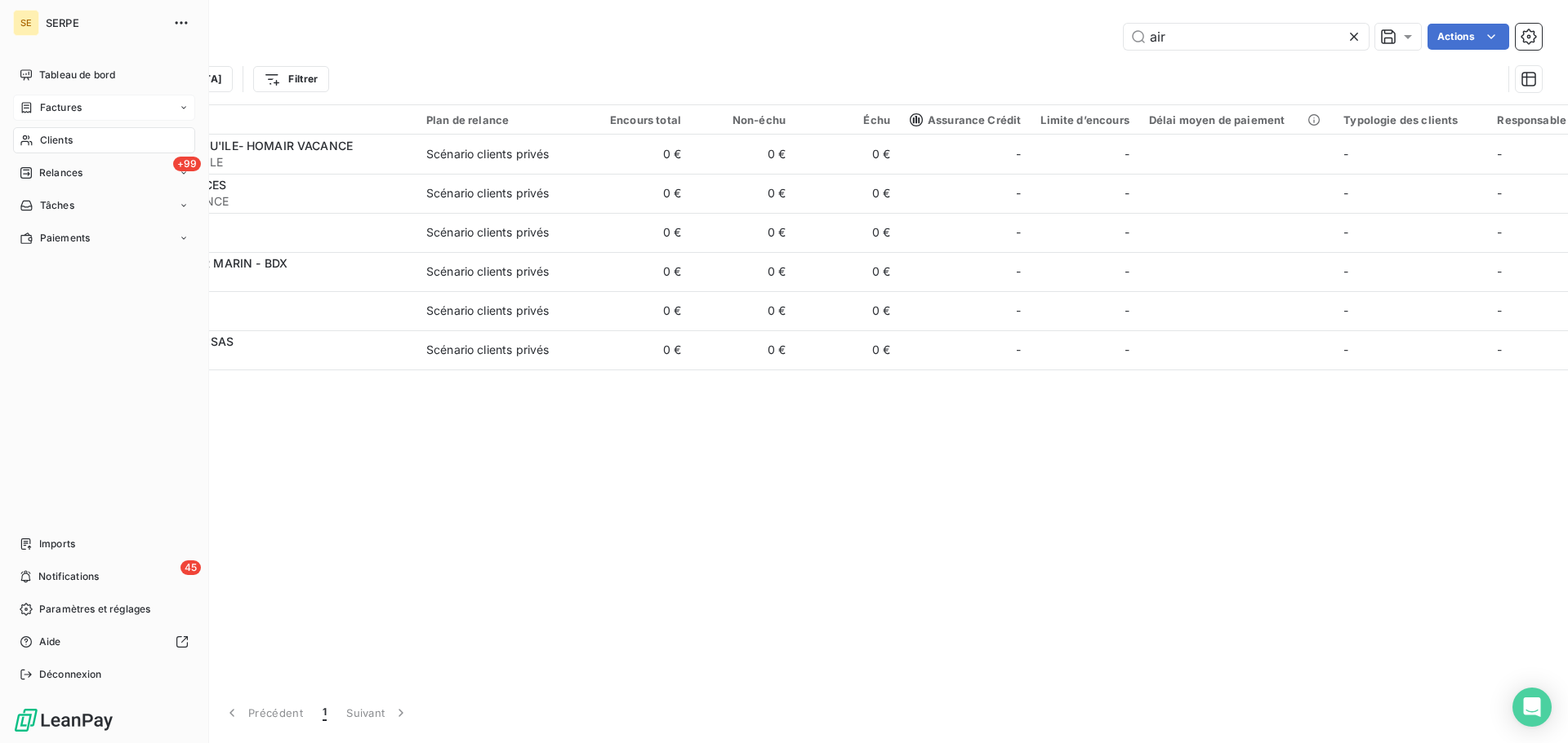
click at [36, 149] on div "Clients" at bounding box center [104, 141] width 182 height 26
click at [76, 131] on div "Clients" at bounding box center [104, 141] width 182 height 26
click at [74, 101] on span "Factures" at bounding box center [61, 108] width 42 height 15
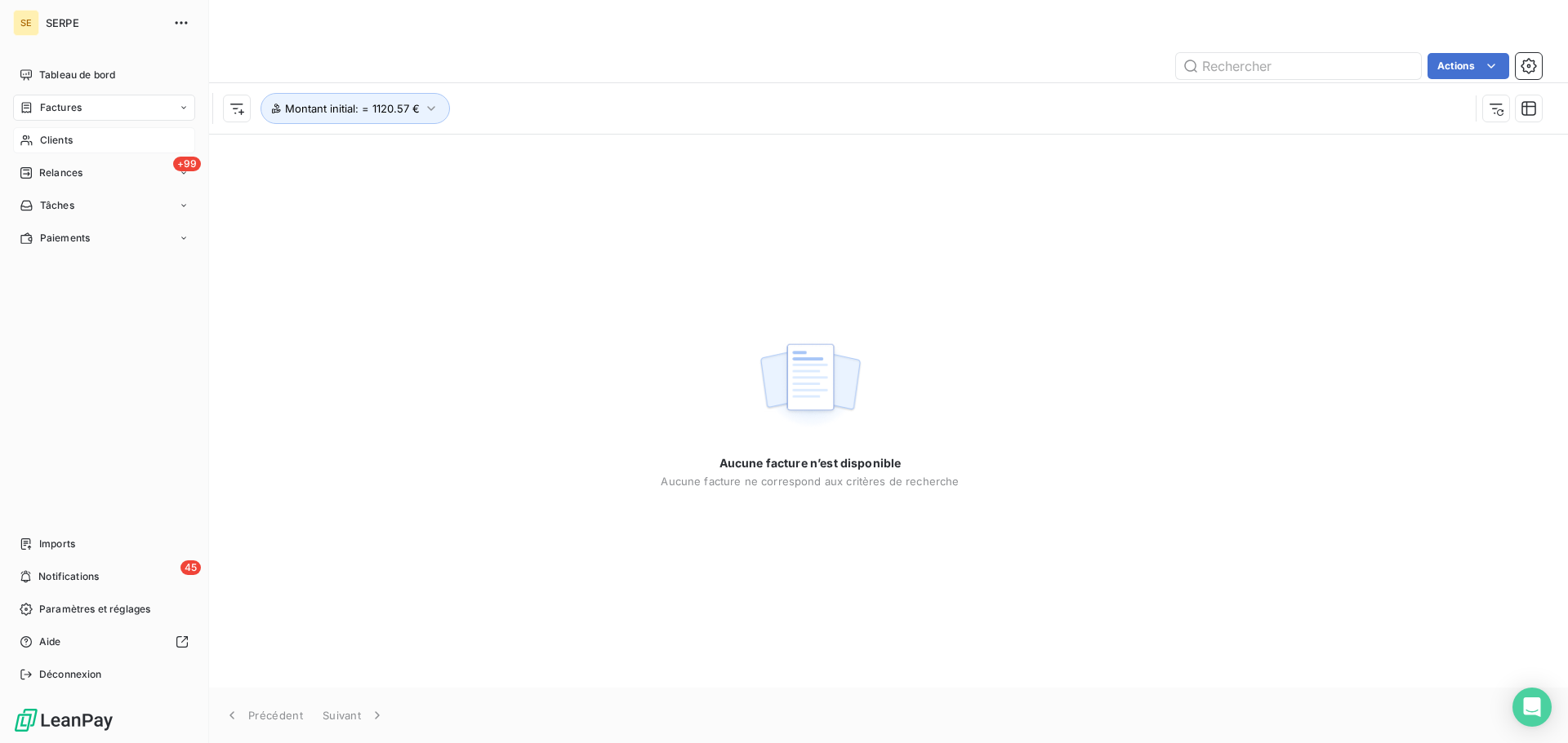
click at [43, 137] on span "Clients" at bounding box center [56, 141] width 33 height 15
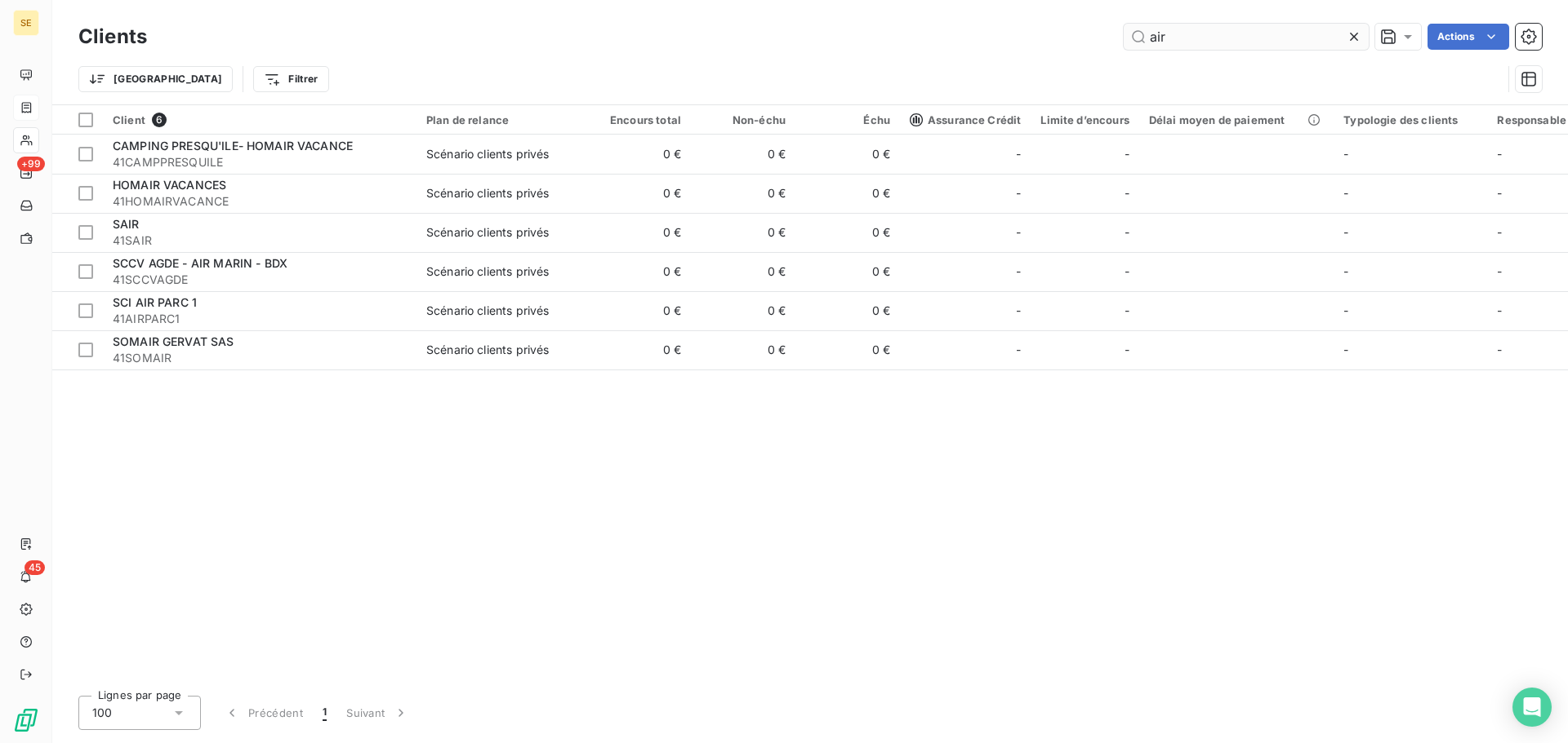
click at [1178, 37] on input "air" at bounding box center [1245, 36] width 245 height 26
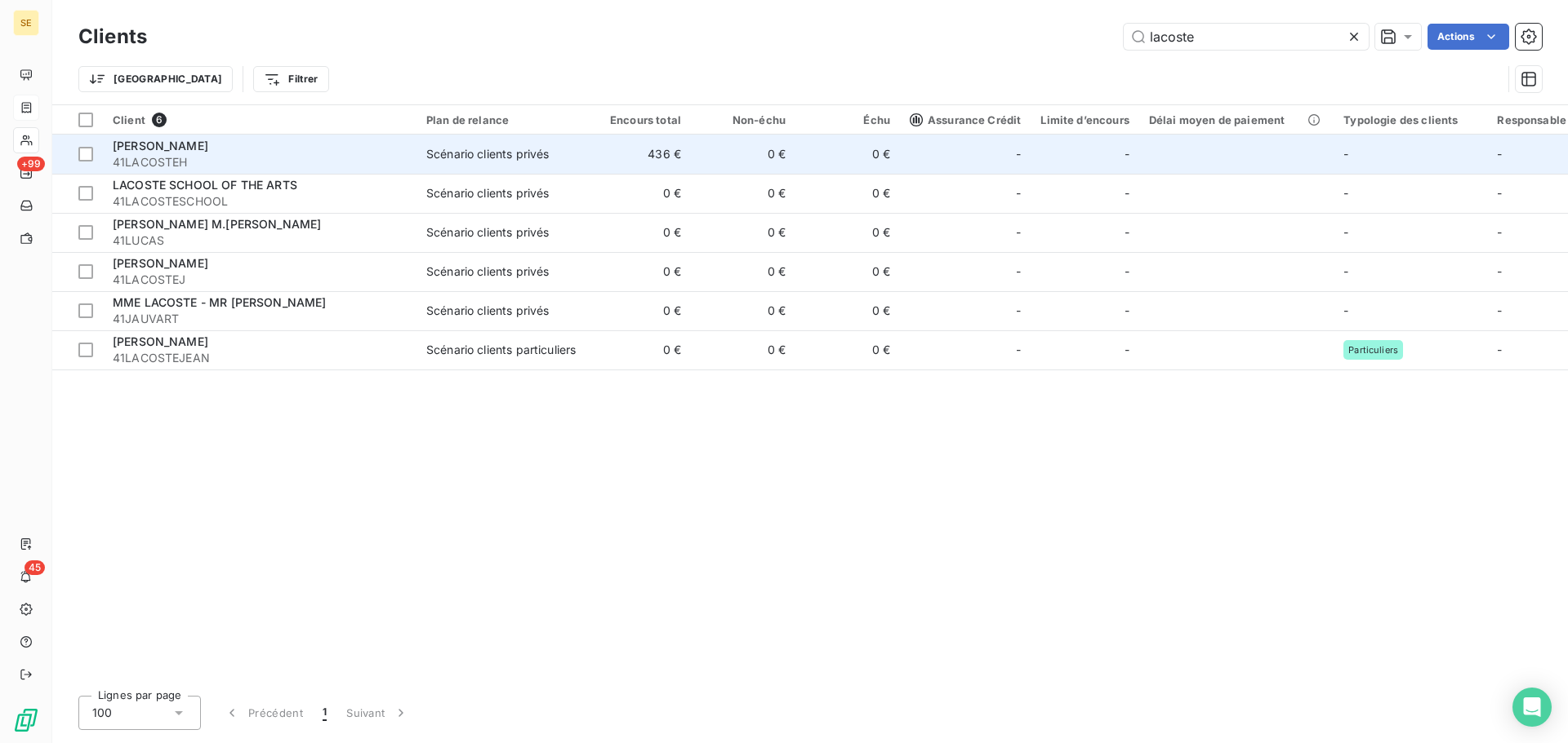
type input "lacoste"
click at [340, 159] on span "41LACOSTEH" at bounding box center [259, 162] width 294 height 17
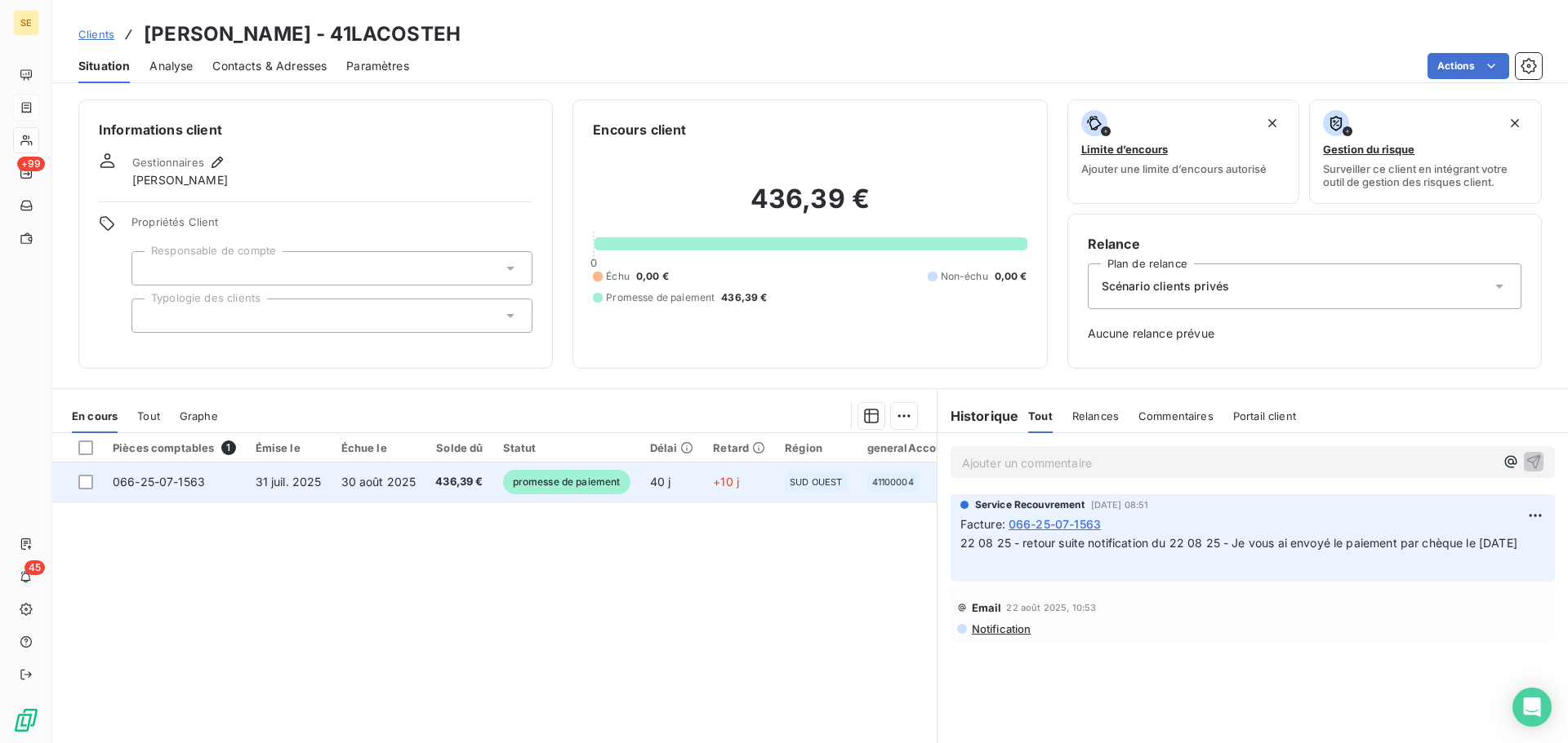
click at [455, 483] on span "436,39 €" at bounding box center [459, 483] width 48 height 17
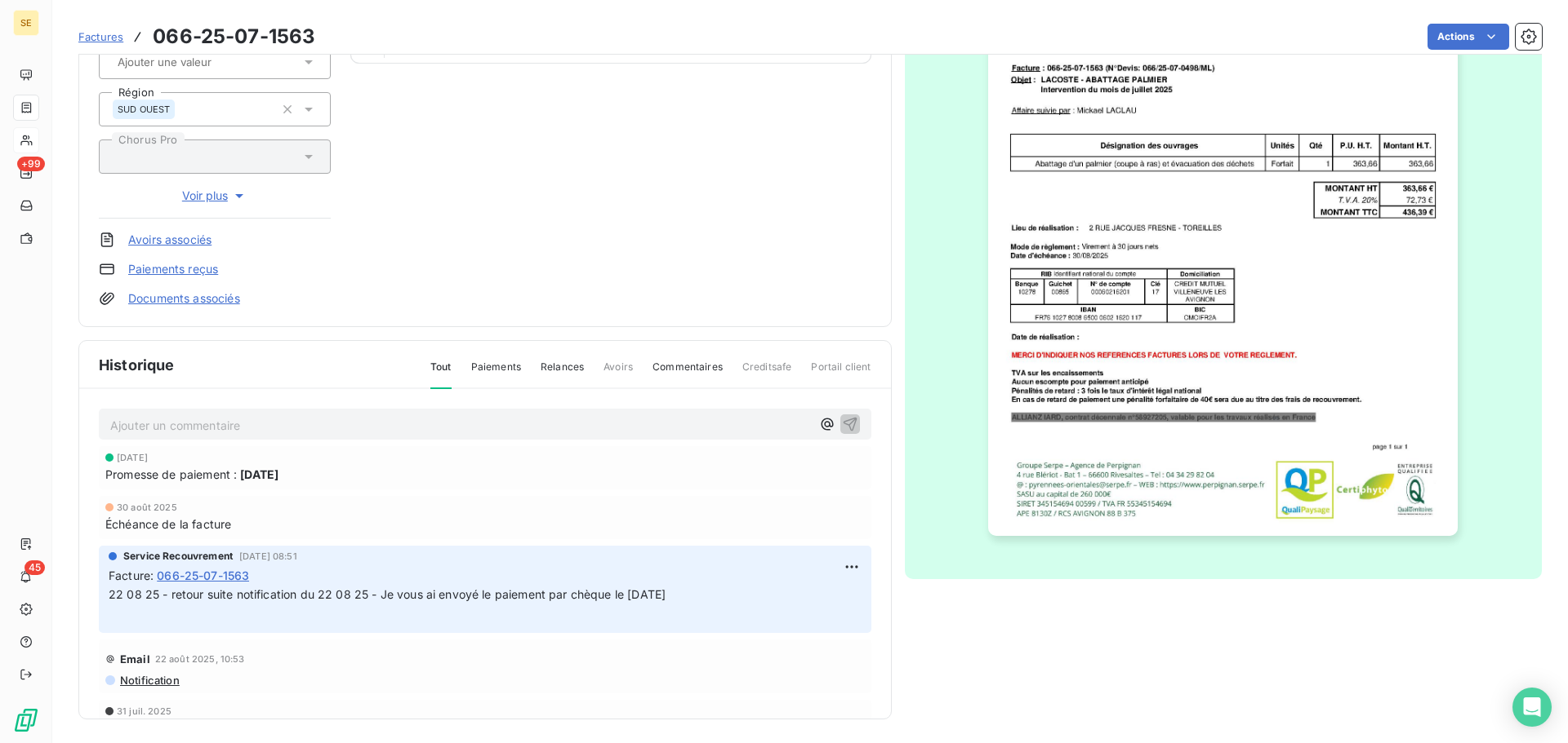
scroll to position [239, 0]
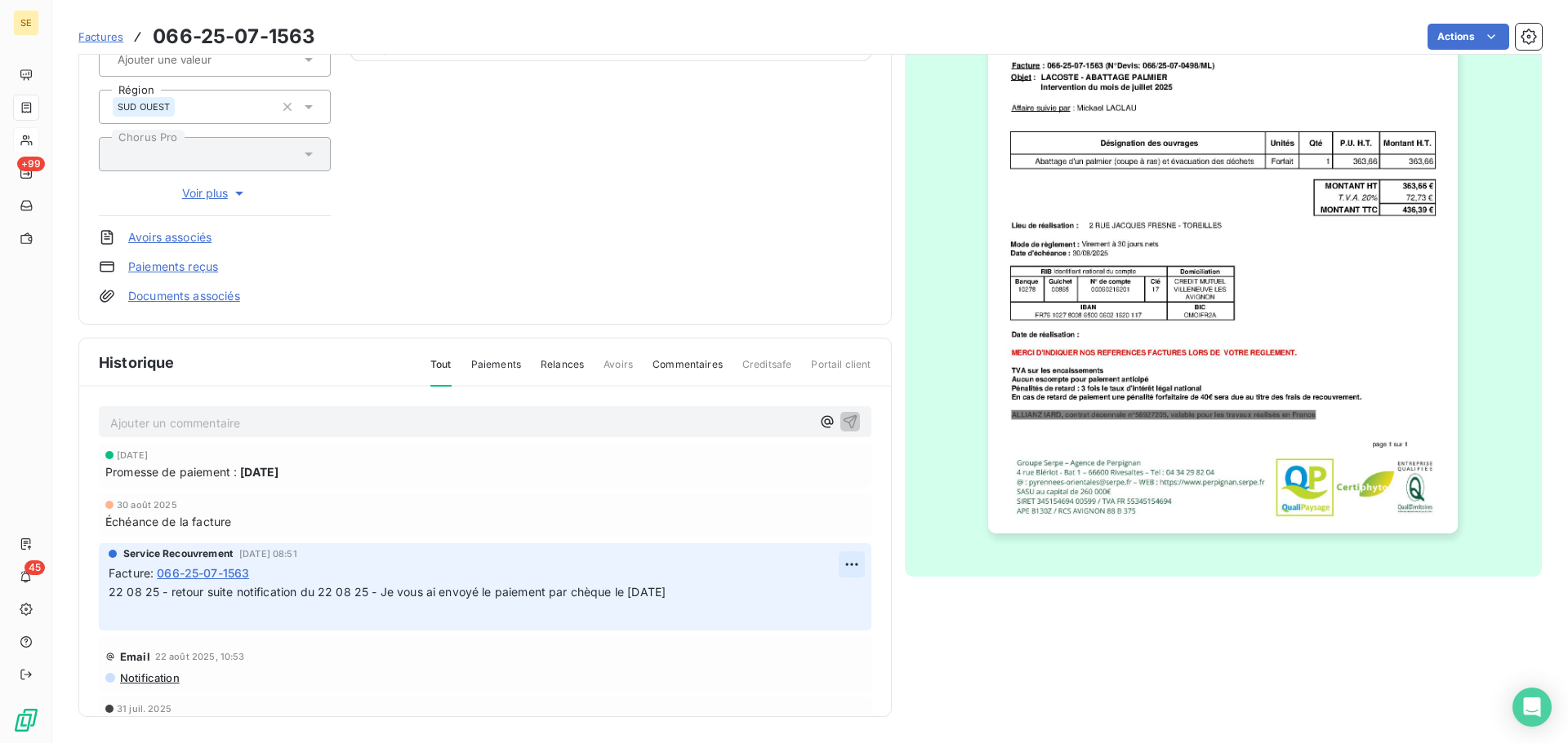
click at [841, 559] on html "SE +99 45 Factures 066-25-07-1563 Actions [PERSON_NAME] 41LACOSTEH Montant init…" at bounding box center [784, 371] width 1568 height 743
click at [810, 600] on div "Editer" at bounding box center [794, 600] width 91 height 26
click at [109, 594] on span "22 08 25 - retour suite notification du 22 08 25 - Je vous ai envoyé le paiemen…" at bounding box center [386, 592] width 557 height 14
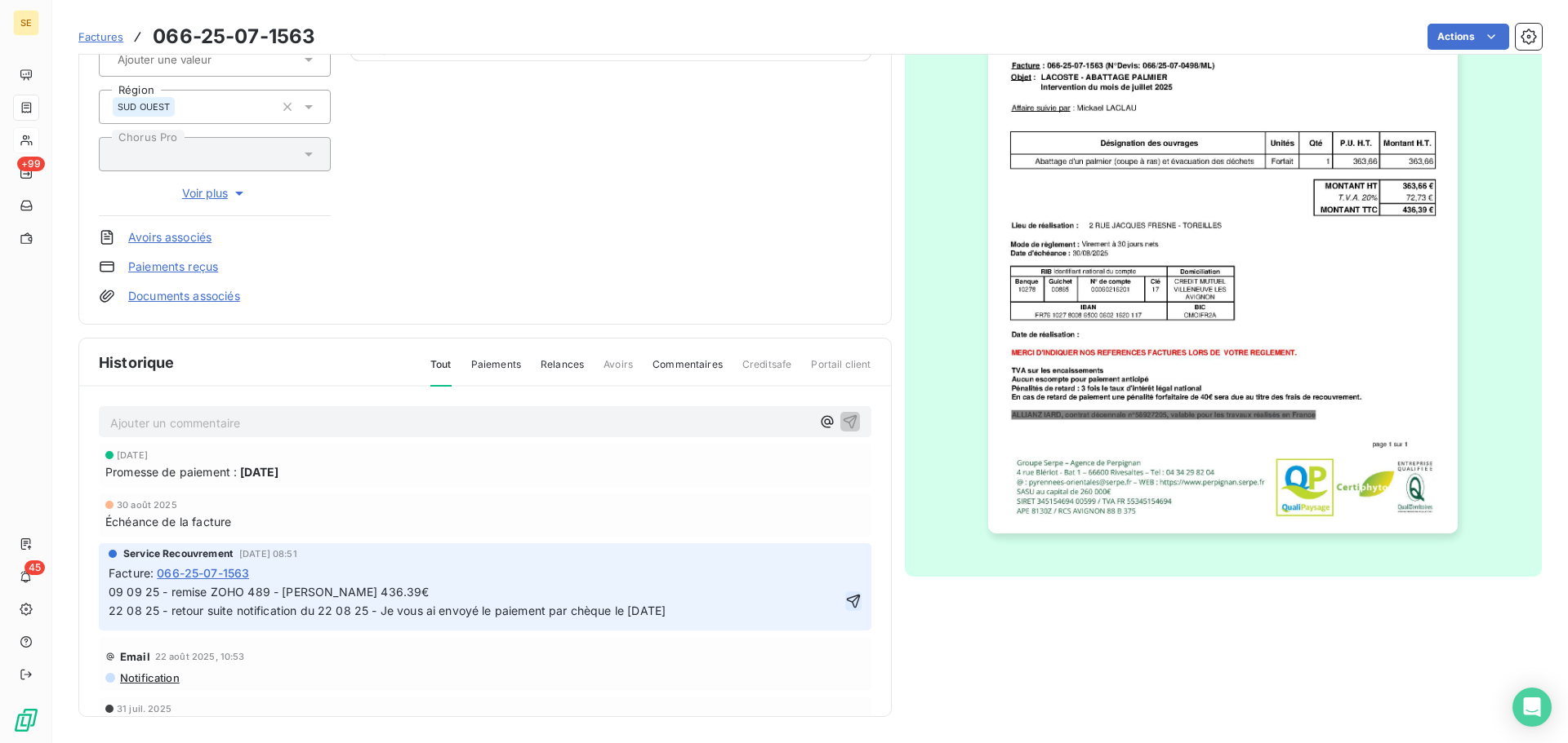
click button "button" at bounding box center [853, 601] width 17 height 20
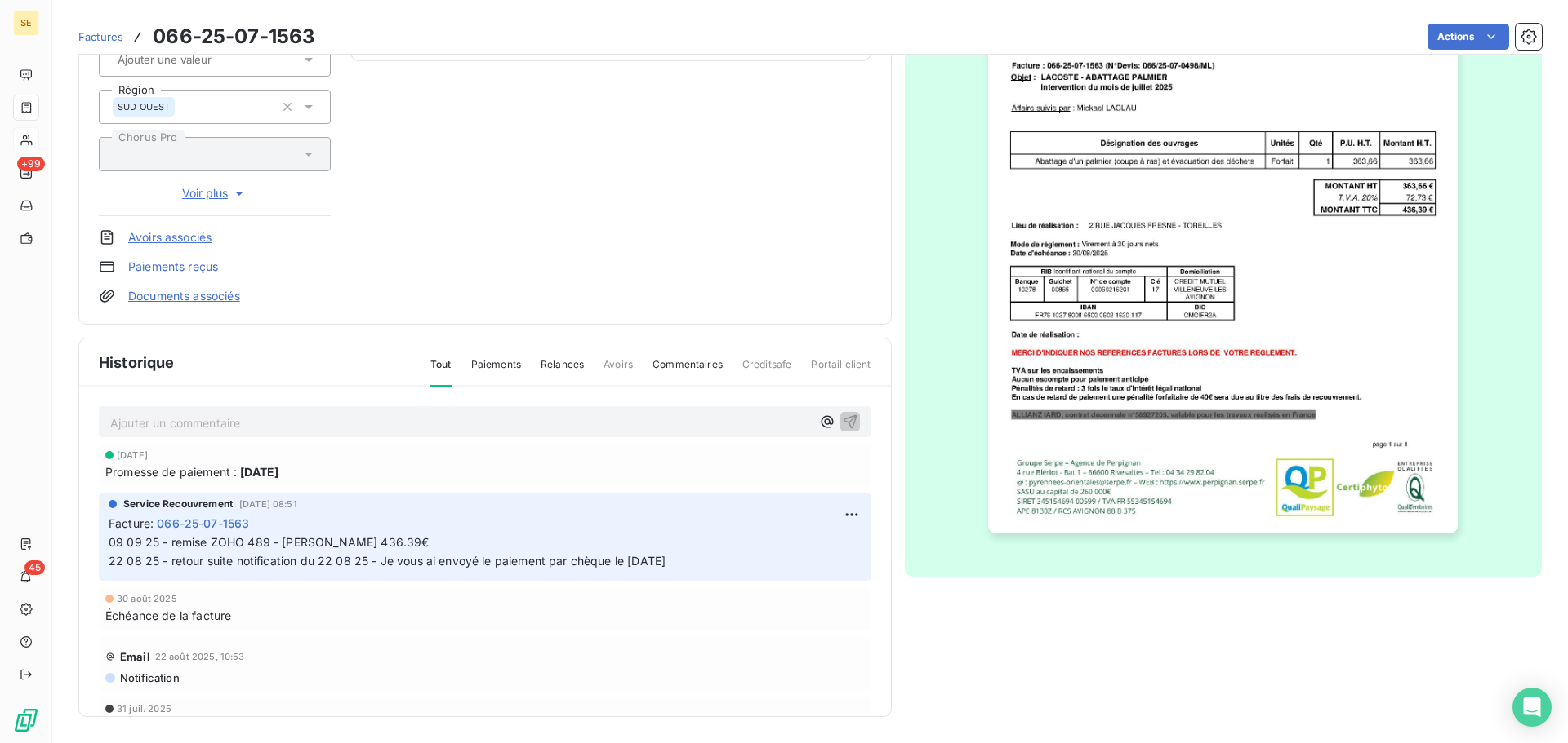
click at [423, 543] on span "09 09 25 - remise ZOHO 489 - [PERSON_NAME] 436.39€ 22 08 25 - retour suite noti…" at bounding box center [499, 551] width 782 height 33
click at [423, 546] on span "09 09 25 - remise ZOHO 489 - [PERSON_NAME] 436.39€ 22 08 25 - retour suite noti…" at bounding box center [499, 551] width 782 height 33
click at [445, 543] on span "09 09 25 - remise ZOHO 489 - [PERSON_NAME] 436.39€ 22 08 25 - retour suite noti…" at bounding box center [499, 551] width 782 height 33
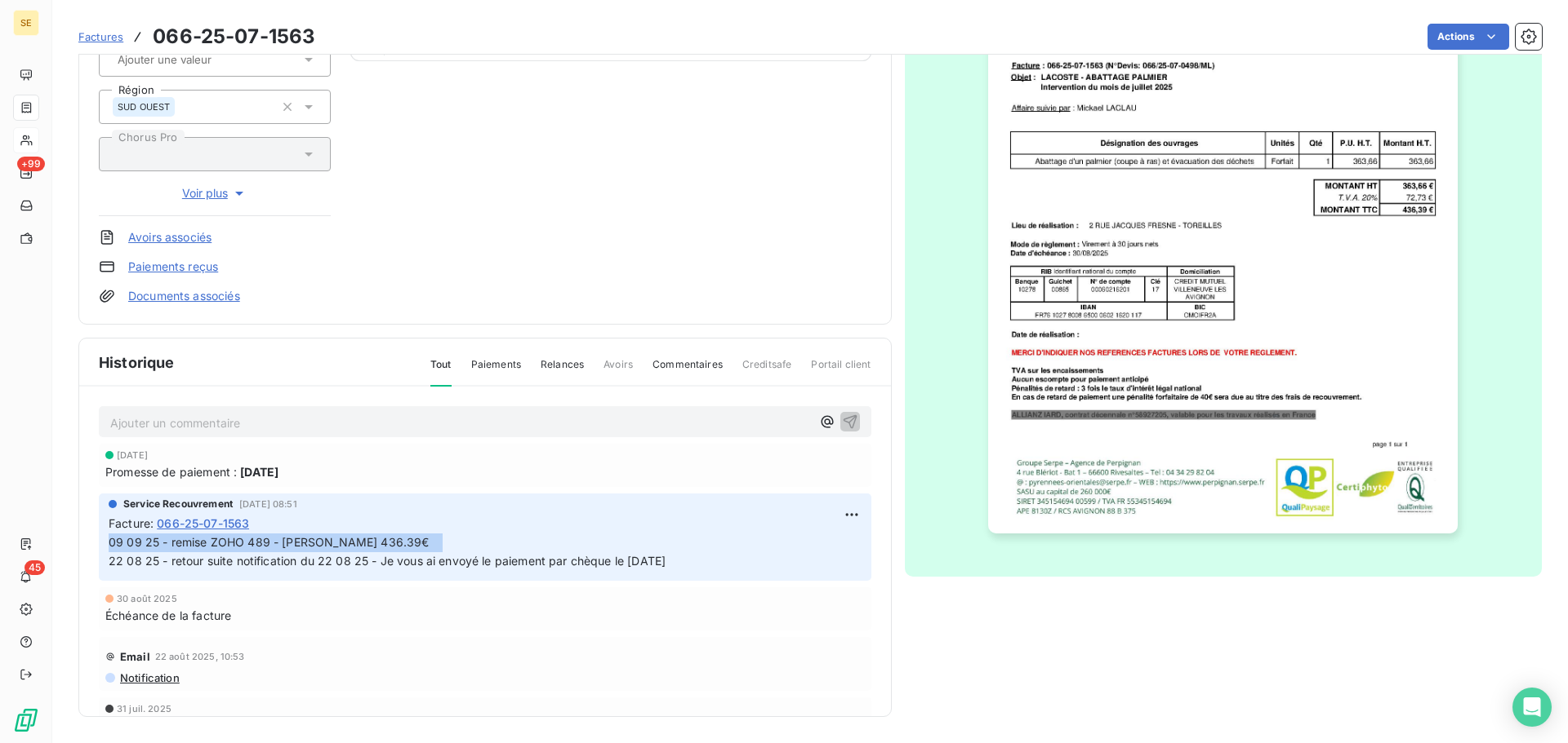
drag, startPoint x: 443, startPoint y: 541, endPoint x: 108, endPoint y: 542, distance: 335.0
click at [108, 542] on div "Service Recouvrement [DATE] 08:51 Facture : 066-25-07-1563 09 09 25 - remise ZO…" at bounding box center [485, 538] width 772 height 88
copy span "09 09 25 - remise ZOHO 489 - [PERSON_NAME] 436.39€"
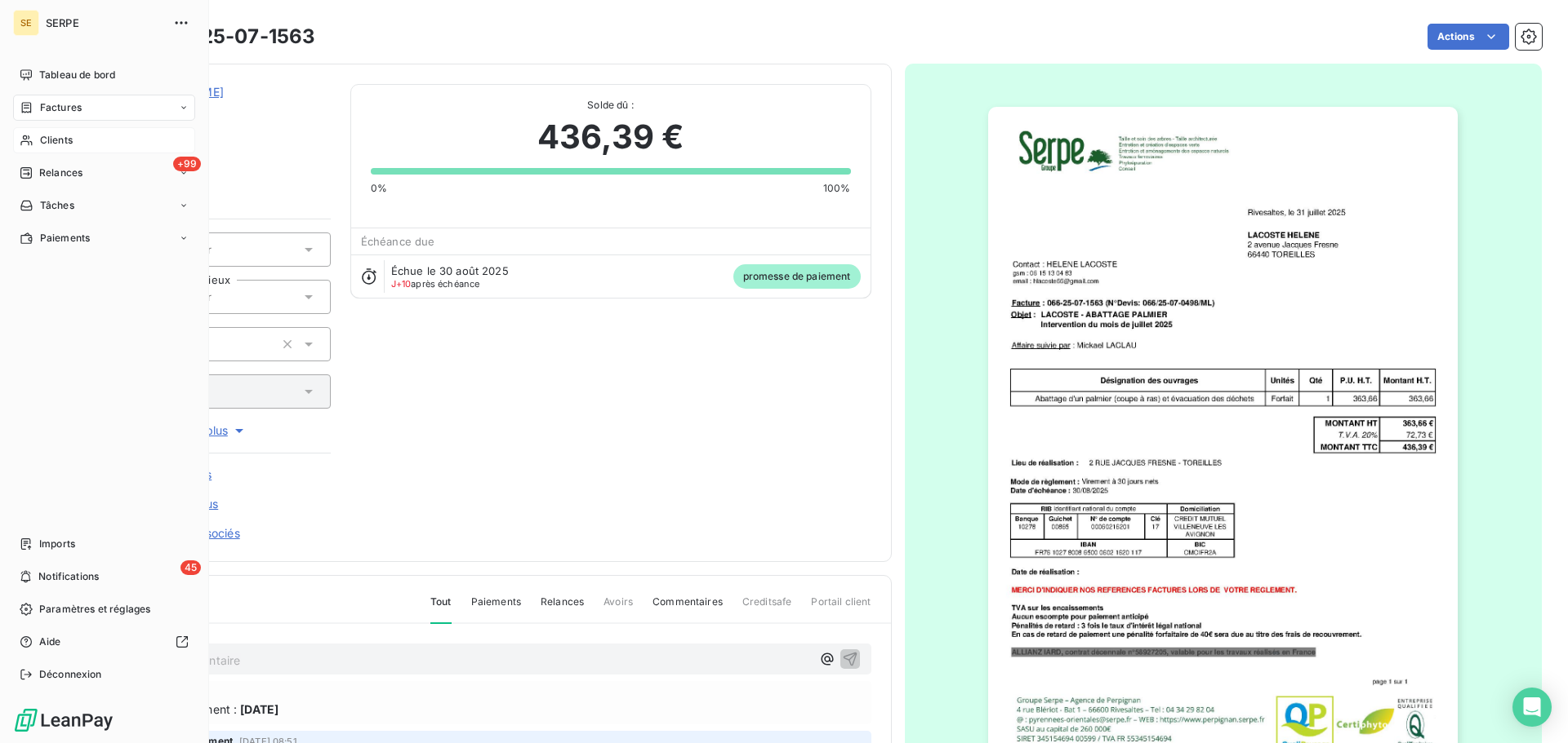
click at [53, 134] on span "Clients" at bounding box center [56, 141] width 33 height 15
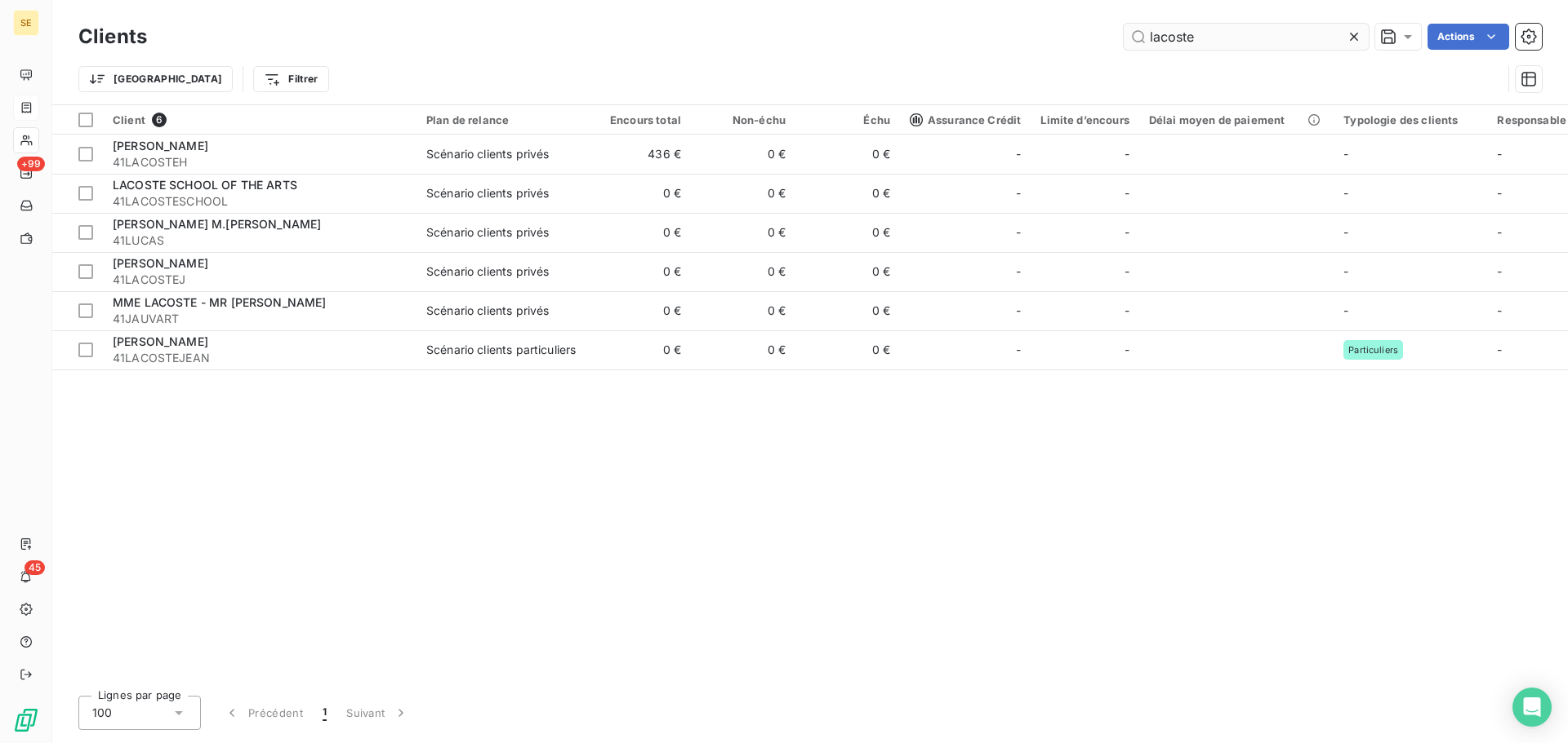
click at [1200, 43] on input "lacoste" at bounding box center [1245, 36] width 245 height 26
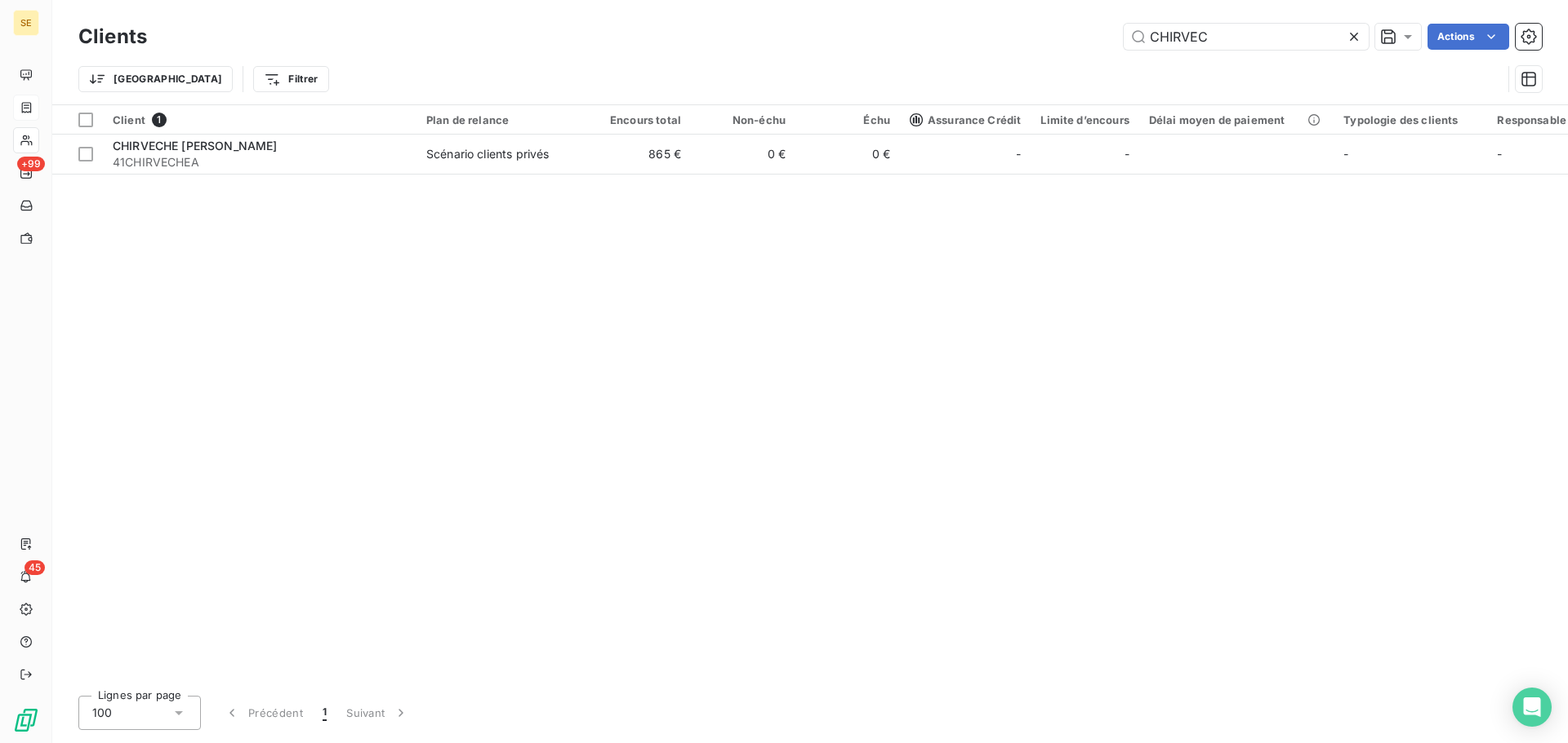
type input "CHIRVEC"
click at [550, 176] on div "Client 1 Plan de relance Encours total Non-échu Échu Assurance Crédit Limite d’…" at bounding box center [810, 394] width 1516 height 578
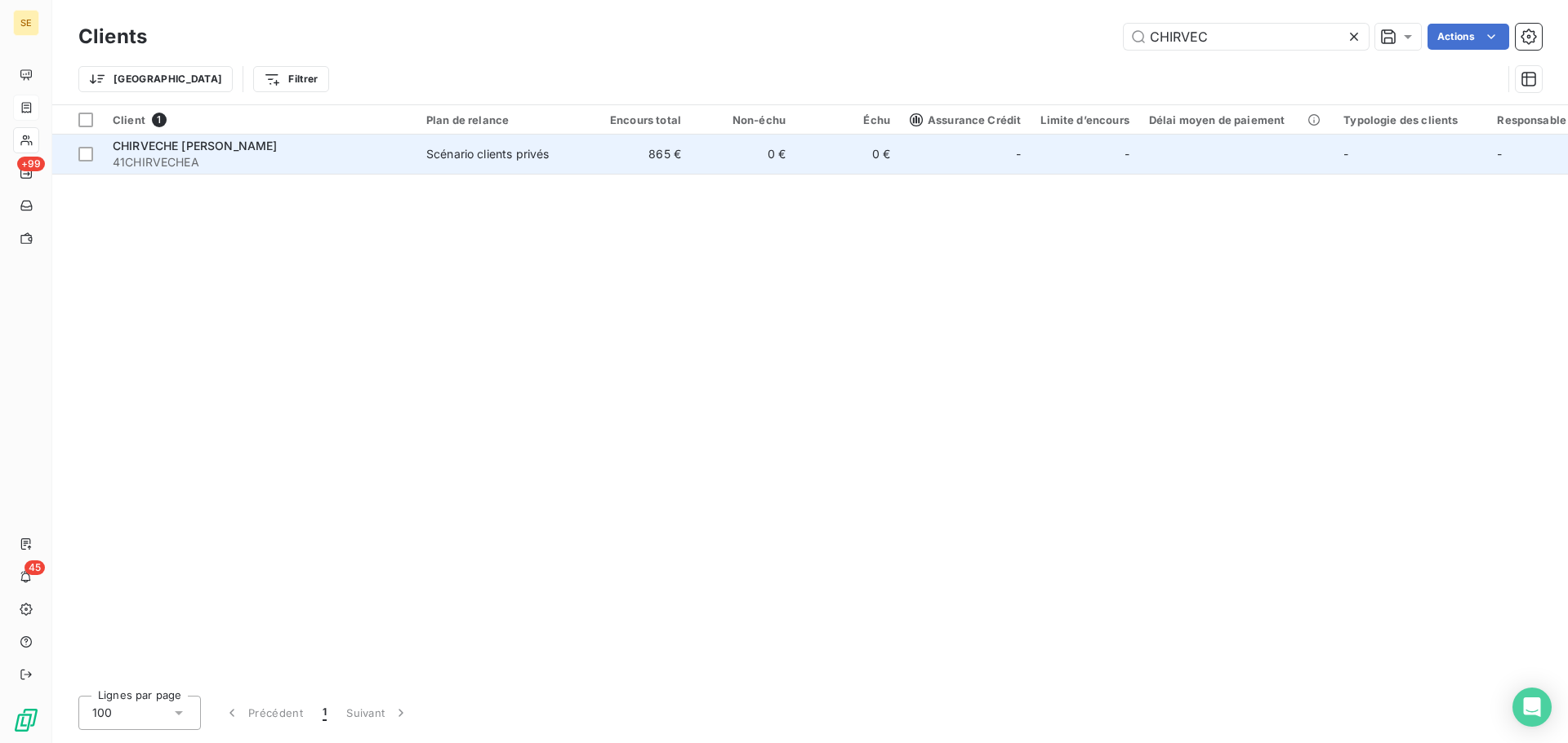
click at [567, 151] on span "Scénario clients privés" at bounding box center [501, 155] width 150 height 17
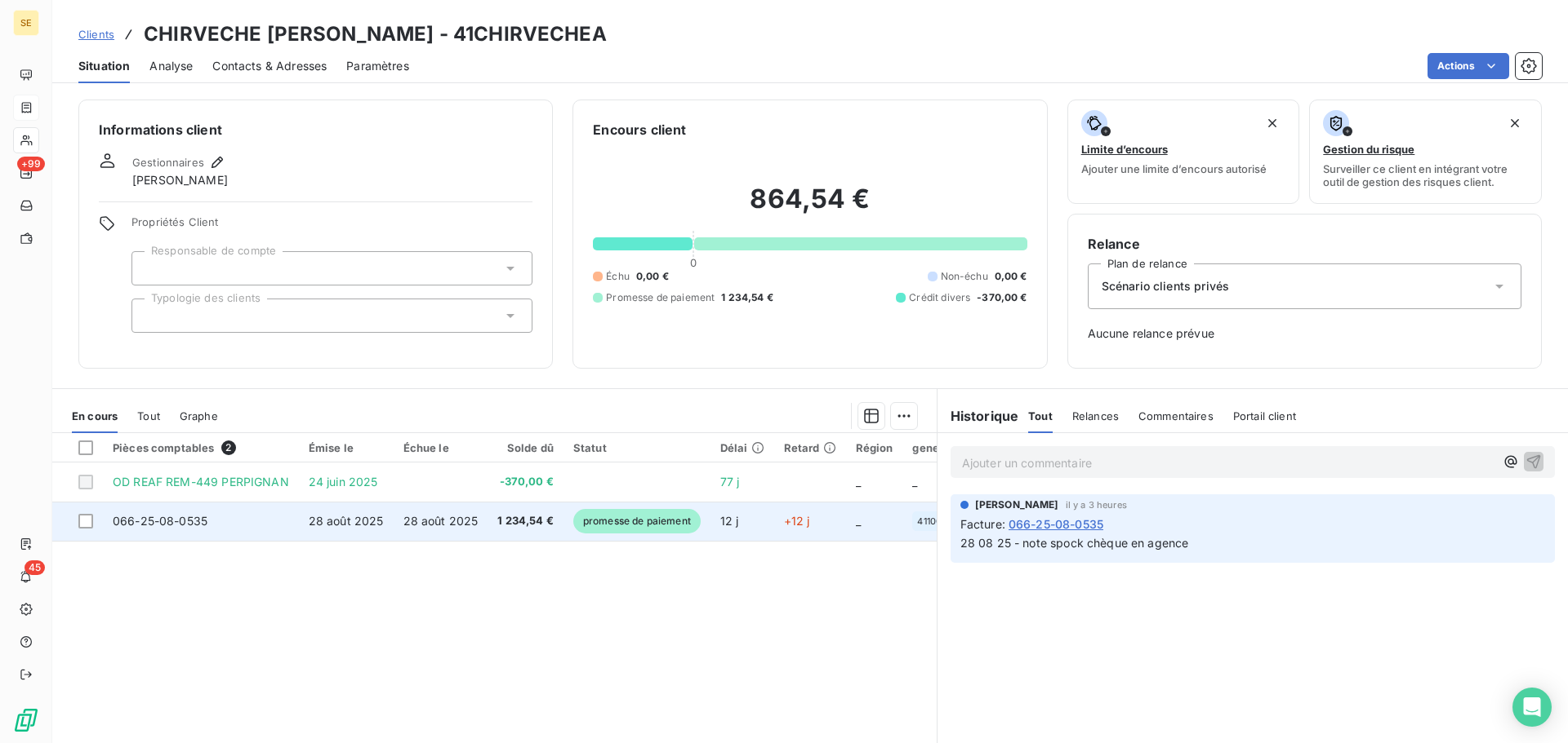
click at [472, 531] on td "28 août 2025" at bounding box center [441, 521] width 95 height 39
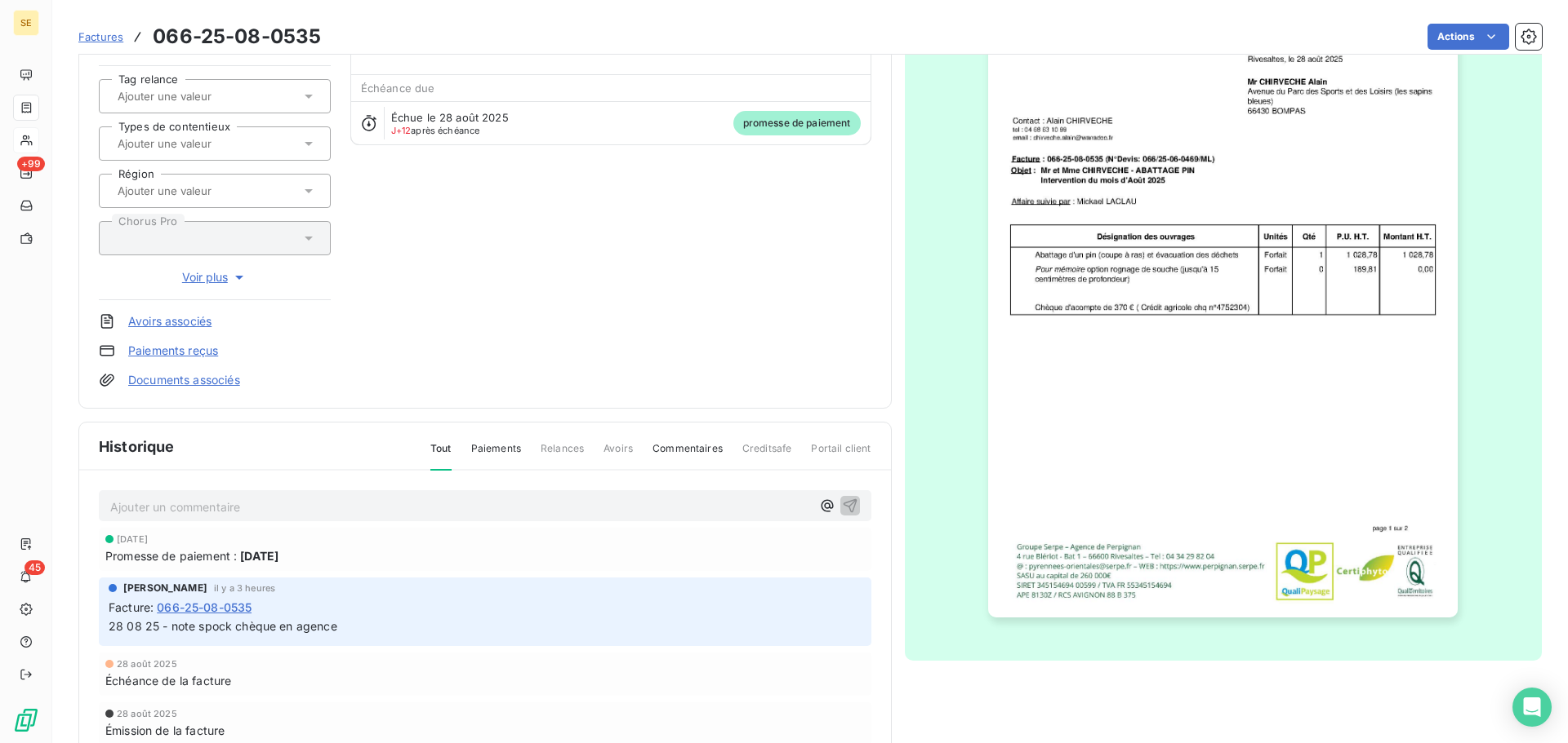
scroll to position [239, 0]
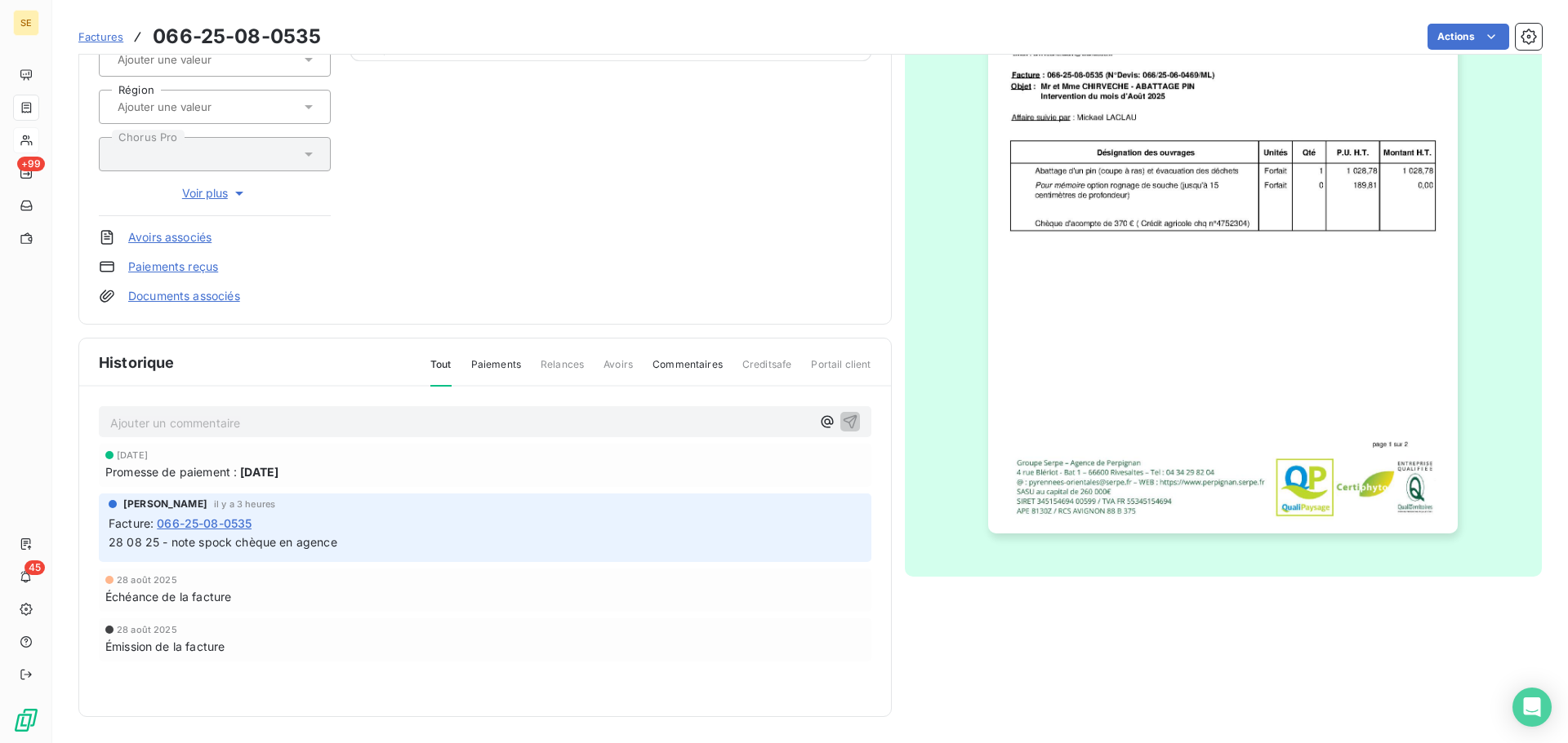
click at [413, 426] on p "Ajouter un commentaire ﻿" at bounding box center [460, 423] width 701 height 21
click at [849, 420] on icon "button" at bounding box center [850, 421] width 17 height 17
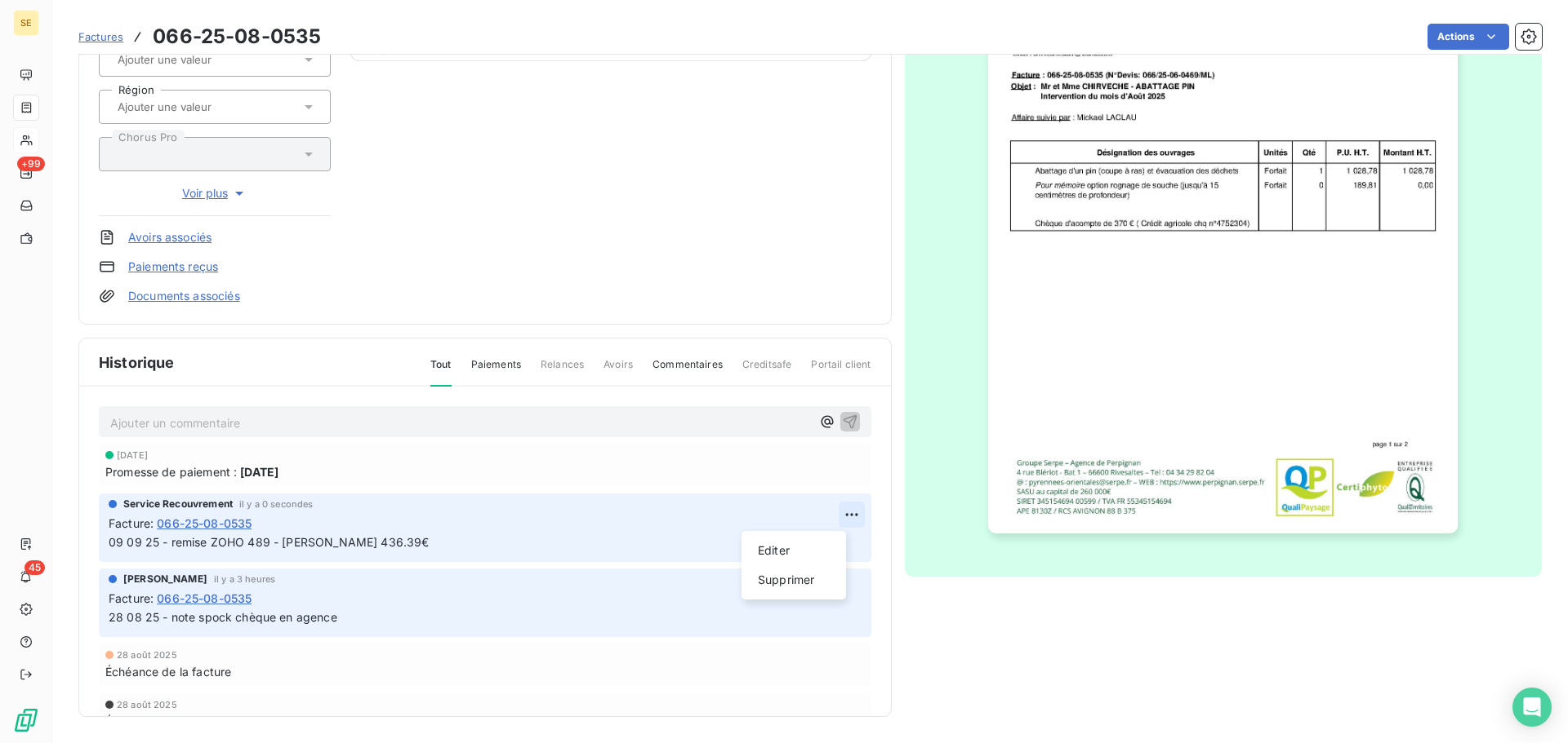
click at [828, 520] on html "SE +99 45 Factures 066-25-08-0535 Actions CHIRVECHE [PERSON_NAME] 41CHIRVECHEA …" at bounding box center [784, 371] width 1568 height 743
click at [808, 541] on div "Editer" at bounding box center [794, 551] width 91 height 26
click at [423, 547] on span "09 09 25 - remise ZOHO 489 - [PERSON_NAME] 436.39€" at bounding box center [269, 542] width 321 height 14
click at [843, 544] on icon "button" at bounding box center [852, 543] width 17 height 17
click at [384, 543] on span "09 09 25 - remise ZOHO 489 - CHIRVECHES Alain 864.54€" at bounding box center [271, 542] width 327 height 14
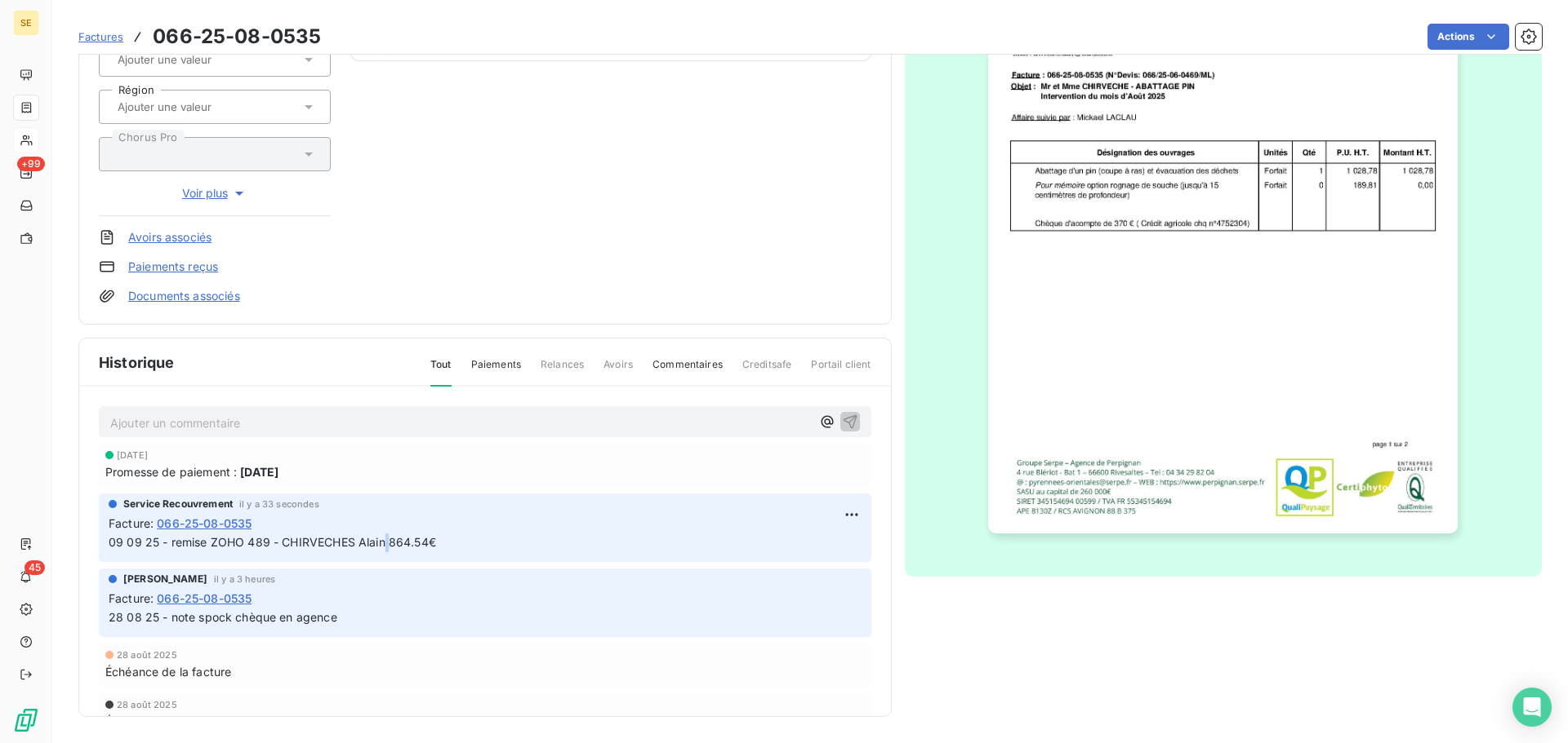
click at [384, 543] on span "09 09 25 - remise ZOHO 489 - CHIRVECHES Alain 864.54€" at bounding box center [271, 542] width 327 height 14
copy div "09 09 25 - remise ZOHO 489 - CHIRVECHES Alain 864.54€"
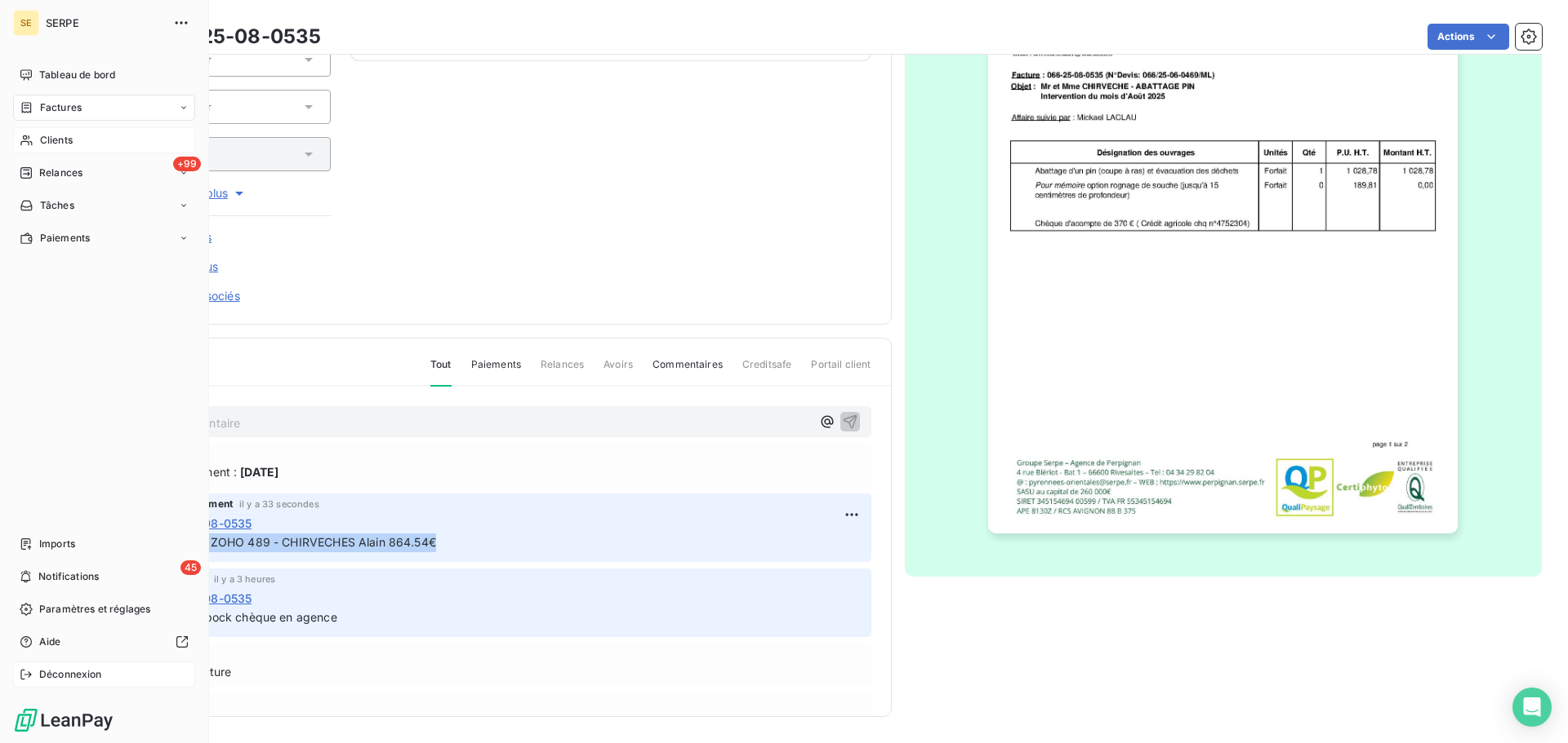
drag, startPoint x: 51, startPoint y: 677, endPoint x: 42, endPoint y: 673, distance: 9.8
click at [42, 673] on span "Déconnexion" at bounding box center [70, 675] width 62 height 15
